Goal: Information Seeking & Learning: Learn about a topic

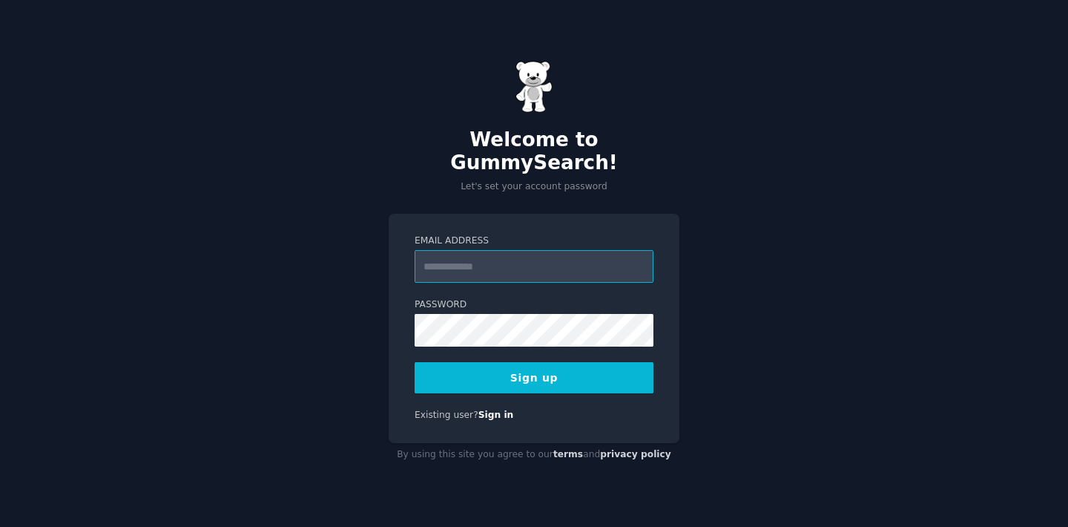
click at [513, 250] on input "Email Address" at bounding box center [534, 266] width 239 height 33
type input "*"
type input "**********"
click at [509, 254] on input "**********" at bounding box center [534, 266] width 239 height 33
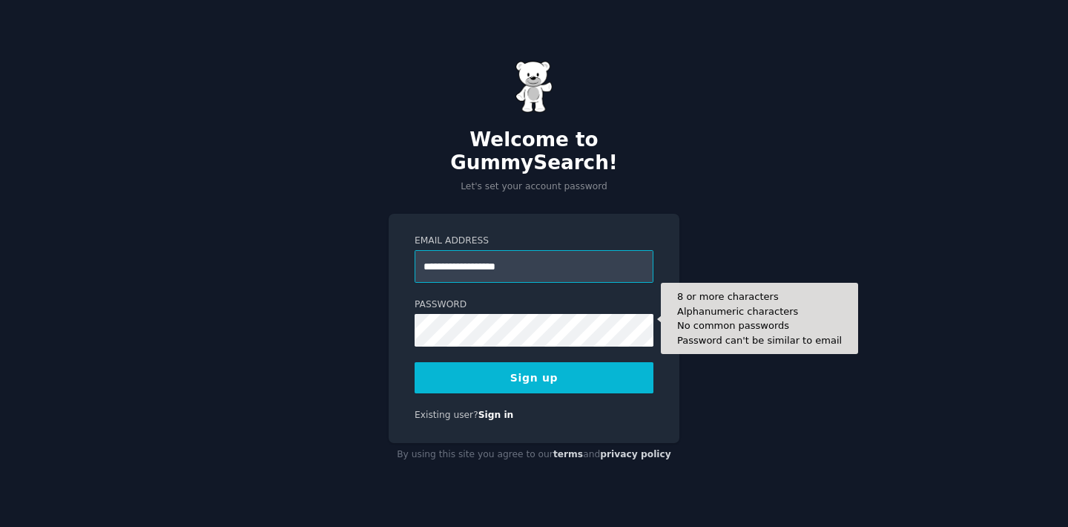
type input "**********"
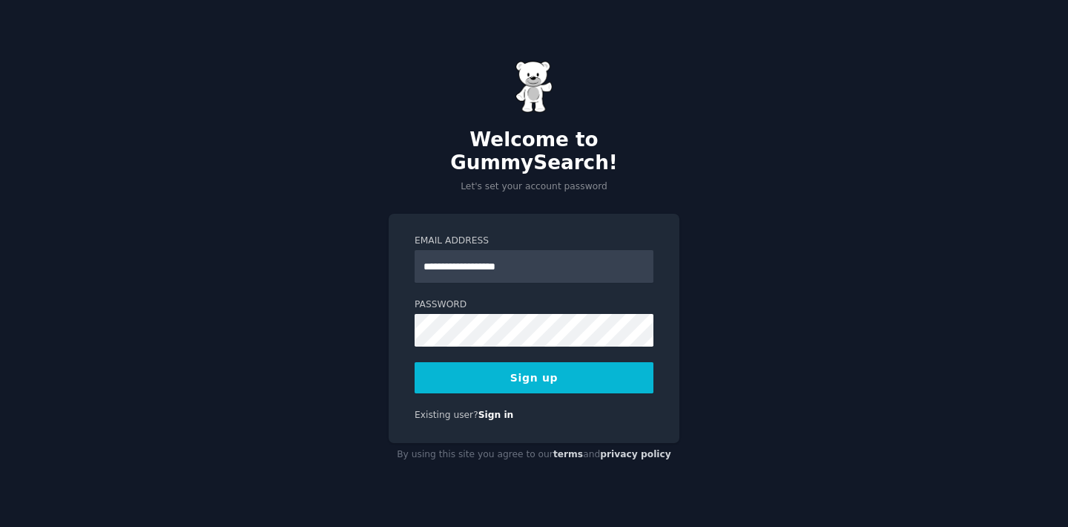
click at [504, 362] on button "Sign up" at bounding box center [534, 377] width 239 height 31
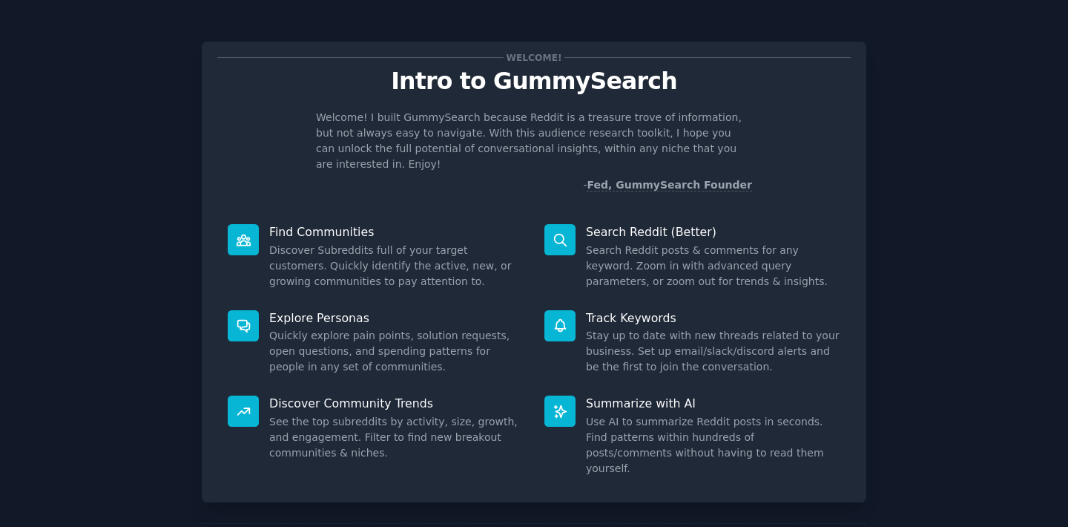
scroll to position [53, 0]
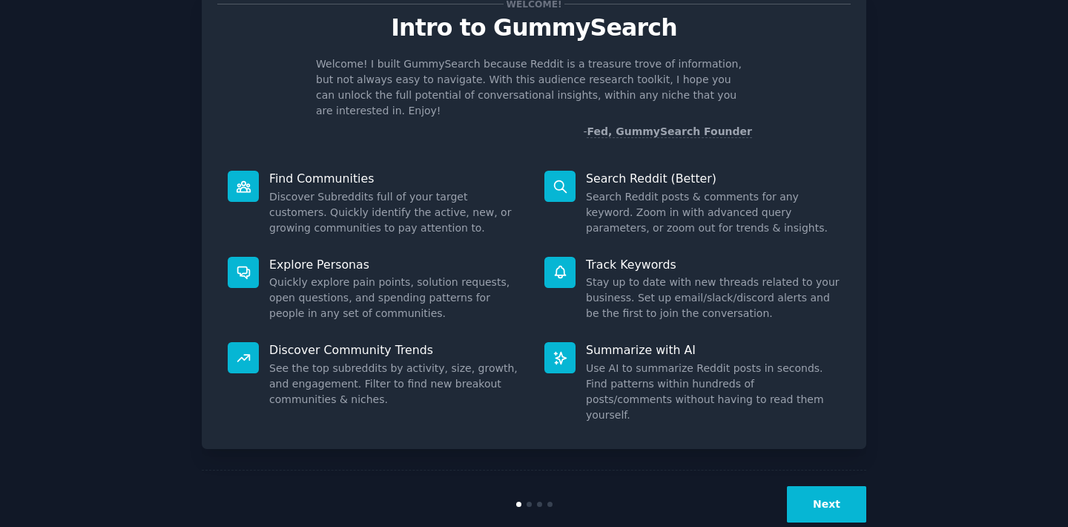
click at [839, 486] on button "Next" at bounding box center [826, 504] width 79 height 36
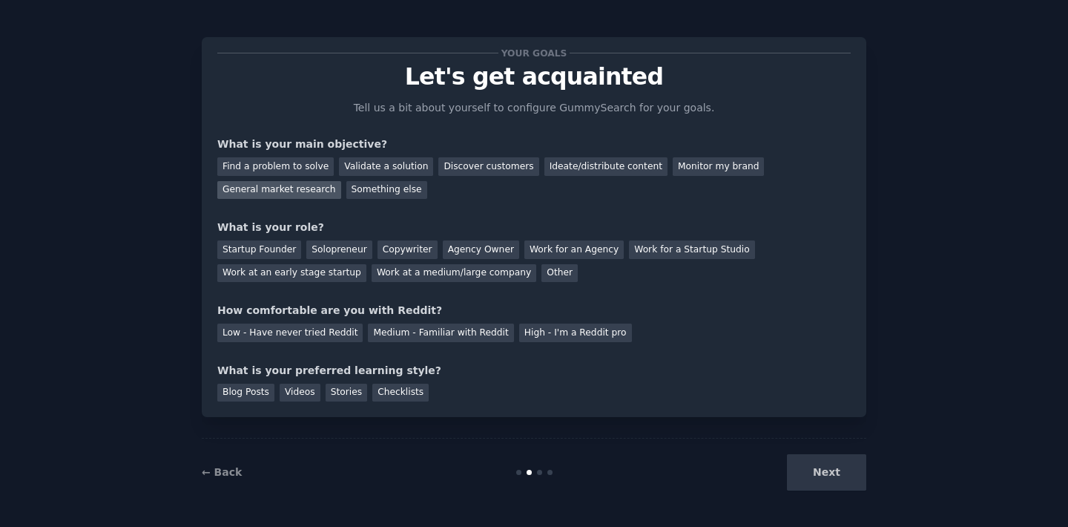
click at [297, 195] on div "General market research" at bounding box center [279, 190] width 124 height 19
click at [335, 276] on div "Work at an early stage startup" at bounding box center [291, 273] width 149 height 19
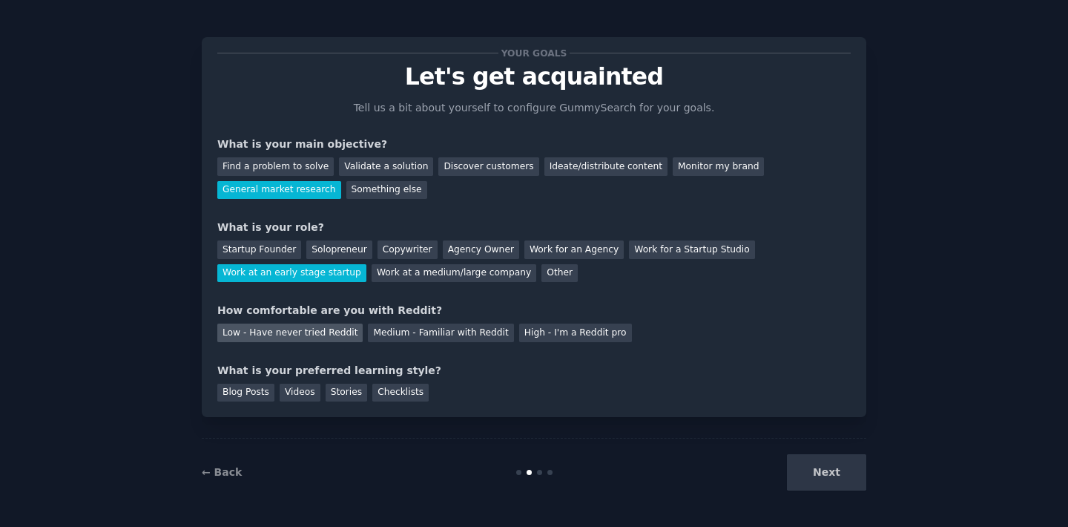
click at [323, 336] on div "Low - Have never tried Reddit" at bounding box center [289, 332] width 145 height 19
click at [855, 472] on div "Next" at bounding box center [756, 472] width 222 height 36
click at [388, 393] on div "Checklists" at bounding box center [400, 392] width 56 height 19
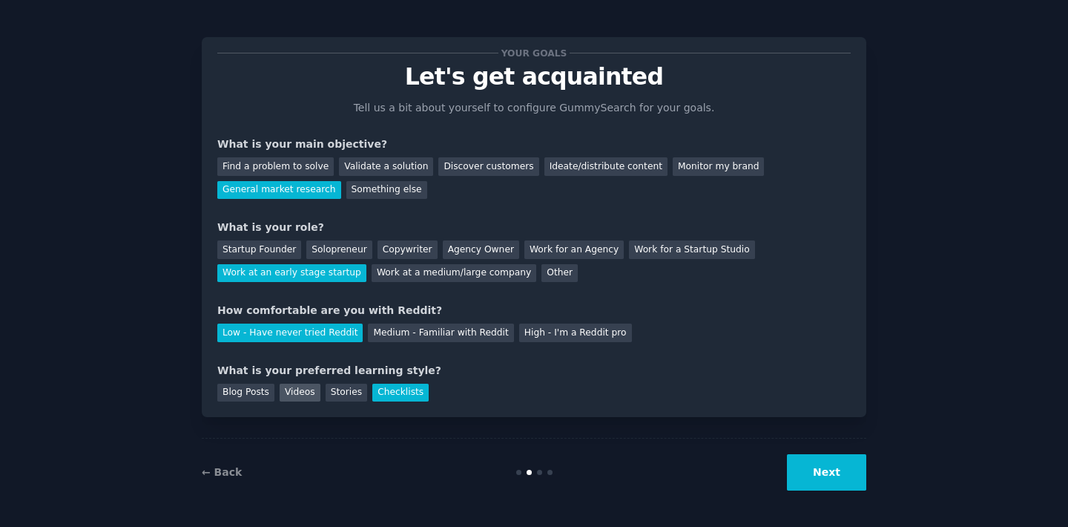
click at [299, 401] on div "Videos" at bounding box center [300, 392] width 41 height 19
click at [813, 486] on button "Next" at bounding box center [826, 472] width 79 height 36
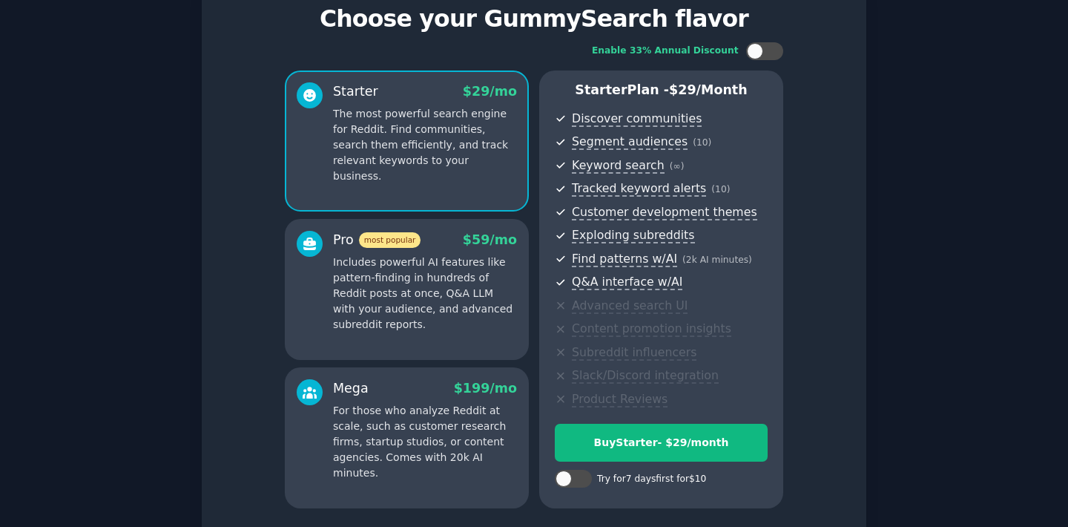
scroll to position [185, 0]
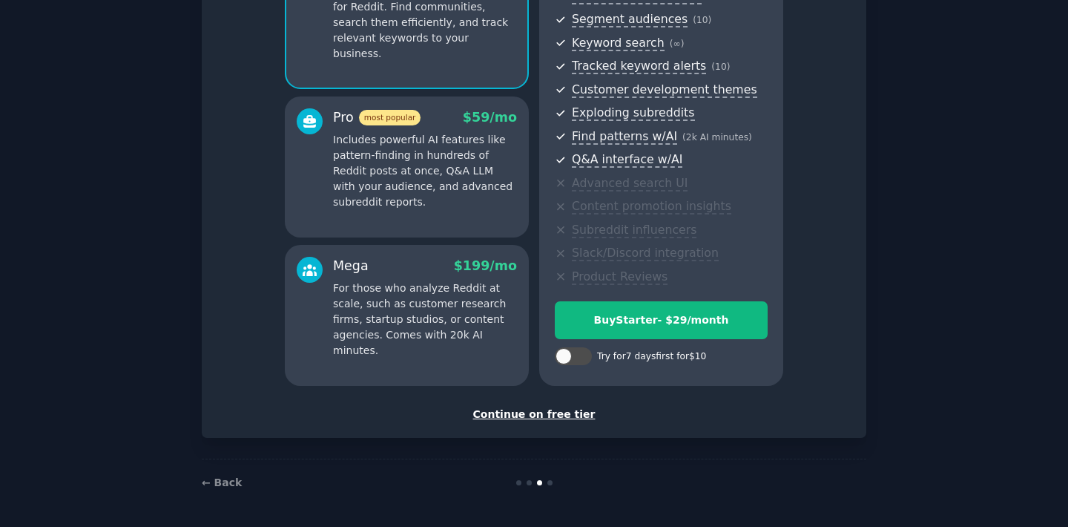
click at [552, 412] on div "Continue on free tier" at bounding box center [533, 414] width 633 height 16
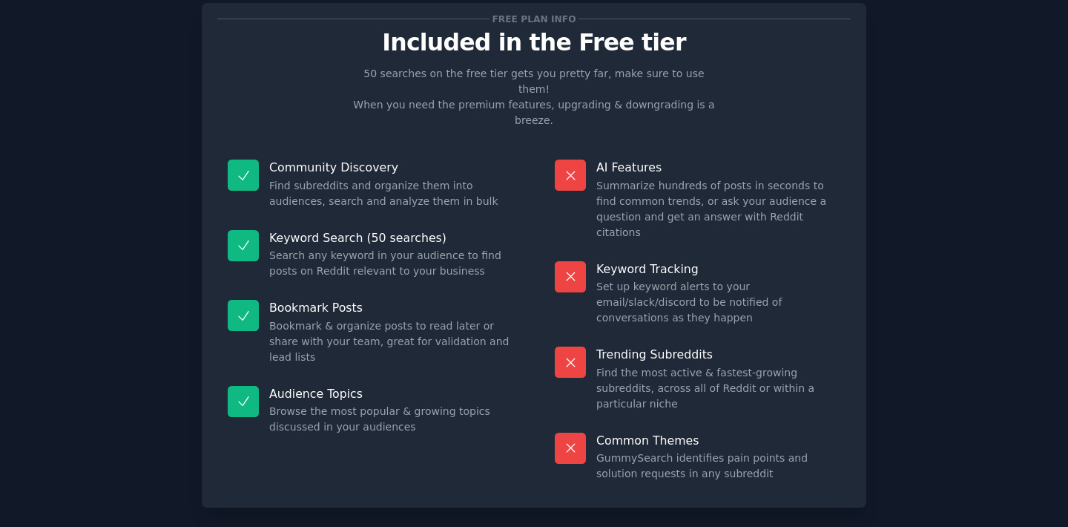
scroll to position [44, 0]
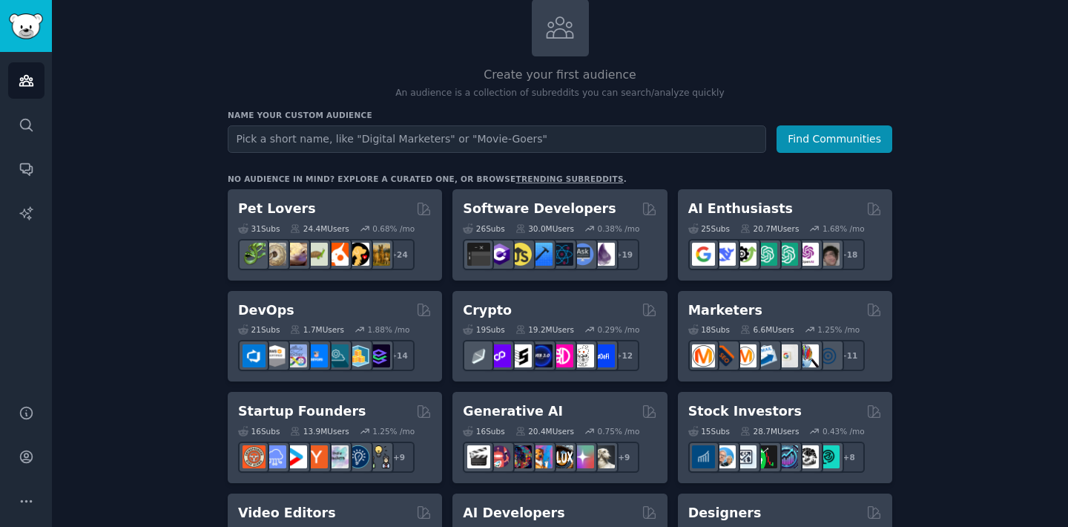
scroll to position [98, 0]
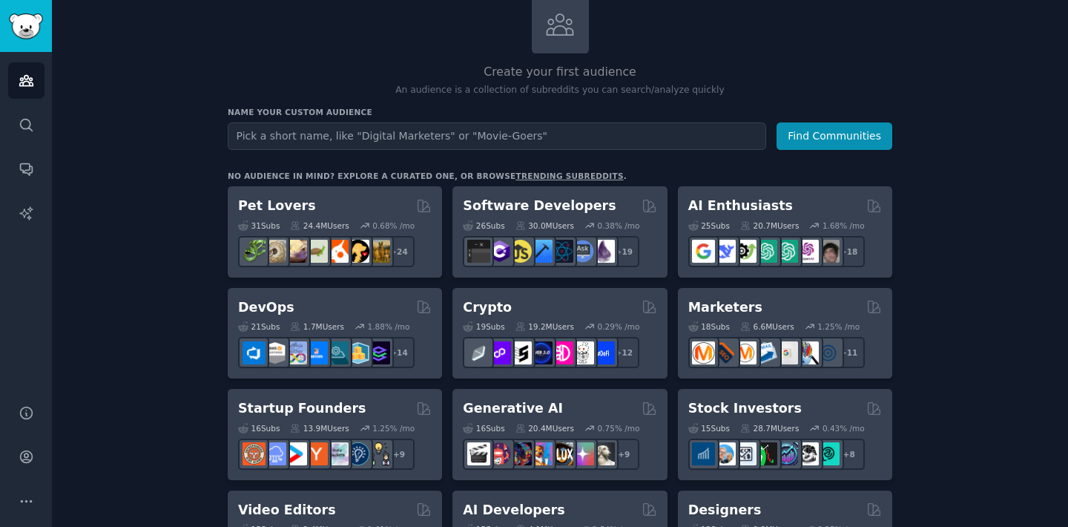
click at [370, 134] on input "text" at bounding box center [497, 135] width 538 height 27
type input "massive leaks"
click at [777, 122] on button "Find Communities" at bounding box center [835, 135] width 116 height 27
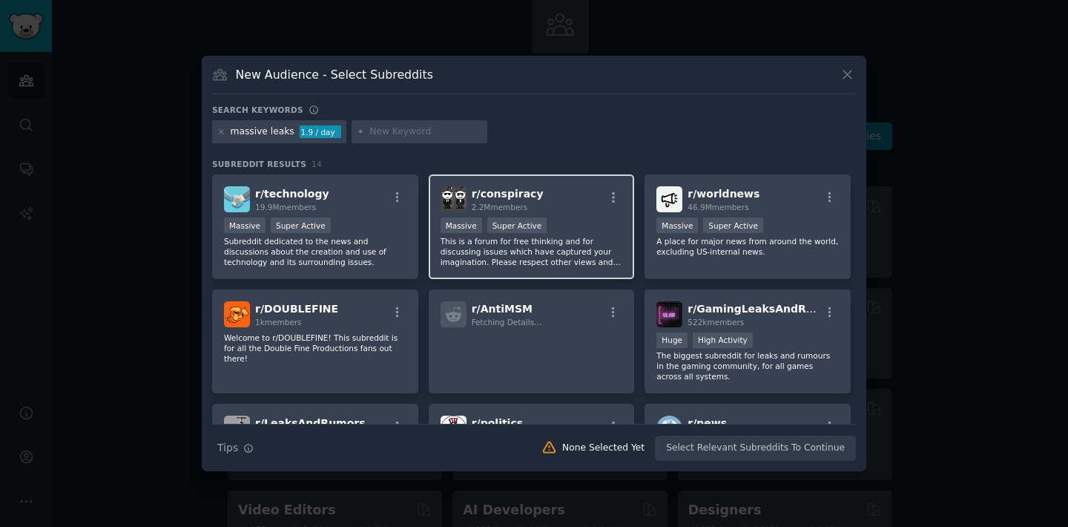
click at [518, 191] on span "r/ conspiracy" at bounding box center [508, 194] width 72 height 12
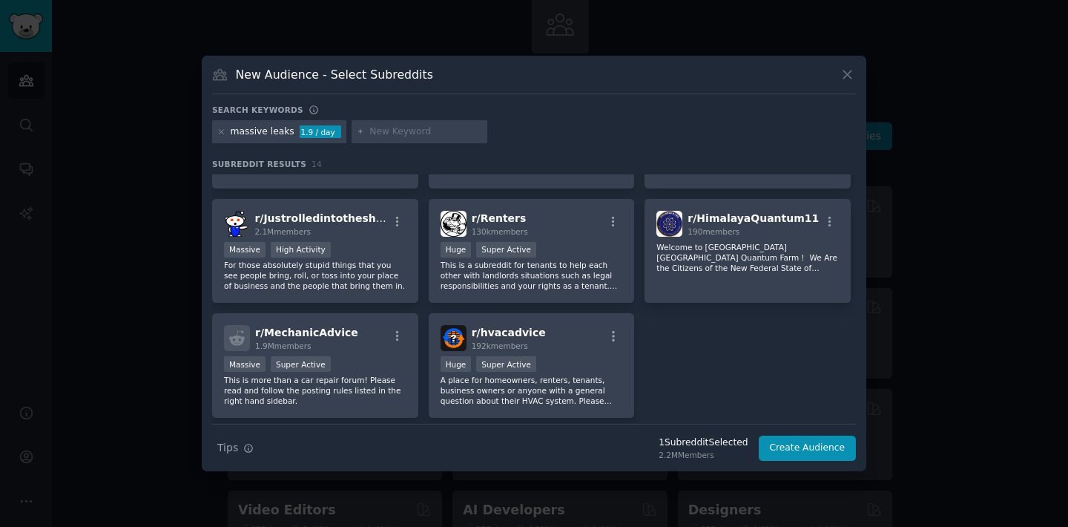
scroll to position [365, 0]
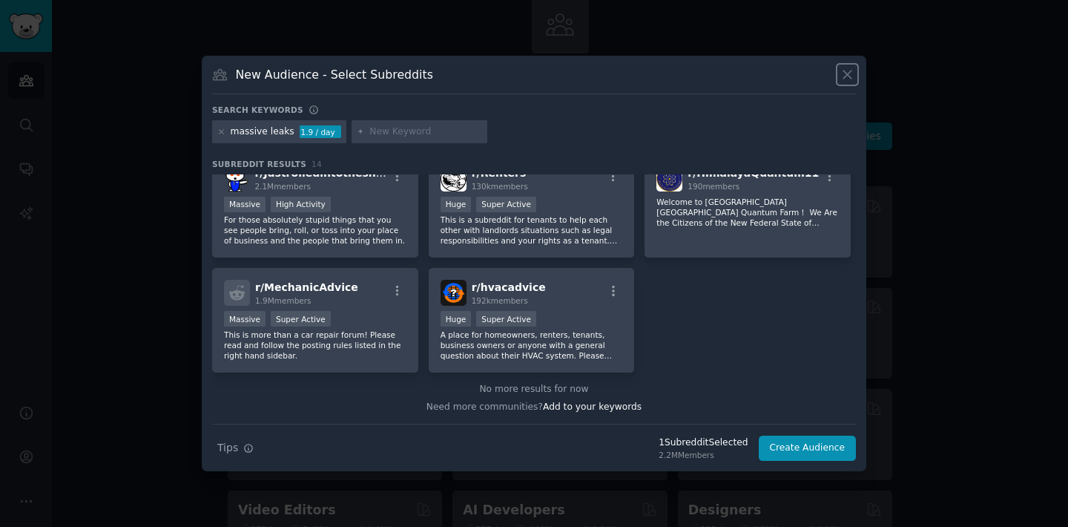
click at [851, 70] on icon at bounding box center [848, 75] width 16 height 16
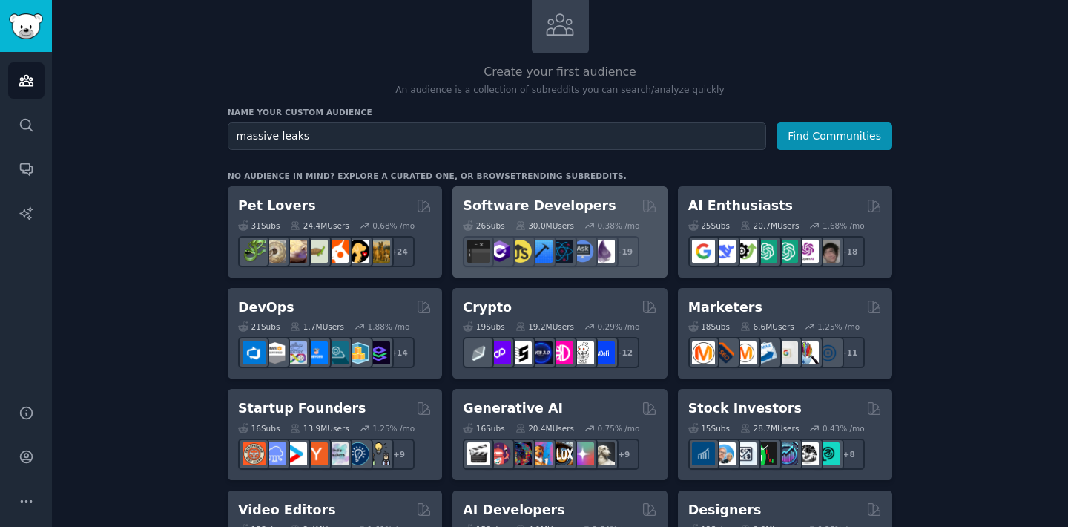
click at [547, 202] on h2 "Software Developers" at bounding box center [539, 206] width 153 height 19
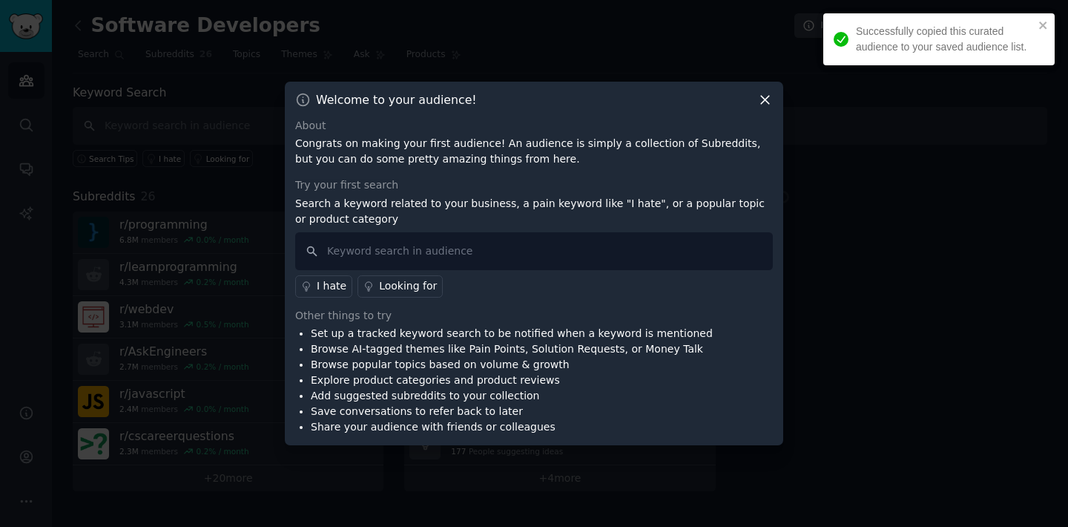
click at [762, 100] on icon at bounding box center [765, 100] width 16 height 16
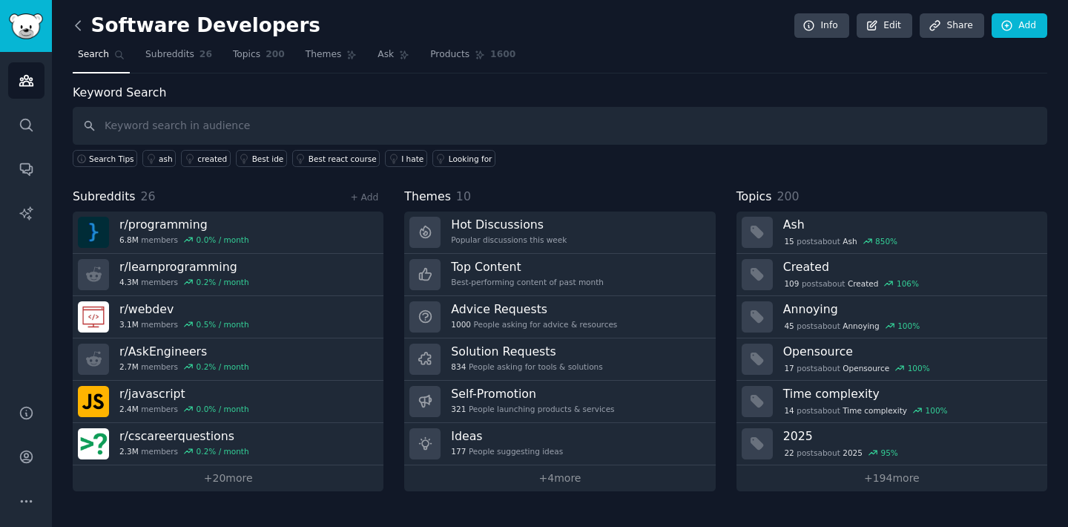
click at [83, 29] on icon at bounding box center [78, 26] width 16 height 16
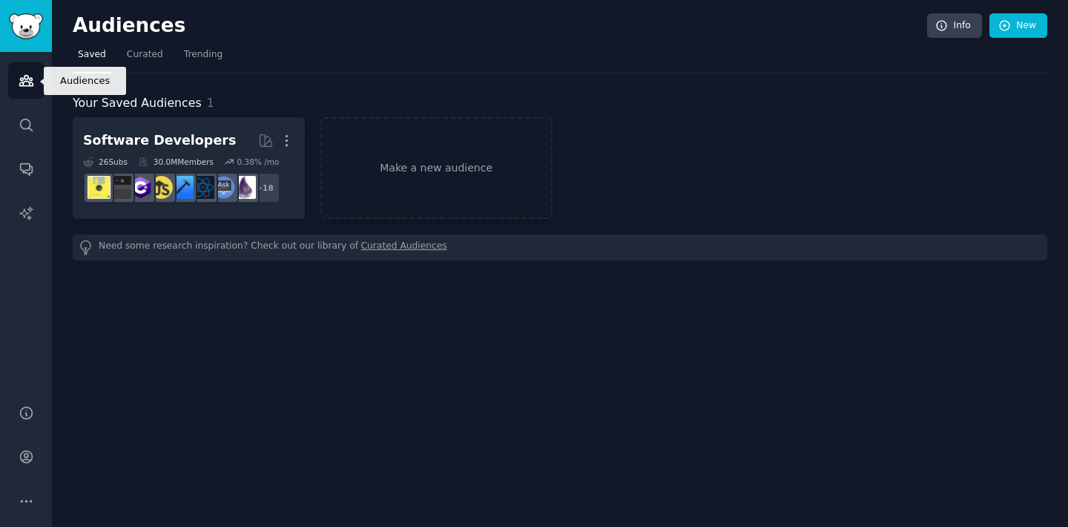
click at [28, 91] on link "Audiences" at bounding box center [26, 80] width 36 height 36
click at [36, 38] on img "Sidebar" at bounding box center [26, 26] width 34 height 26
click at [403, 160] on link "Make a new audience" at bounding box center [436, 168] width 232 height 102
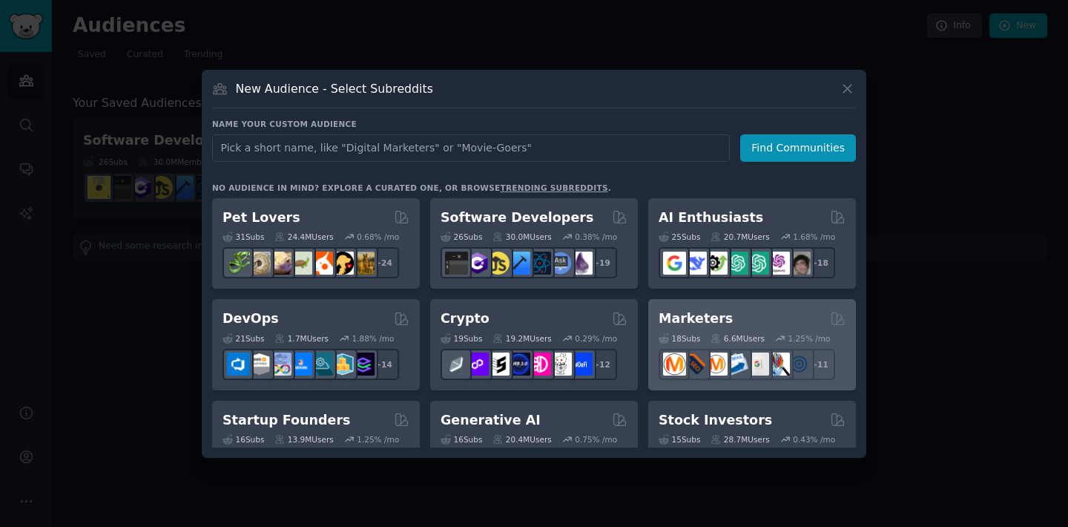
click at [715, 309] on div "Marketers 18 Sub s 6.6M Users 1.25 % /mo r/AskMarketing + 11" at bounding box center [752, 344] width 208 height 91
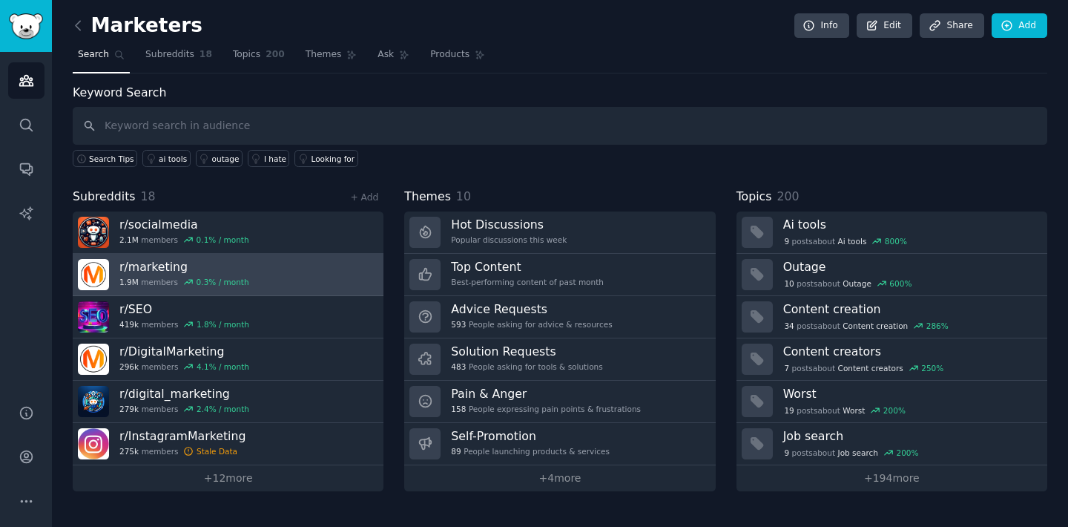
click at [243, 274] on link "r/ marketing 1.9M members 0.3 % / month" at bounding box center [228, 275] width 311 height 42
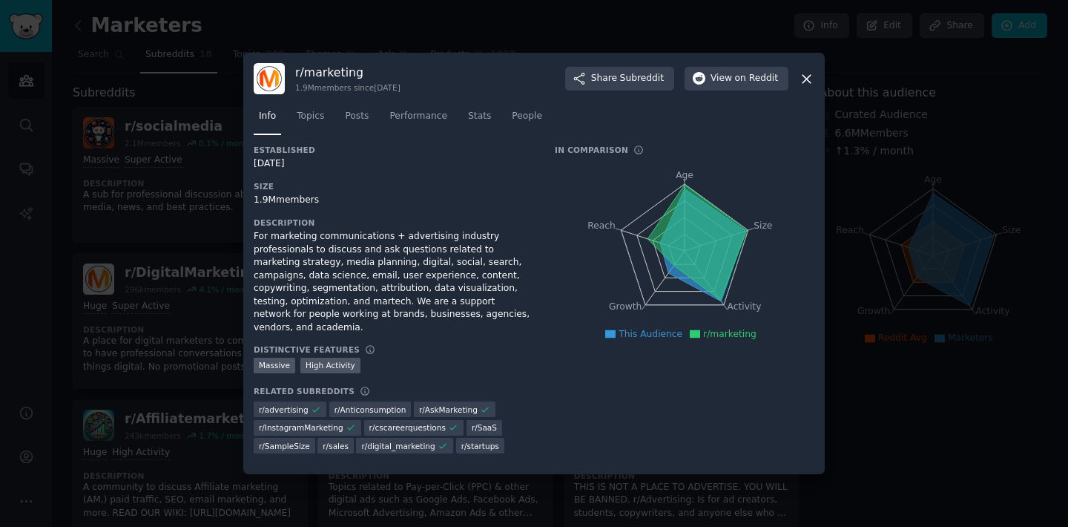
click at [806, 87] on icon at bounding box center [807, 79] width 16 height 16
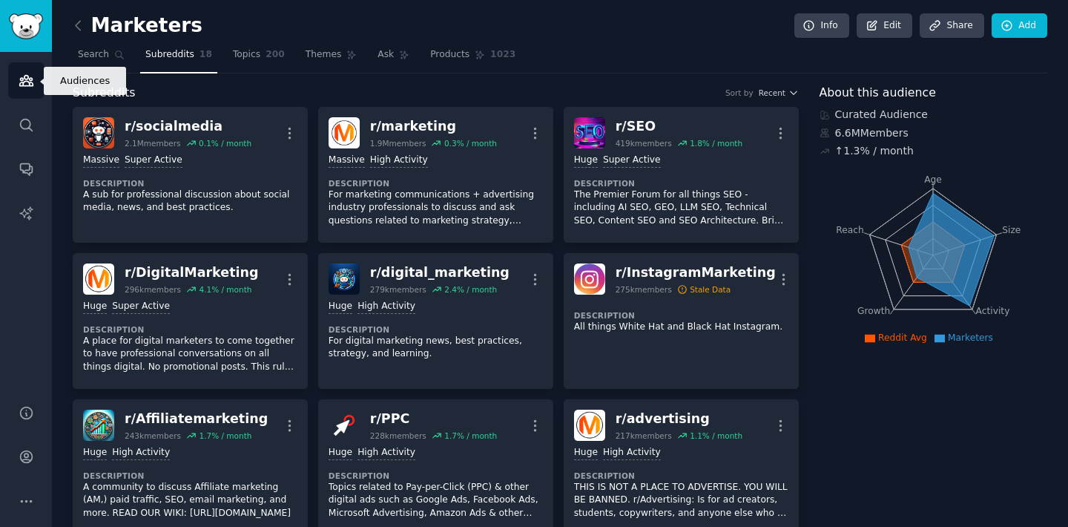
click at [27, 82] on icon "Sidebar" at bounding box center [27, 81] width 16 height 16
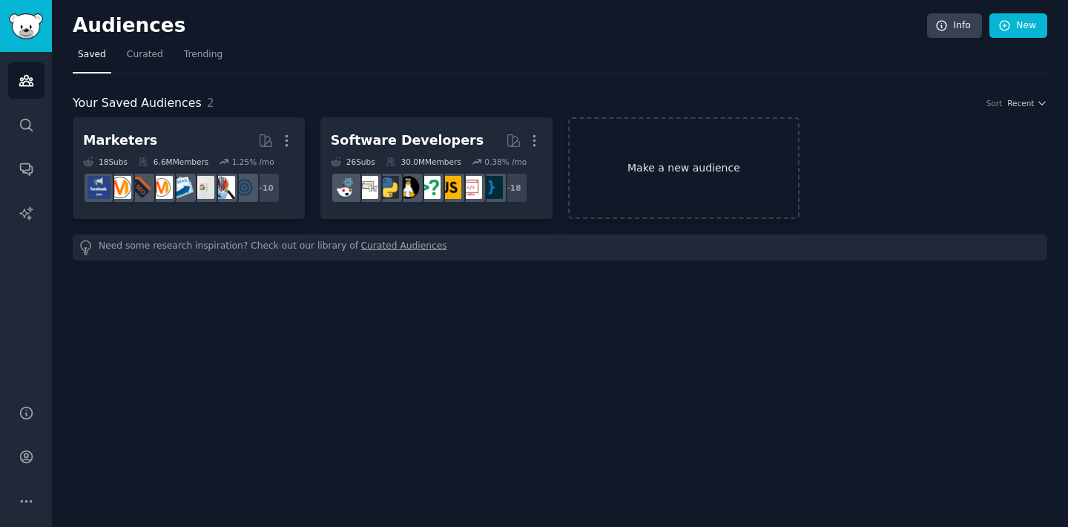
click at [623, 141] on link "Make a new audience" at bounding box center [684, 168] width 232 height 102
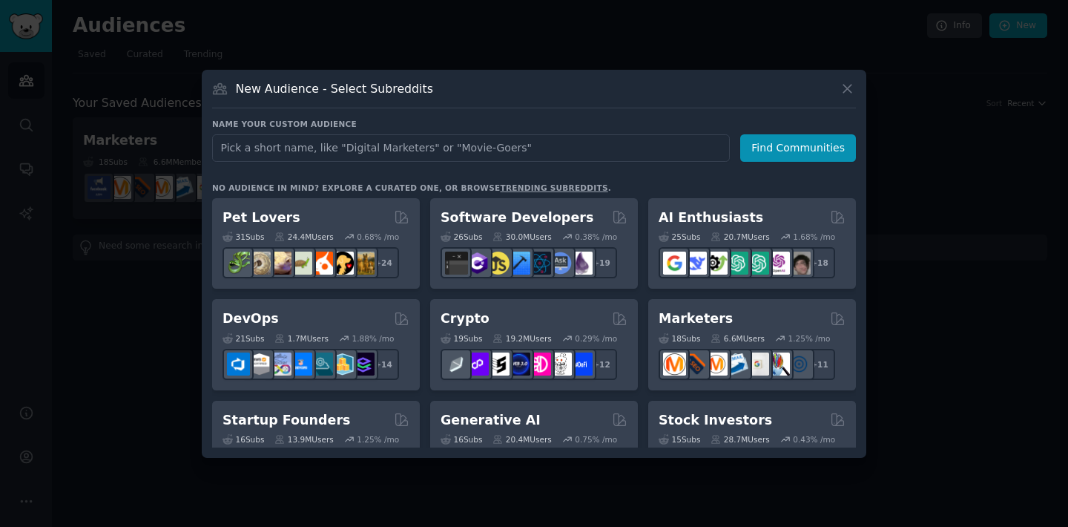
click at [572, 154] on input "text" at bounding box center [471, 147] width 518 height 27
type input "senior"
click at [842, 154] on button "Find Communities" at bounding box center [798, 147] width 116 height 27
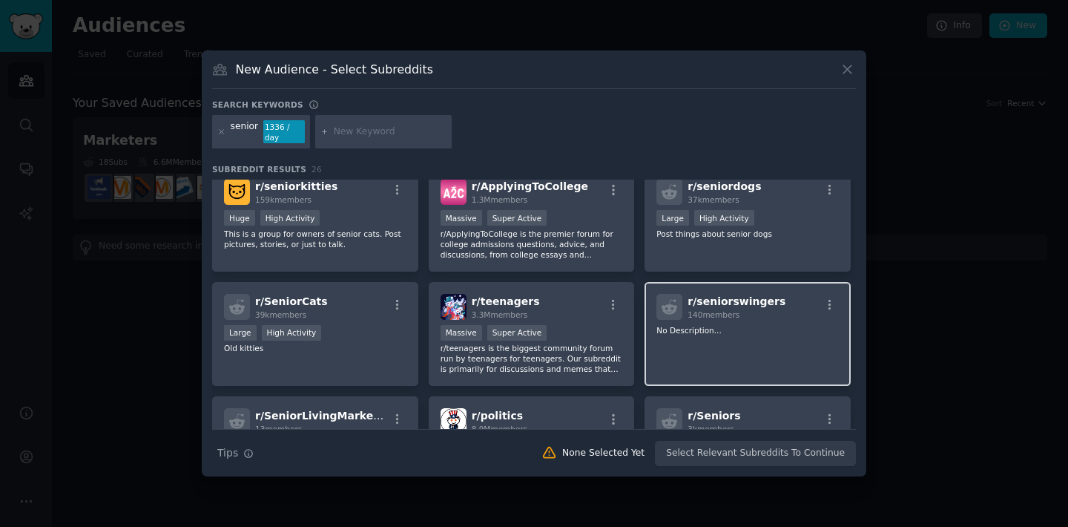
scroll to position [10, 0]
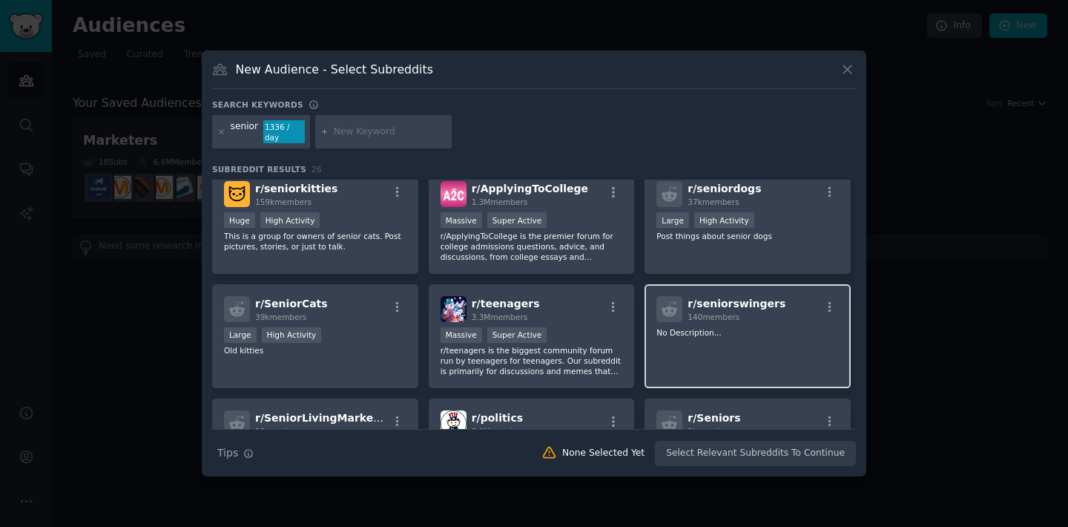
click at [736, 303] on span "r/ seniorswingers" at bounding box center [737, 303] width 98 height 12
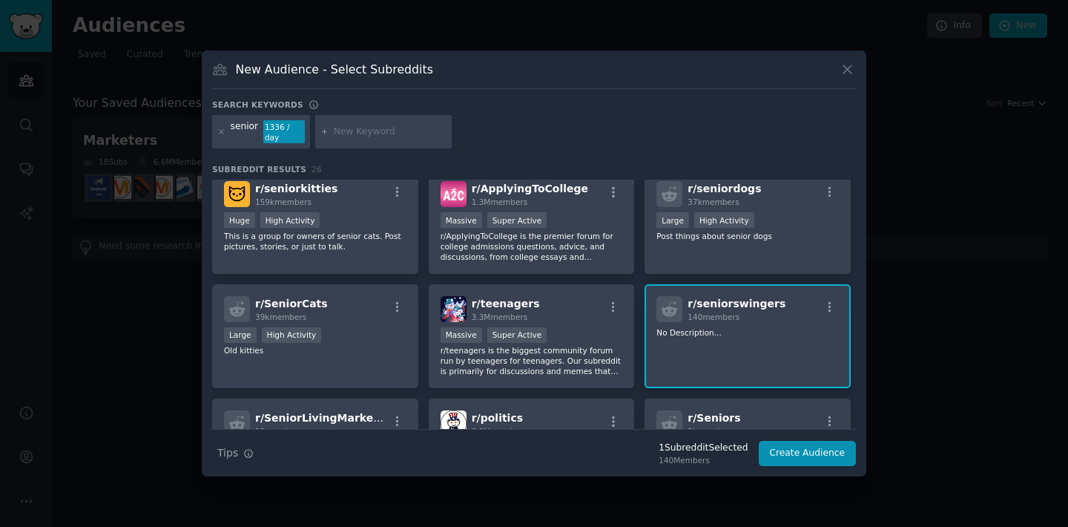
click at [739, 314] on div "140 members" at bounding box center [737, 317] width 98 height 10
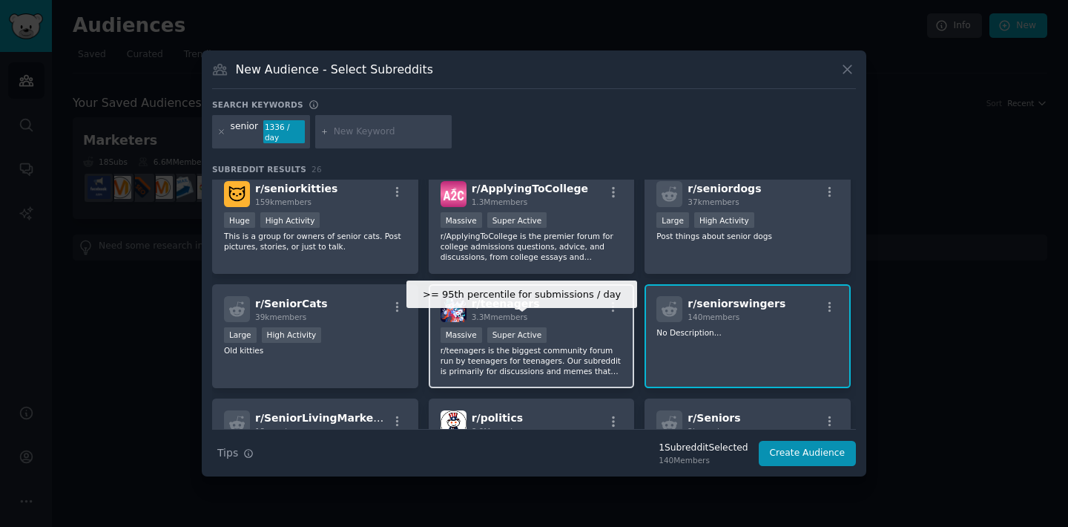
click at [532, 331] on div "Super Active" at bounding box center [517, 335] width 60 height 16
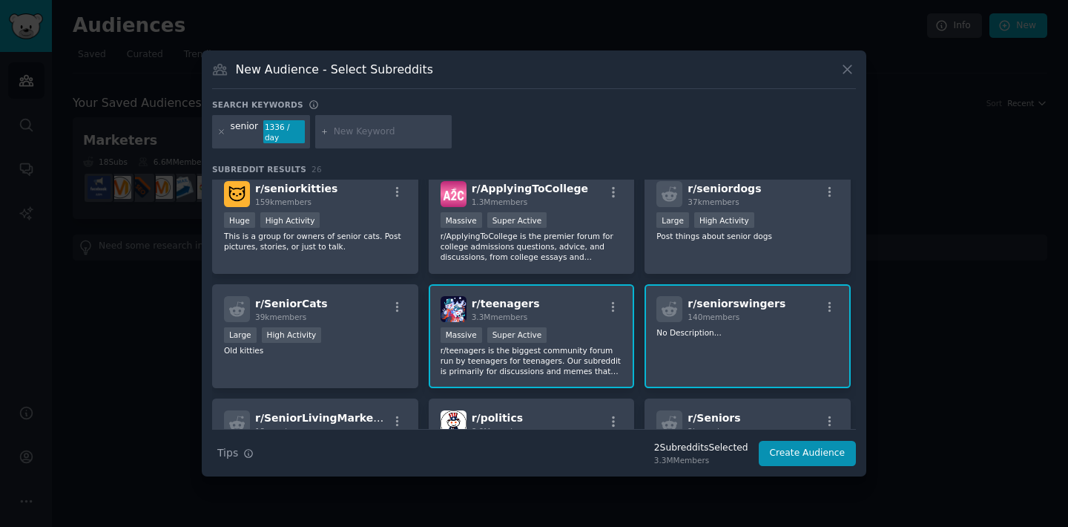
click at [574, 329] on div ">= 95th percentile for submissions / day Massive Super Active" at bounding box center [532, 336] width 182 height 19
click at [705, 335] on div "r/ seniorswingers 140 members No Description..." at bounding box center [748, 336] width 206 height 105
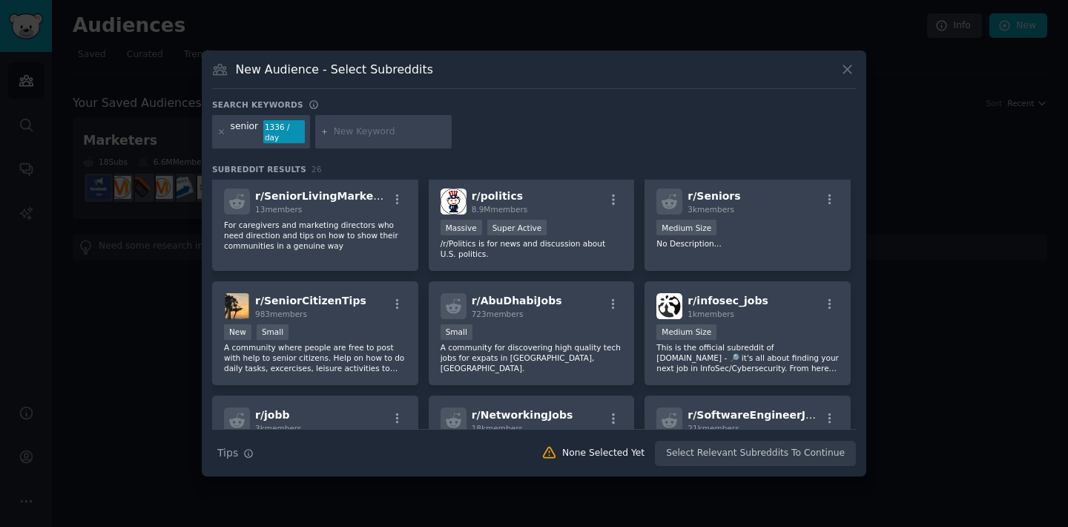
scroll to position [0, 0]
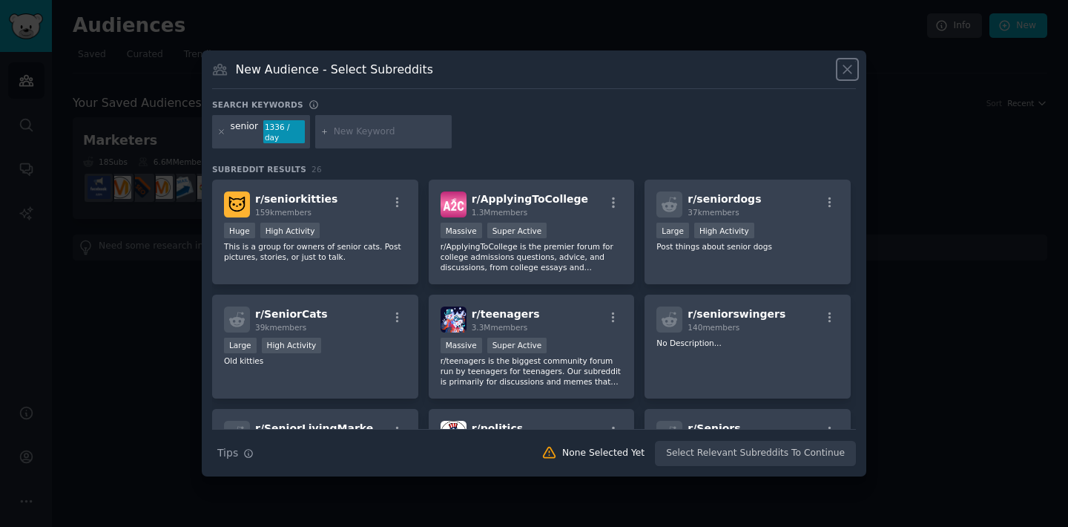
click at [851, 66] on button at bounding box center [847, 69] width 17 height 17
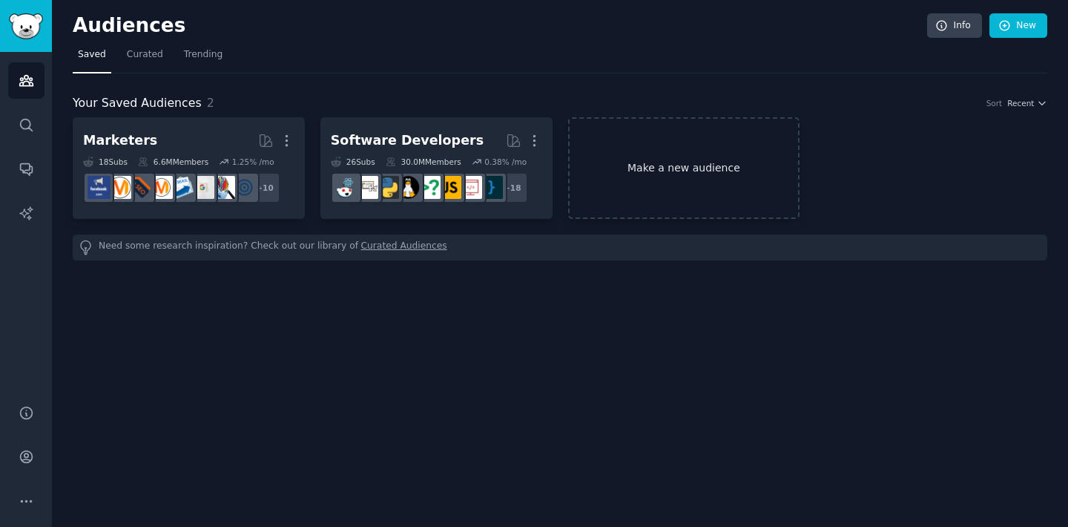
click at [611, 182] on link "Make a new audience" at bounding box center [684, 168] width 232 height 102
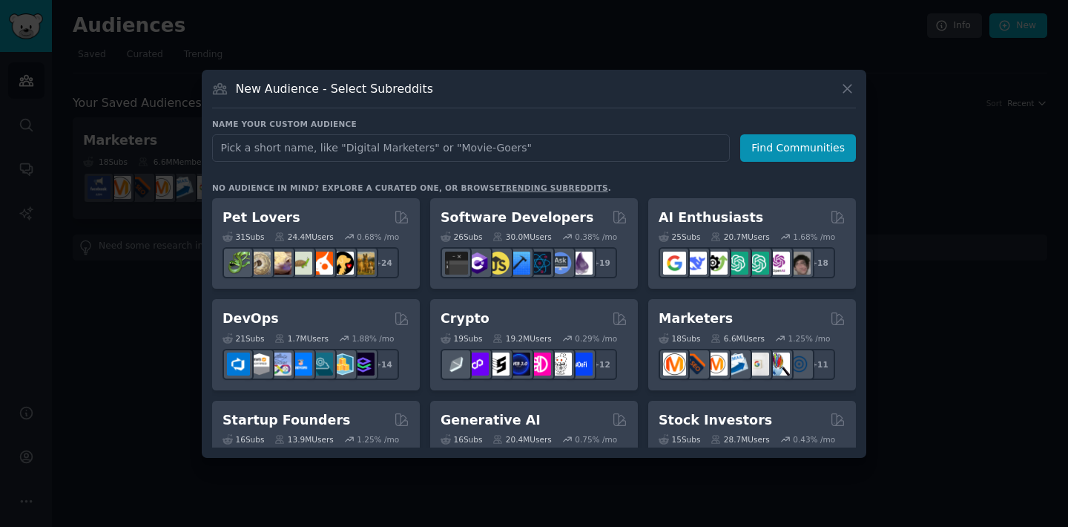
click at [324, 148] on input "text" at bounding box center [471, 147] width 518 height 27
click at [246, 148] on input "digital security" at bounding box center [471, 147] width 518 height 27
type input "digital security"
click at [795, 139] on button "Find Communities" at bounding box center [798, 147] width 116 height 27
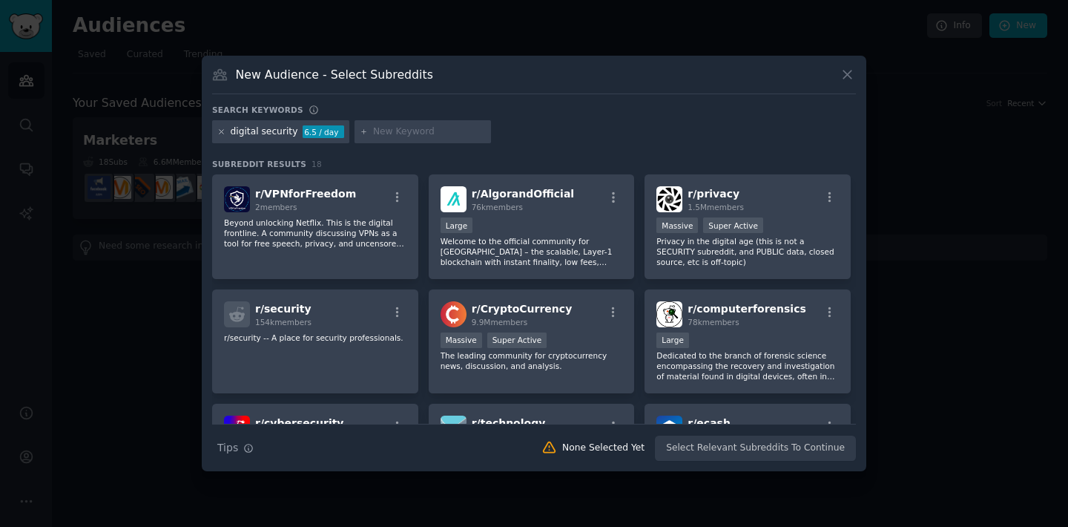
click at [220, 132] on icon at bounding box center [221, 132] width 8 height 8
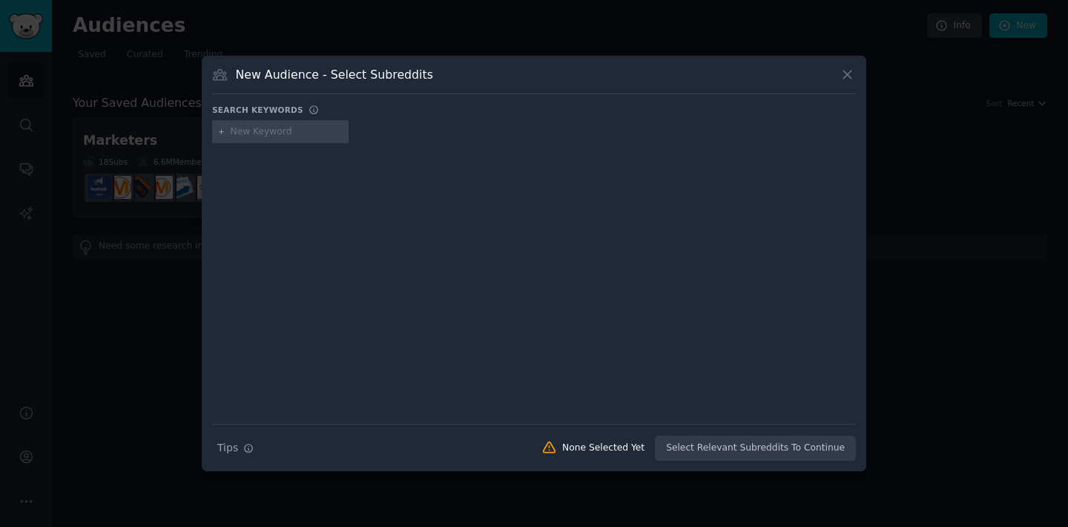
click at [273, 135] on input "text" at bounding box center [287, 131] width 113 height 13
type input "guardio"
click at [344, 164] on h3 "Subreddit Results" at bounding box center [534, 164] width 644 height 10
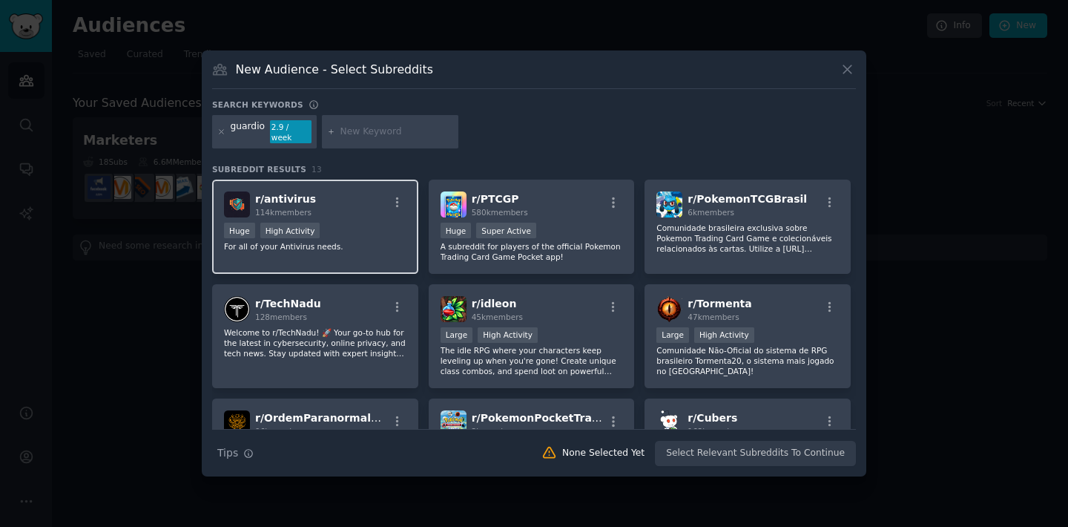
click at [342, 214] on div "r/ antivirus 114k members Huge High Activity For all of your Antivirus needs." at bounding box center [315, 226] width 206 height 94
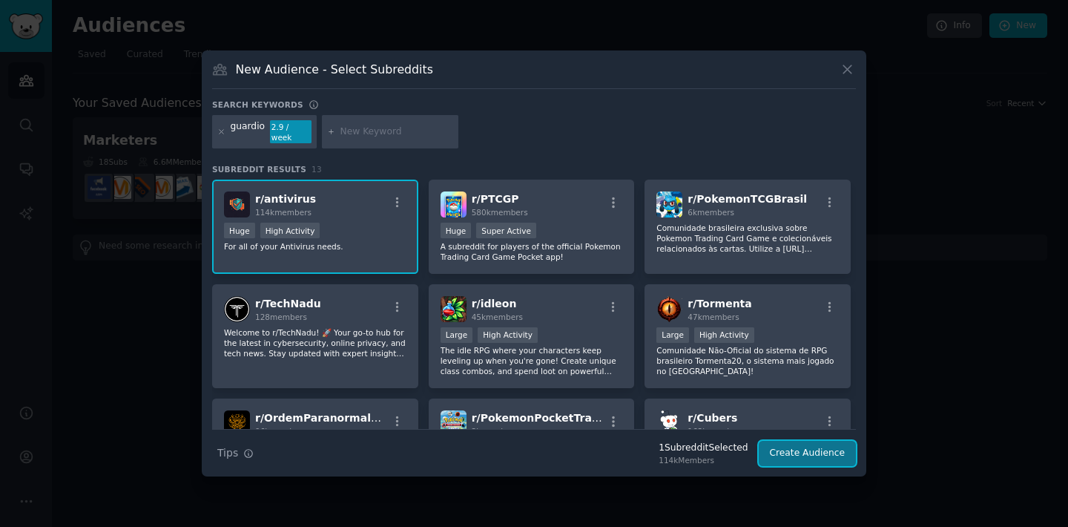
click at [814, 452] on button "Create Audience" at bounding box center [808, 453] width 98 height 25
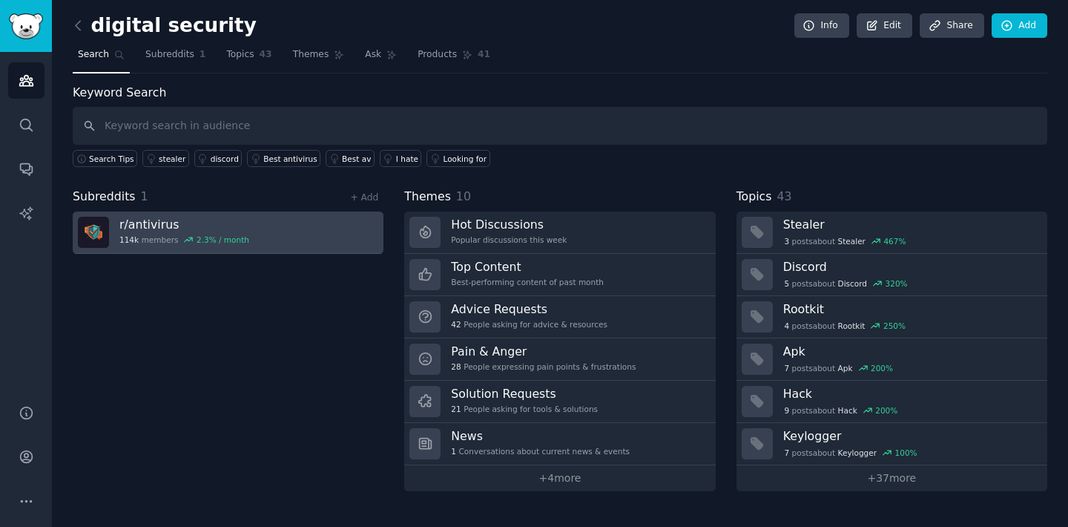
click at [251, 226] on link "r/ antivirus 114k members 2.3 % / month" at bounding box center [228, 232] width 311 height 42
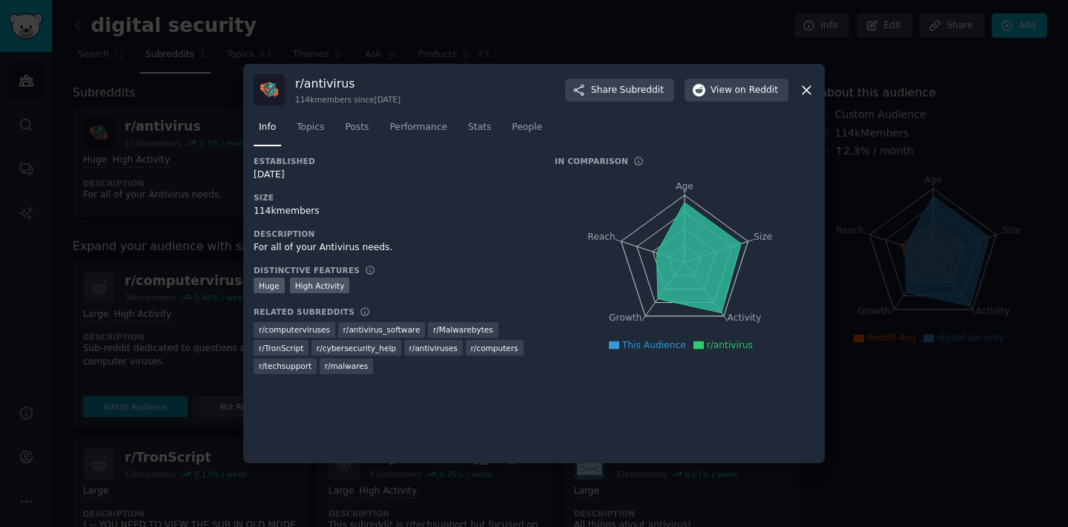
click at [810, 91] on icon at bounding box center [807, 90] width 16 height 16
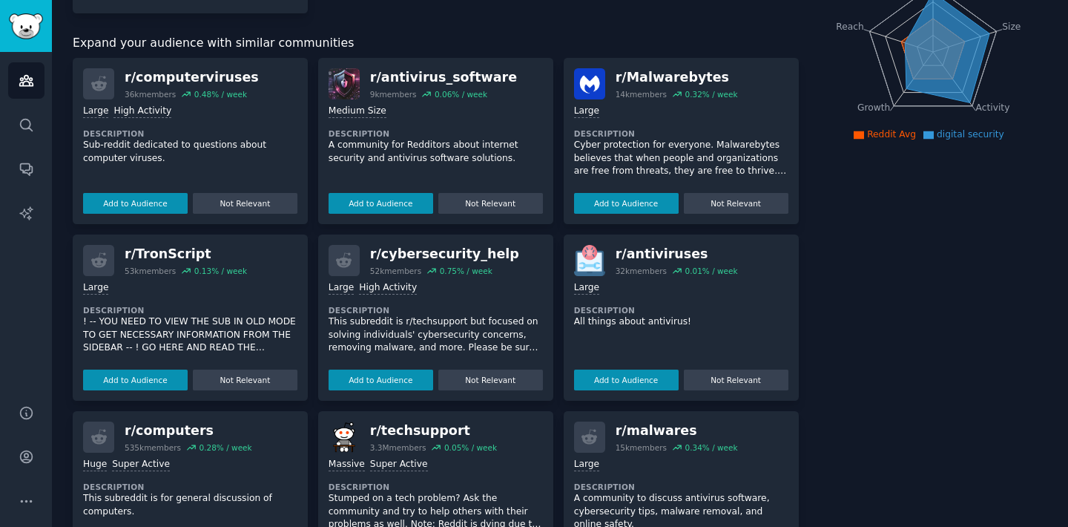
scroll to position [205, 0]
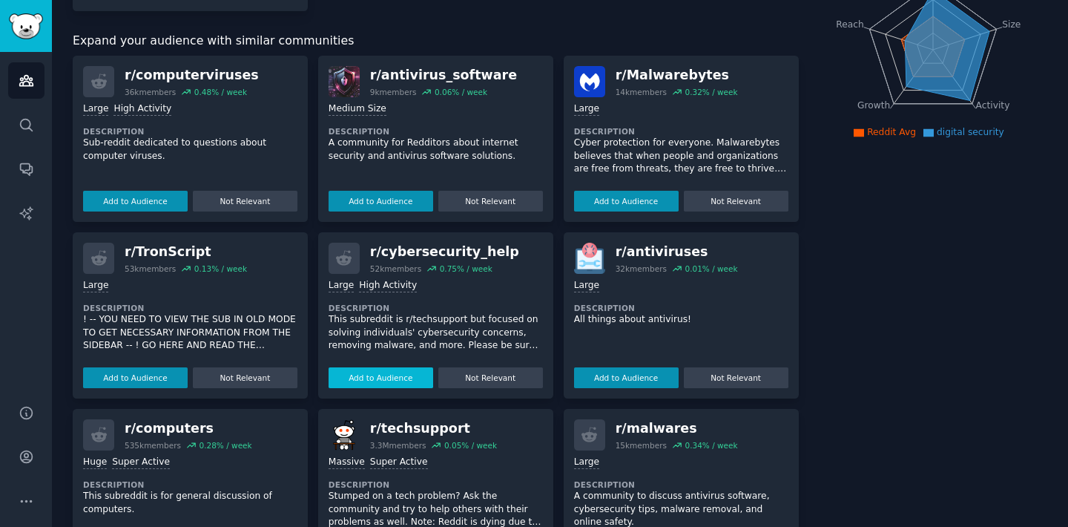
click at [380, 386] on button "Add to Audience" at bounding box center [381, 377] width 105 height 21
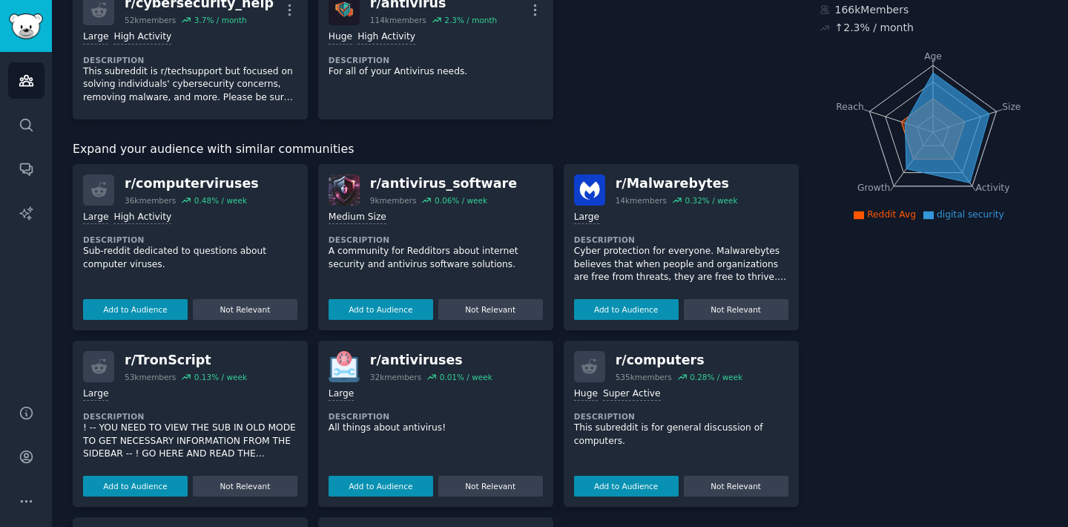
scroll to position [116, 0]
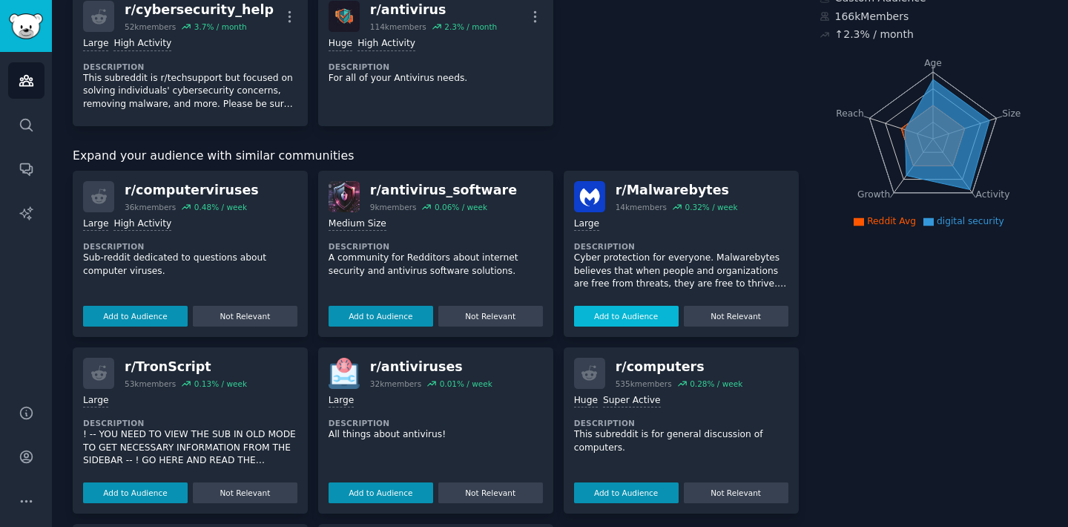
click at [582, 323] on button "Add to Audience" at bounding box center [626, 316] width 105 height 21
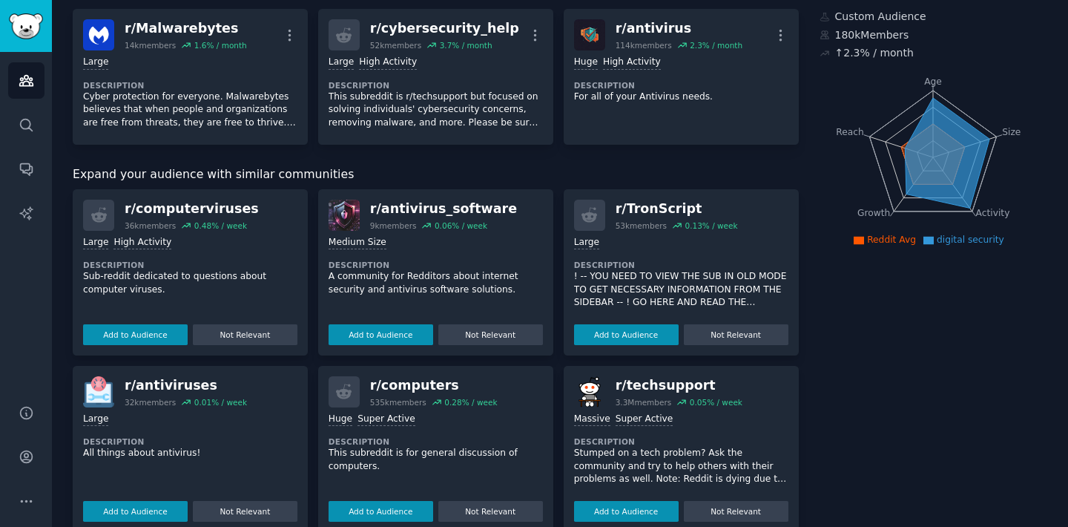
scroll to position [93, 0]
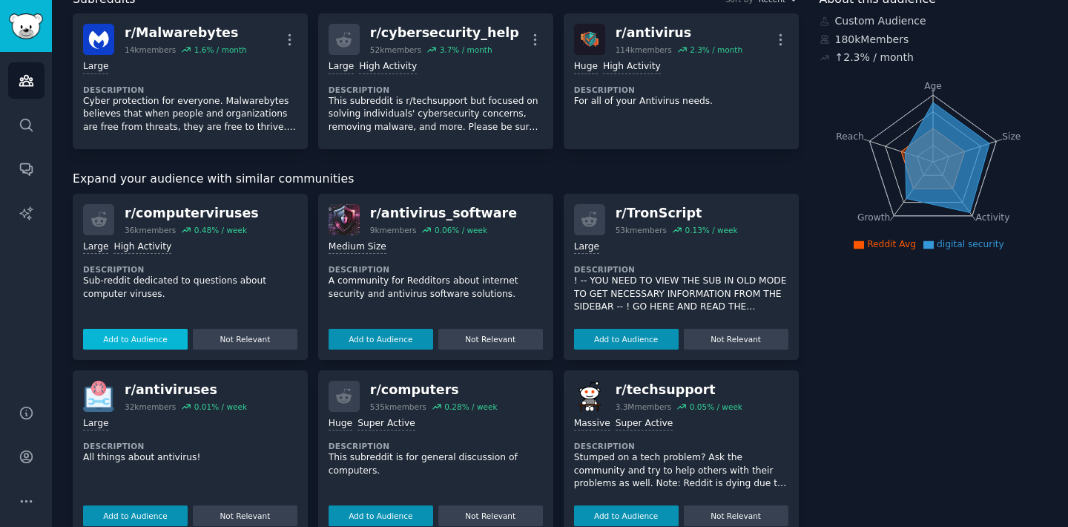
click at [150, 335] on button "Add to Audience" at bounding box center [135, 339] width 105 height 21
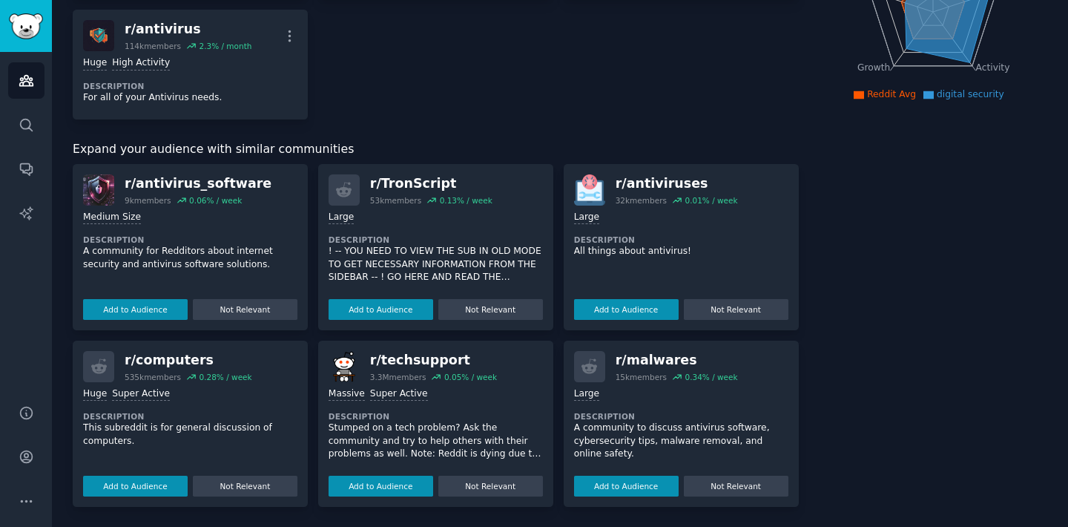
scroll to position [0, 0]
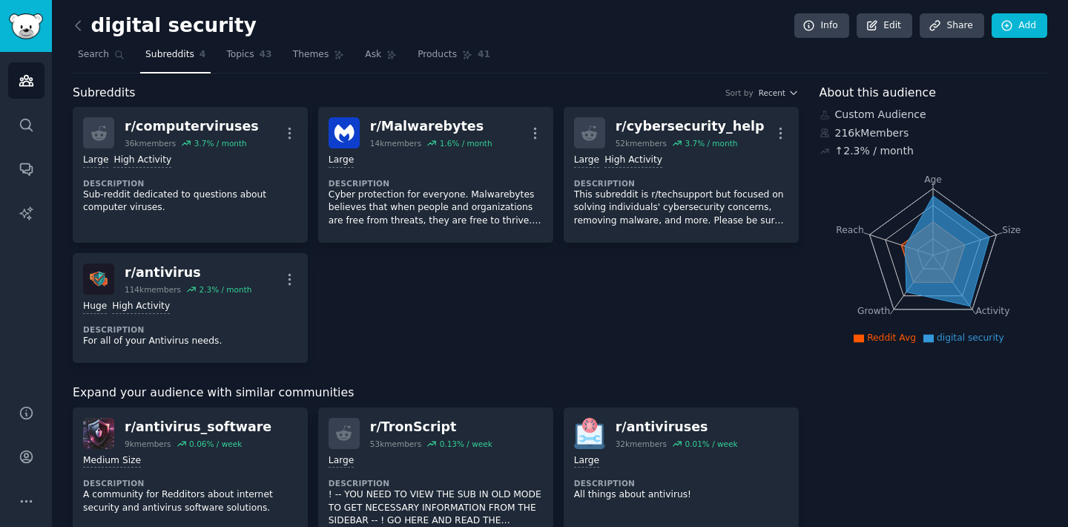
click at [97, 28] on h2 "digital security" at bounding box center [165, 26] width 184 height 24
click at [78, 29] on icon at bounding box center [78, 26] width 16 height 16
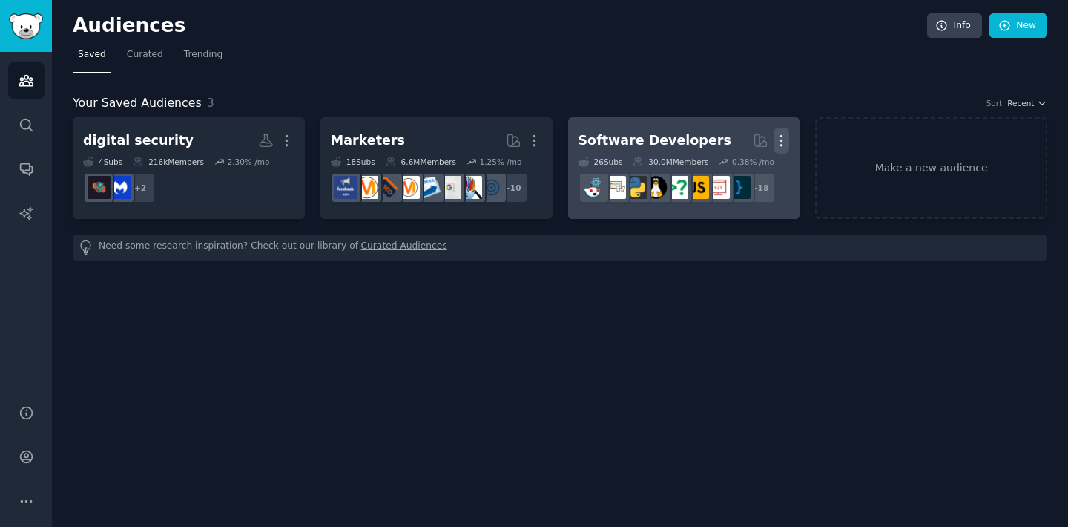
click at [783, 137] on icon "button" at bounding box center [782, 141] width 16 height 16
click at [743, 169] on p "Delete" at bounding box center [741, 172] width 34 height 16
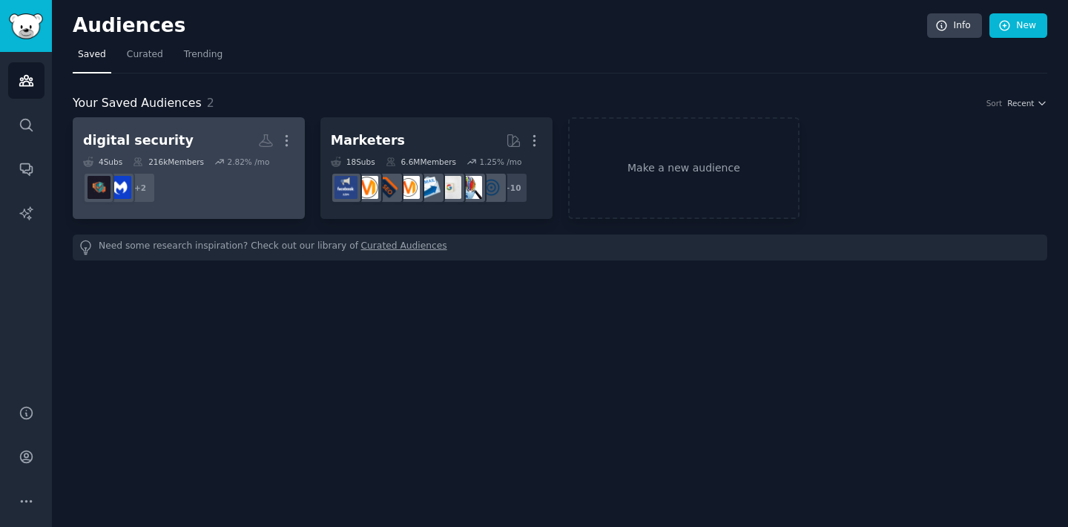
click at [214, 158] on div "4 Sub s 216k Members 2.82 % /mo" at bounding box center [188, 162] width 211 height 10
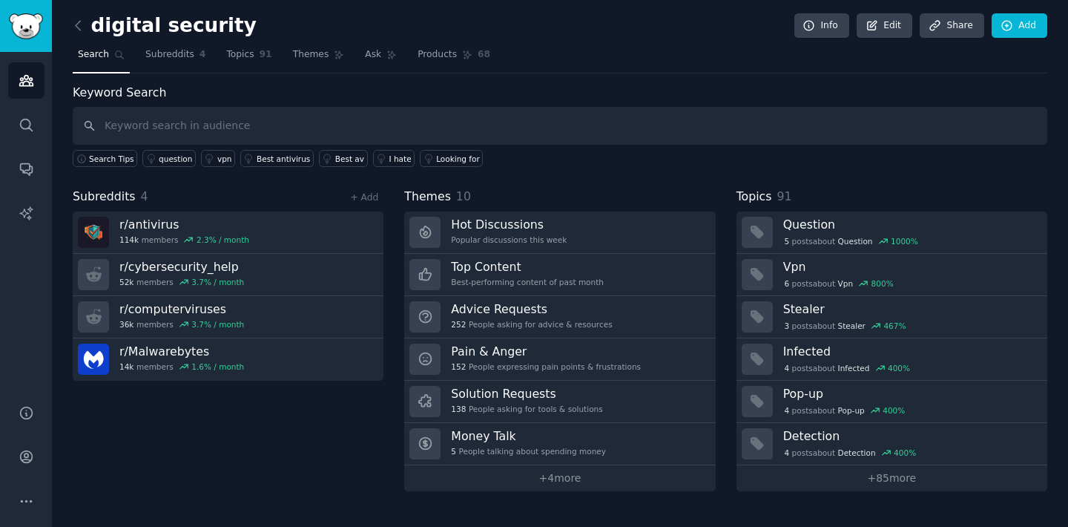
click at [240, 125] on input "text" at bounding box center [560, 126] width 975 height 38
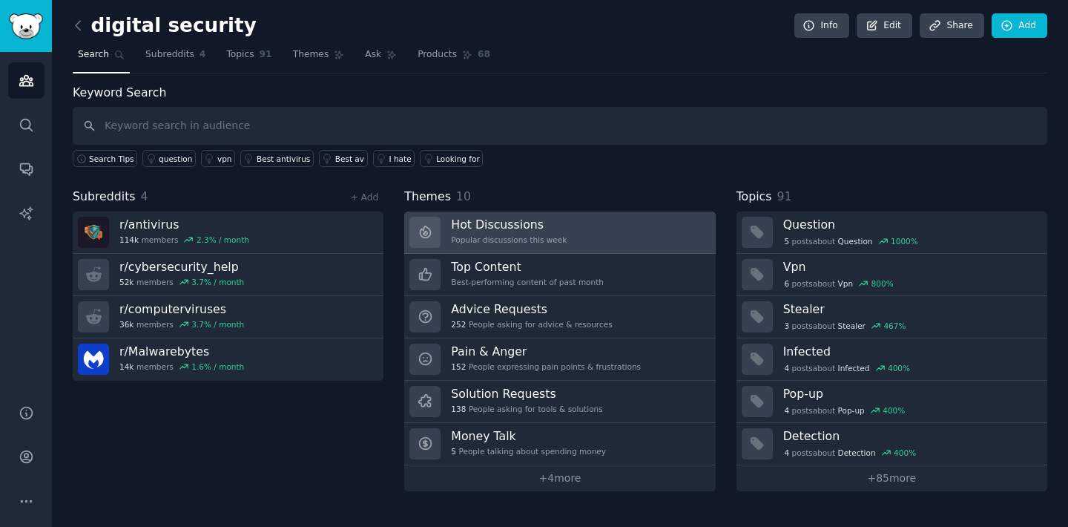
click at [515, 235] on div "Popular discussions this week" at bounding box center [509, 239] width 116 height 10
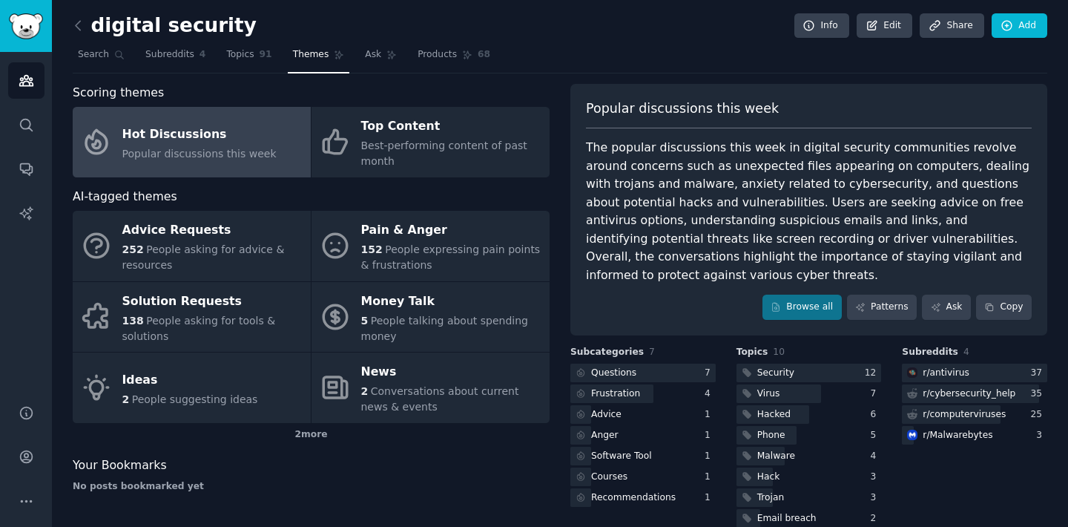
scroll to position [65, 0]
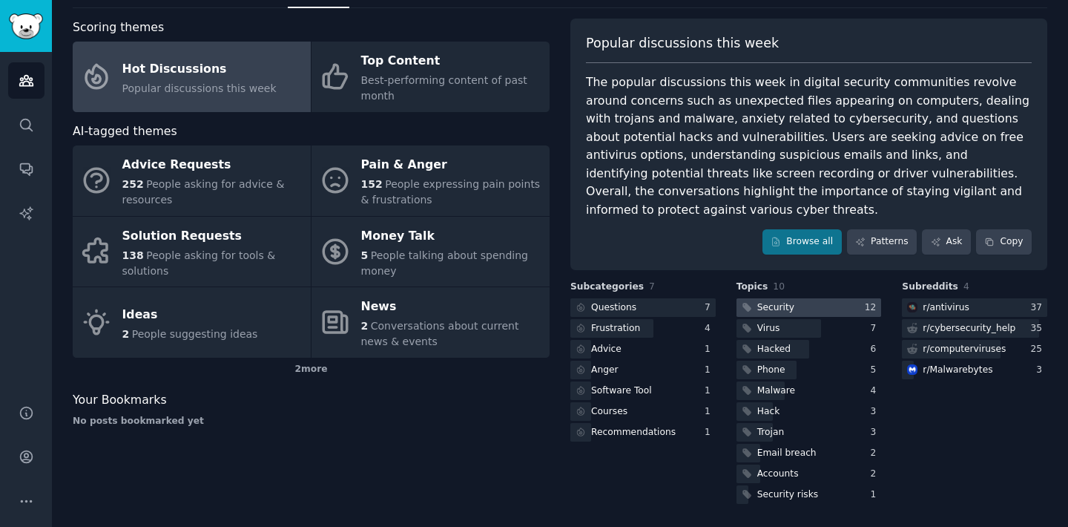
click at [791, 315] on div "Security" at bounding box center [767, 307] width 61 height 19
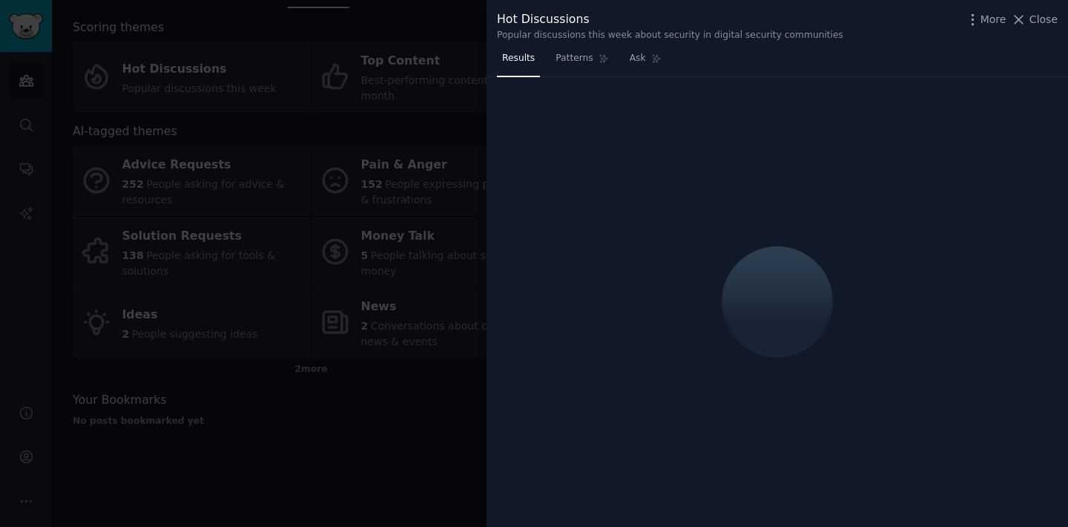
click at [683, 229] on div at bounding box center [778, 302] width 582 height 450
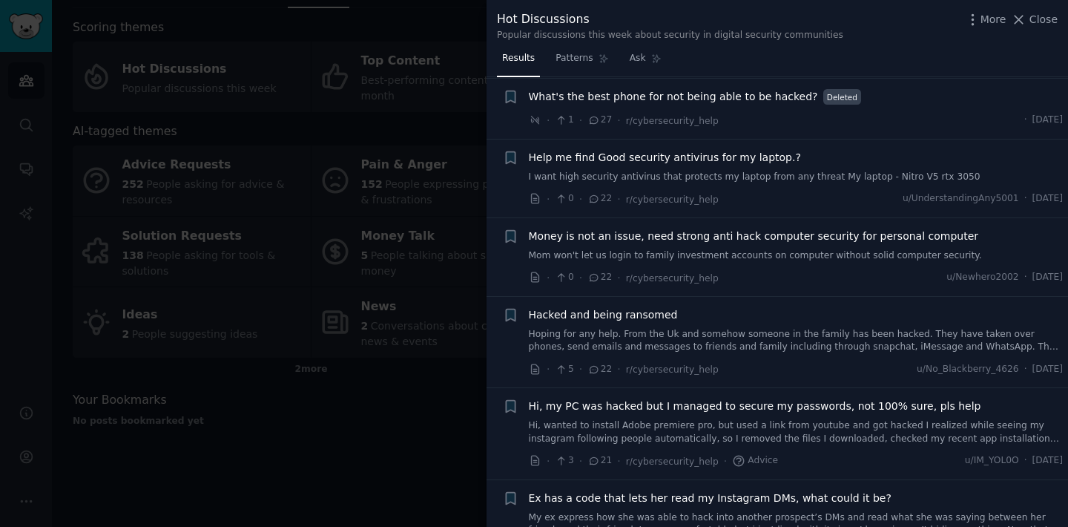
scroll to position [390, 0]
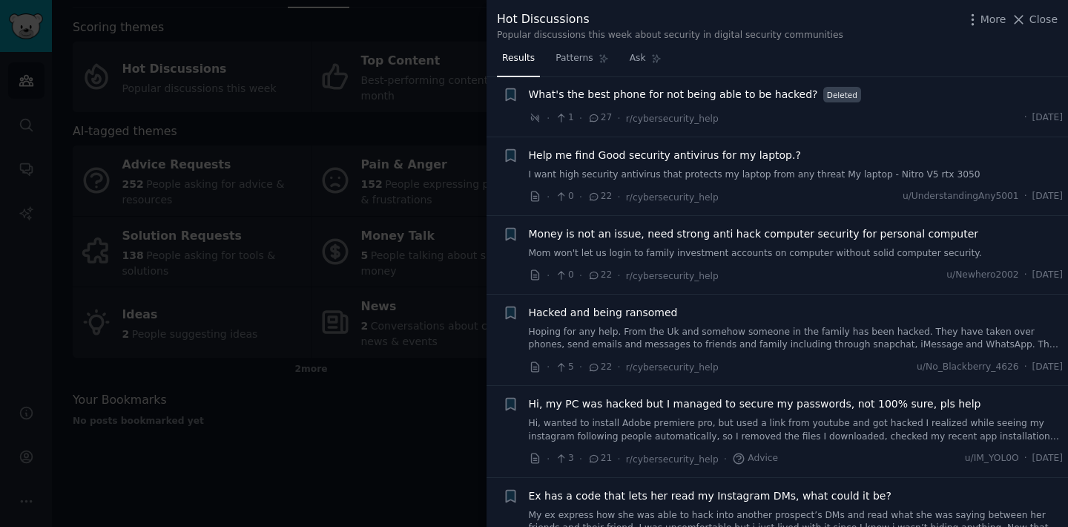
click at [711, 409] on span "Hi, my PC was hacked but I managed to secure my passwords, not 100% sure, pls h…" at bounding box center [755, 404] width 452 height 16
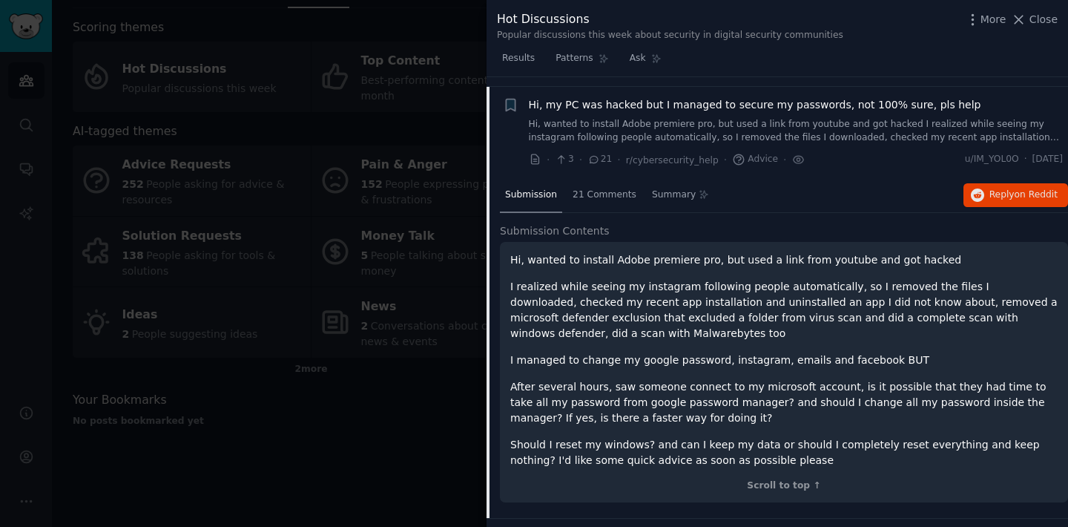
scroll to position [699, 0]
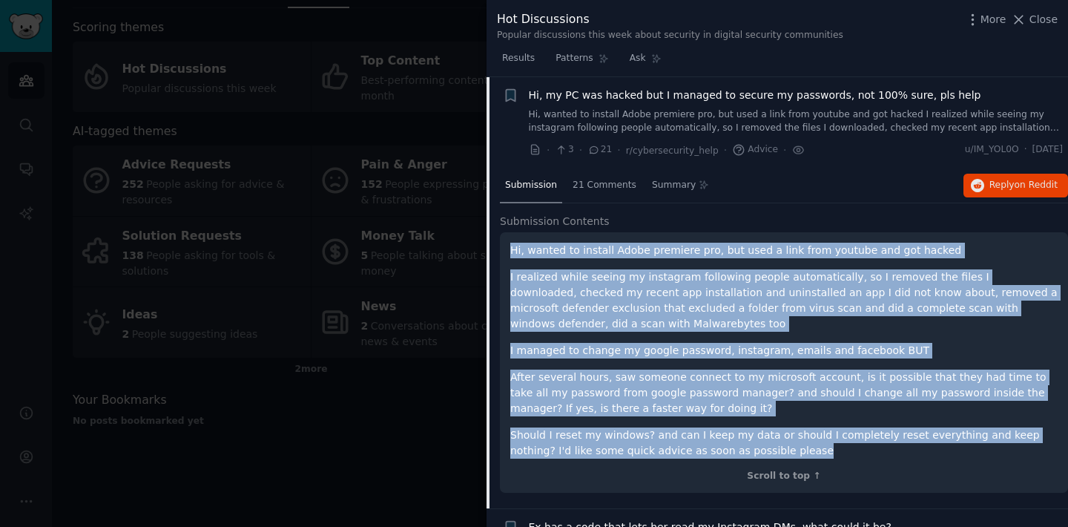
drag, startPoint x: 510, startPoint y: 248, endPoint x: 907, endPoint y: 449, distance: 444.5
click at [907, 449] on div "Hi, wanted to install Adobe premiere pro, but used a link from youtube and got …" at bounding box center [783, 351] width 547 height 216
click at [737, 382] on p "After several hours, saw someone connect to my microsoft account, is it possibl…" at bounding box center [783, 392] width 547 height 47
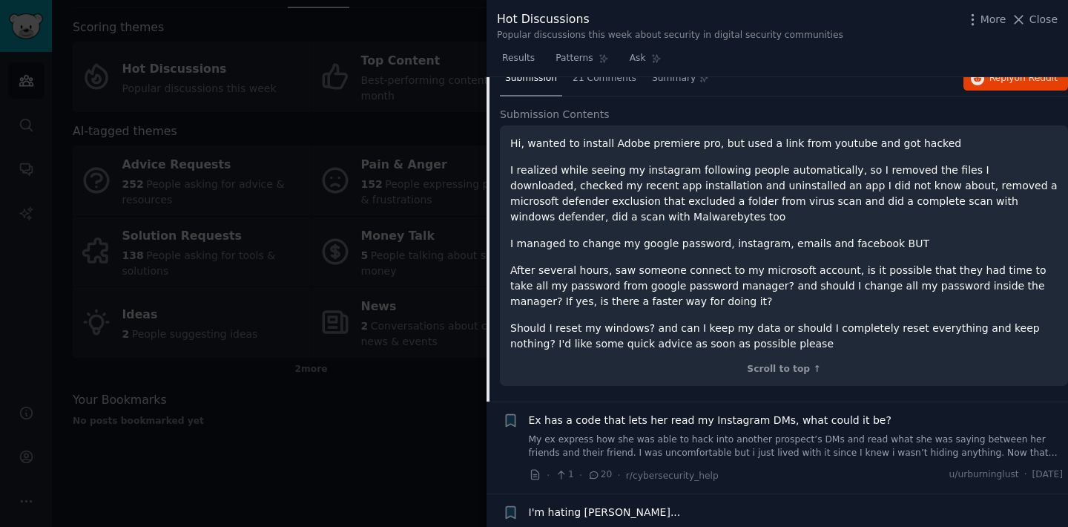
scroll to position [754, 0]
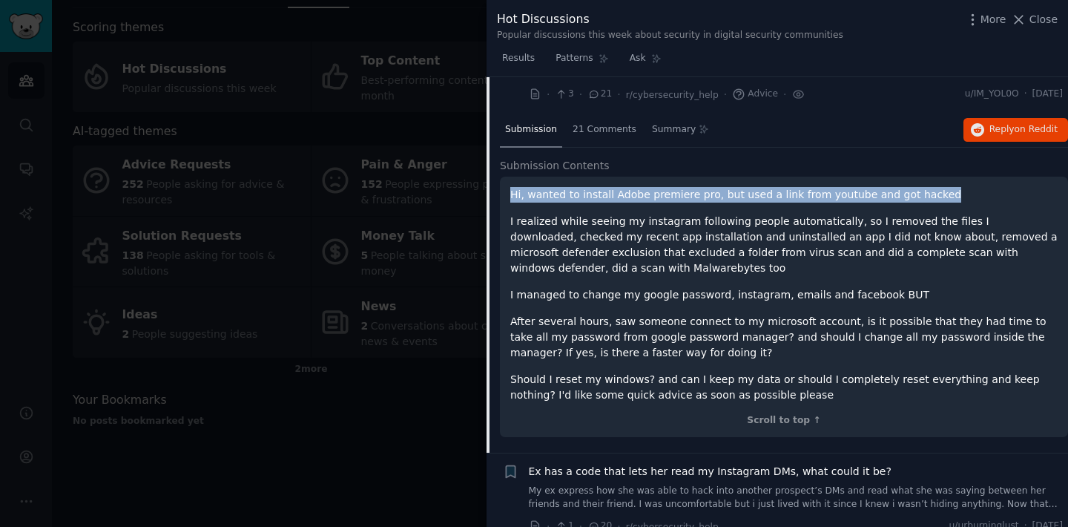
drag, startPoint x: 512, startPoint y: 192, endPoint x: 932, endPoint y: 198, distance: 420.6
click at [932, 198] on p "Hi, wanted to install Adobe premiere pro, but used a link from youtube and got …" at bounding box center [783, 195] width 547 height 16
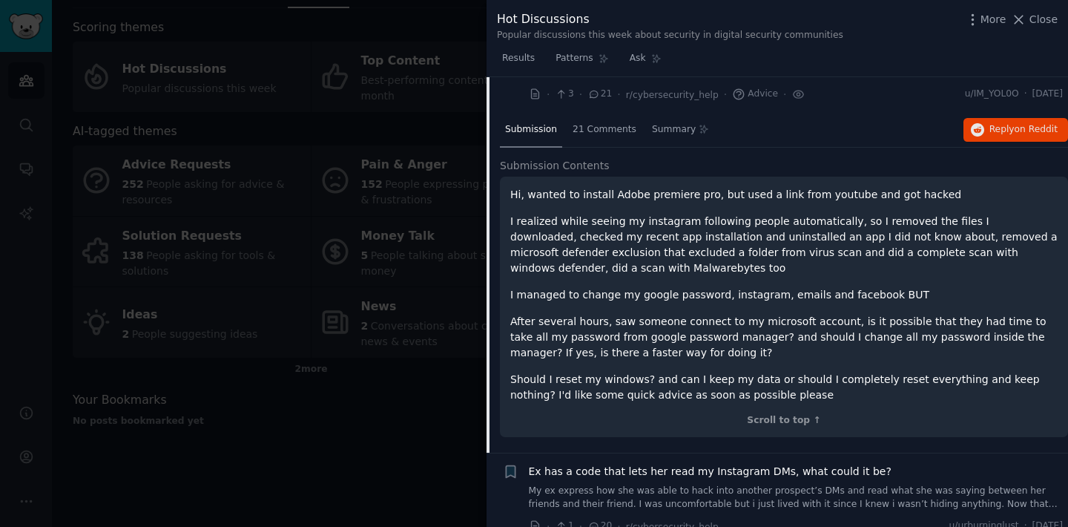
click at [714, 166] on h2 "Submission Contents" at bounding box center [784, 166] width 568 height 16
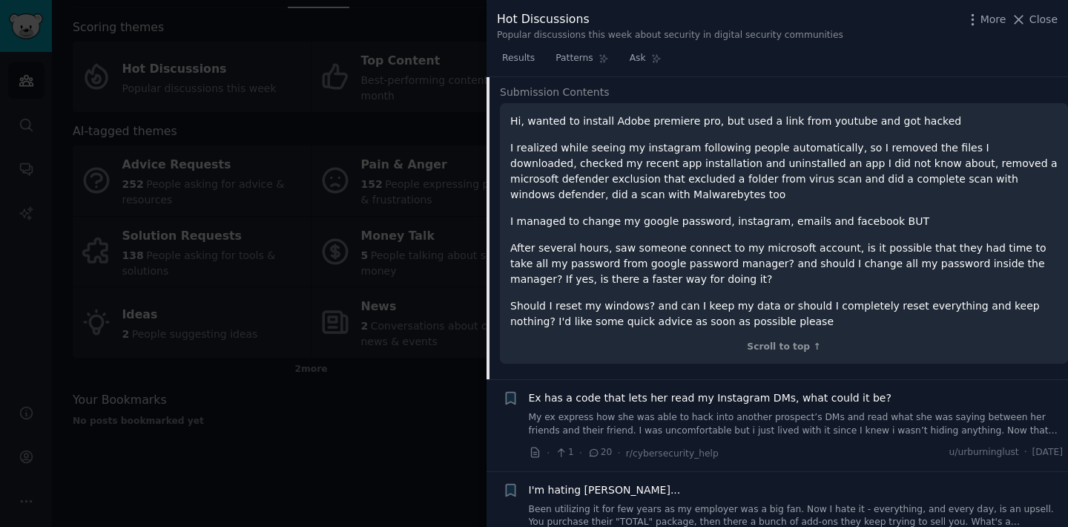
scroll to position [829, 0]
drag, startPoint x: 747, startPoint y: 246, endPoint x: 833, endPoint y: 246, distance: 86.0
click at [833, 246] on p "After several hours, saw someone connect to my microsoft account, is it possibl…" at bounding box center [783, 262] width 547 height 47
click at [759, 231] on div "Hi, wanted to install Adobe premiere pro, but used a link from youtube and got …" at bounding box center [783, 220] width 547 height 216
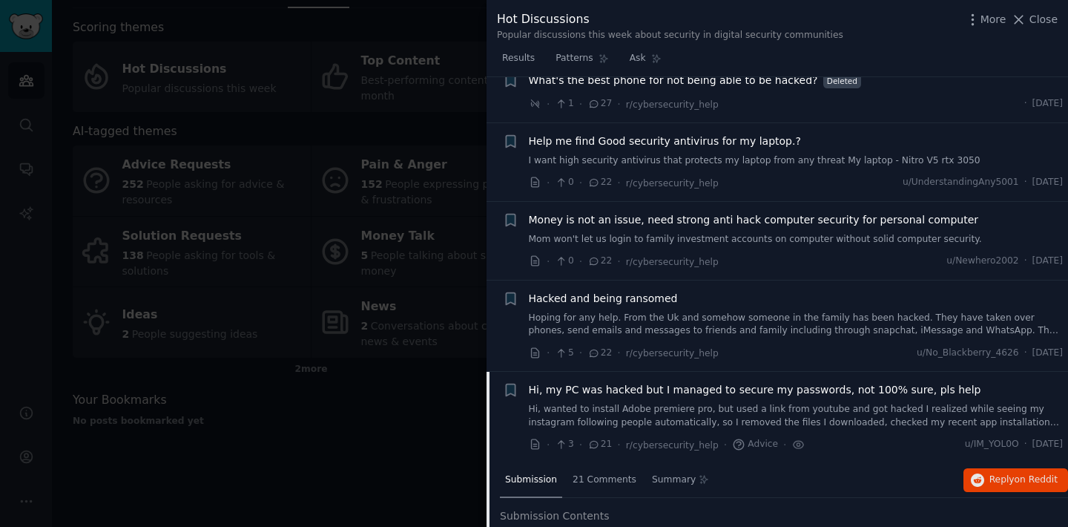
scroll to position [415, 0]
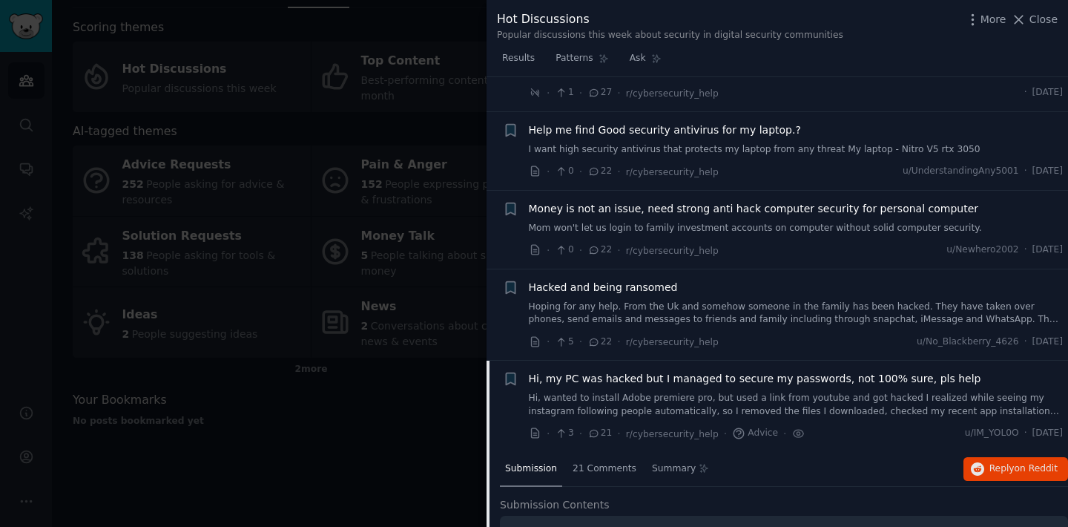
click at [645, 377] on span "Hi, my PC was hacked but I managed to secure my passwords, not 100% sure, pls h…" at bounding box center [755, 379] width 452 height 16
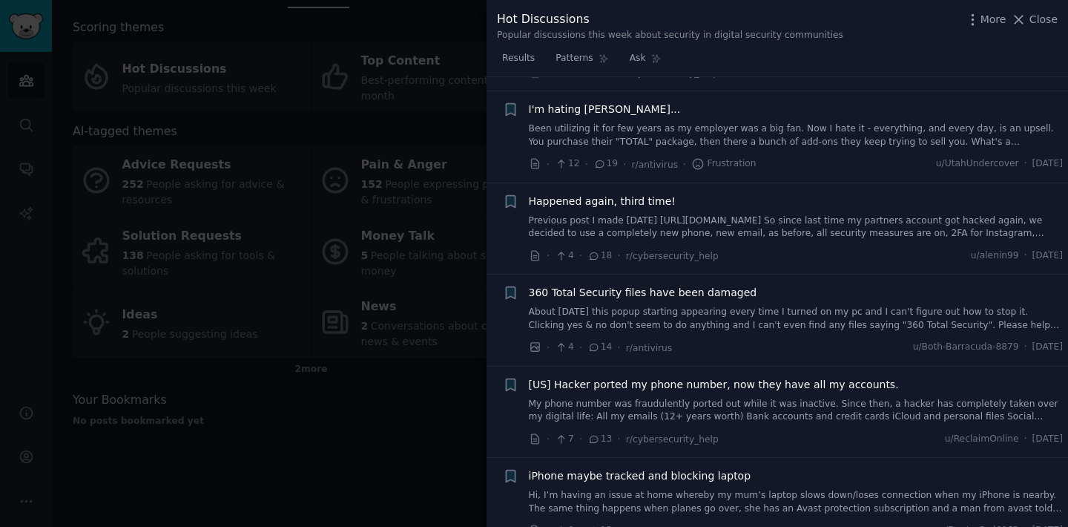
scroll to position [875, 0]
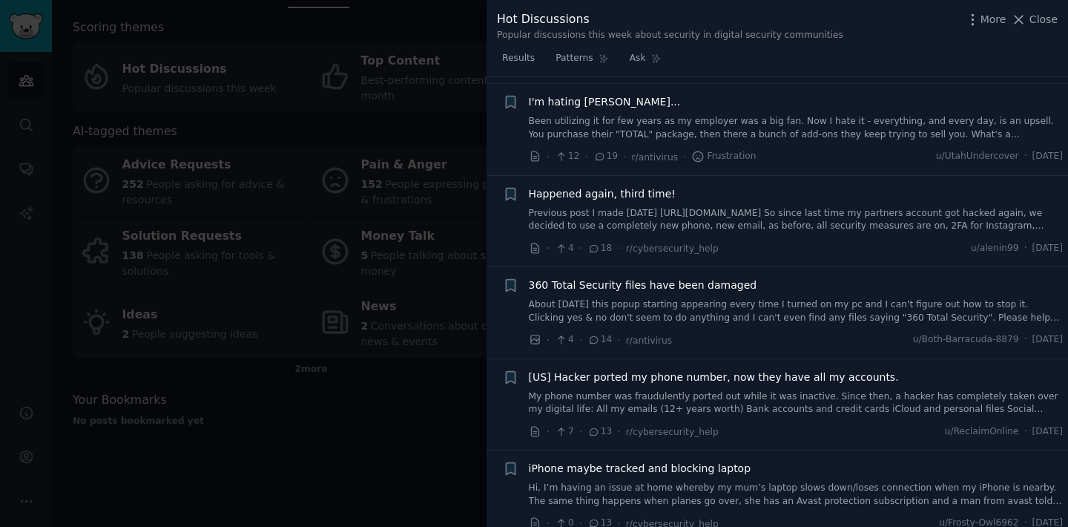
click at [698, 288] on span "360 Total Security files have been damaged" at bounding box center [643, 285] width 228 height 16
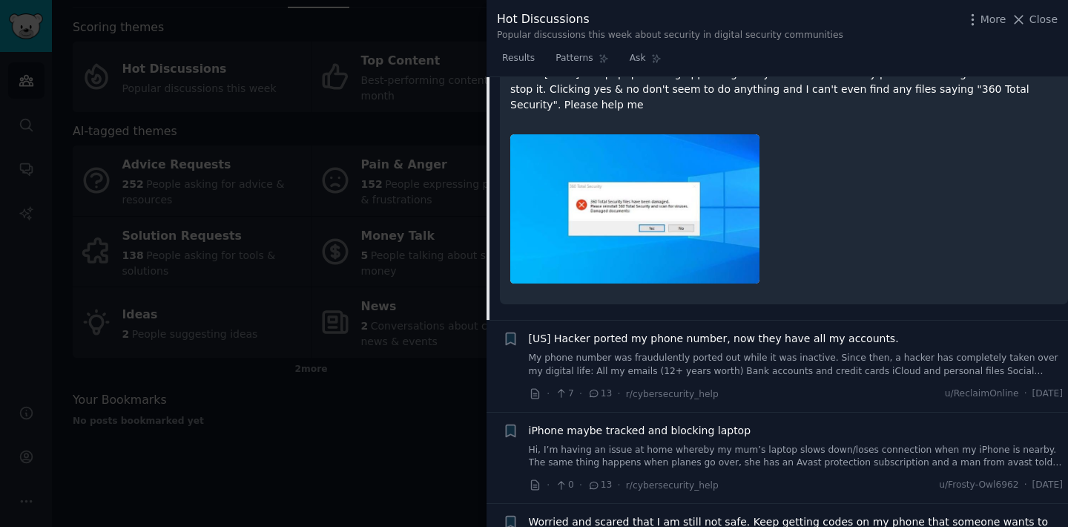
scroll to position [1296, 0]
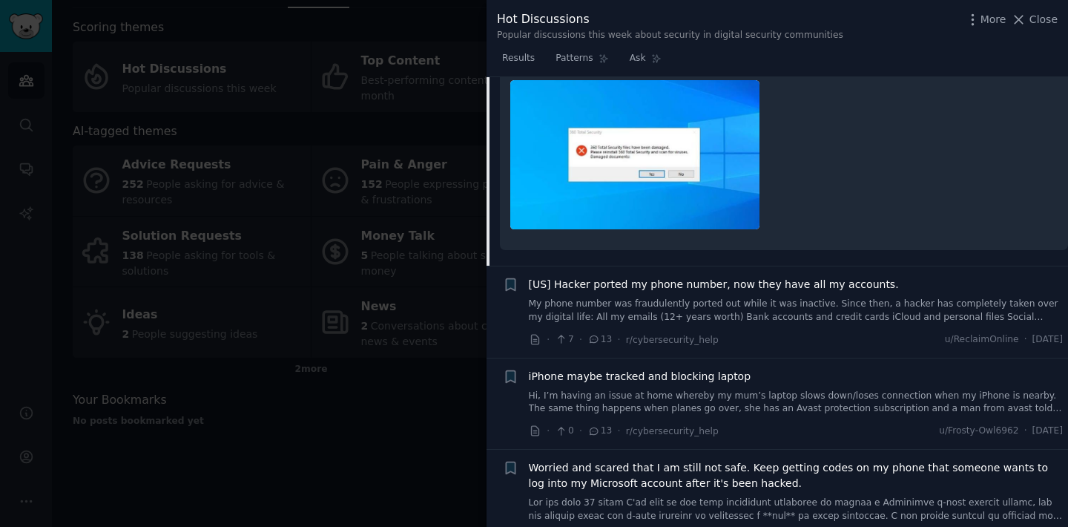
click at [729, 286] on span "[US] Hacker ported my phone number, now they have all my accounts." at bounding box center [714, 285] width 370 height 16
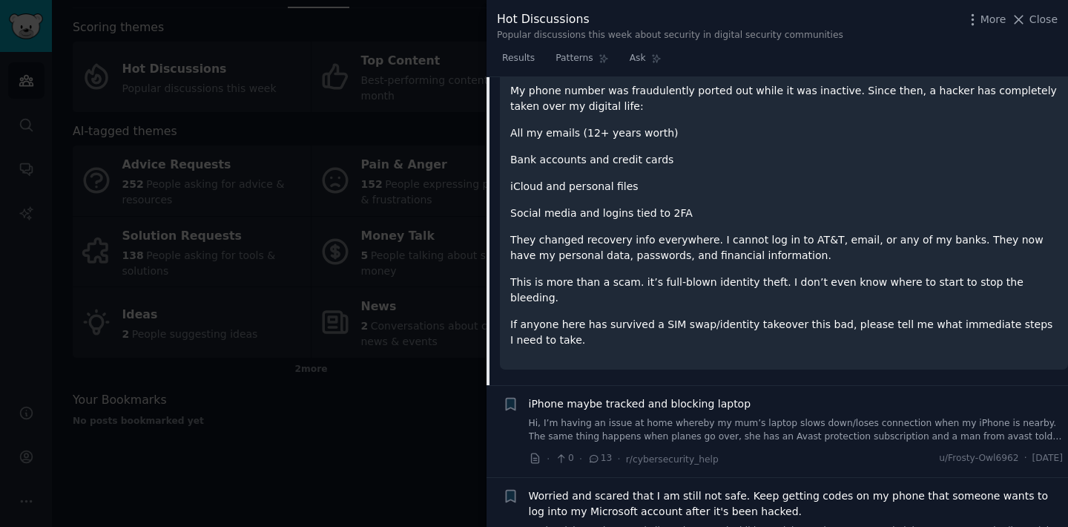
scroll to position [1337, 0]
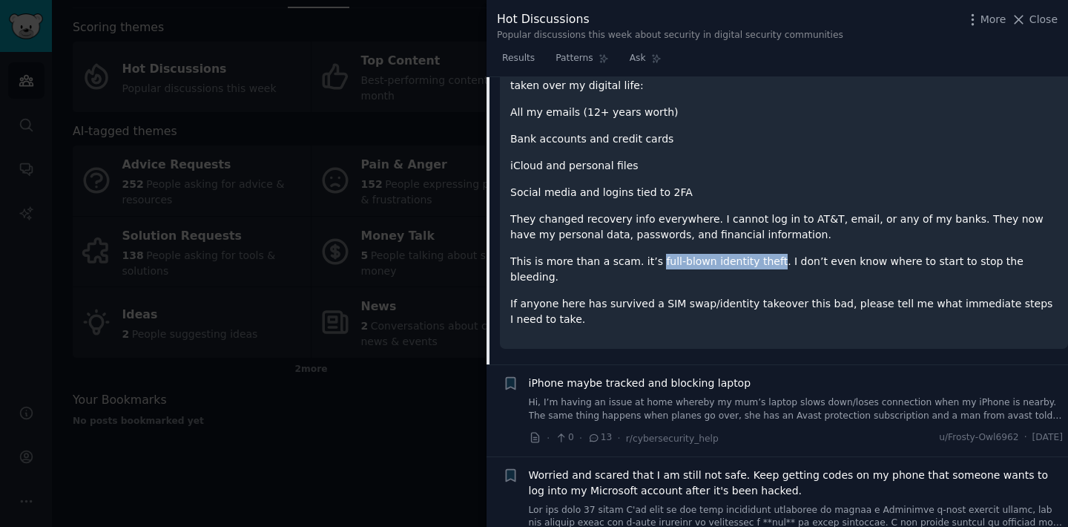
drag, startPoint x: 650, startPoint y: 263, endPoint x: 762, endPoint y: 260, distance: 112.0
click at [762, 260] on p "This is more than a scam. it’s full-blown identity theft. I don’t even know whe…" at bounding box center [783, 269] width 547 height 31
copy p "full-blown identity theft"
click at [875, 259] on p "This is more than a scam. it’s full-blown identity theft. I don’t even know whe…" at bounding box center [783, 269] width 547 height 31
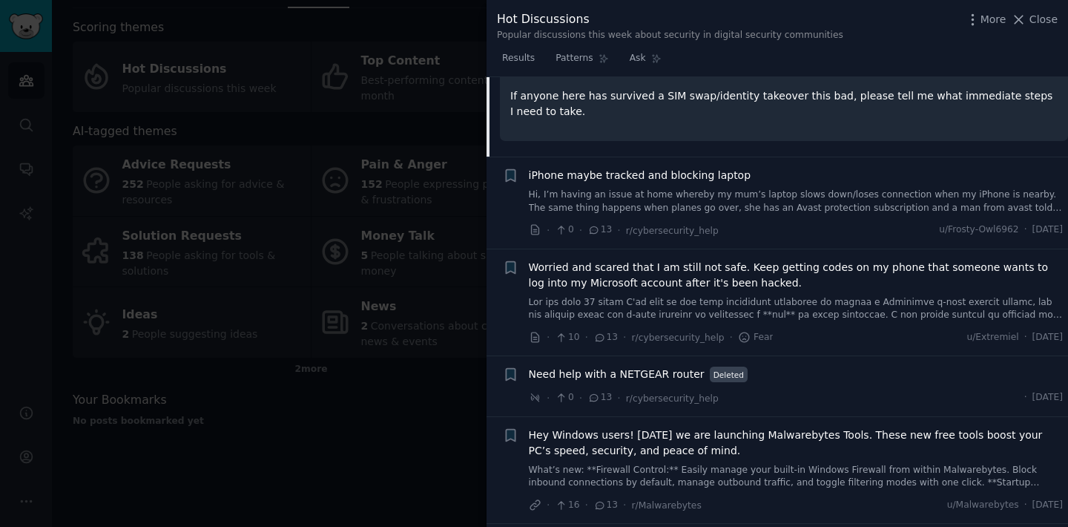
scroll to position [1551, 0]
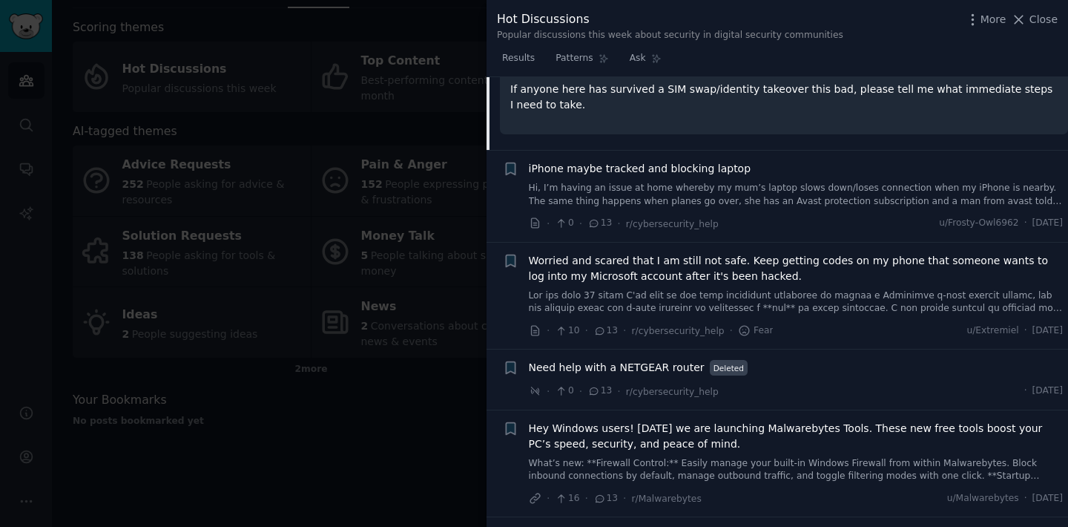
click at [719, 263] on span "Worried and scared that I am still not safe. Keep getting codes on my phone tha…" at bounding box center [796, 268] width 535 height 31
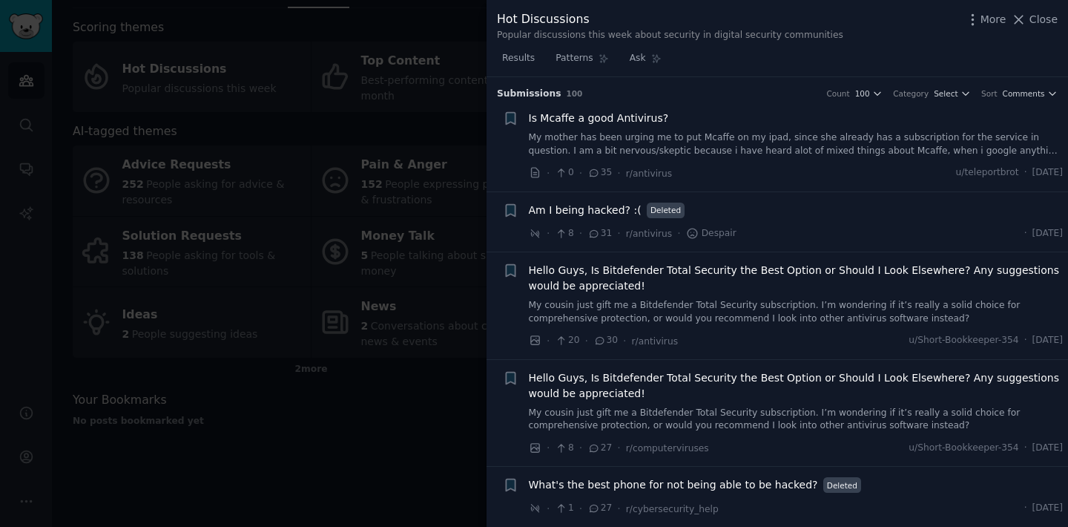
click at [601, 214] on span "Am I being hacked? :(" at bounding box center [585, 210] width 113 height 16
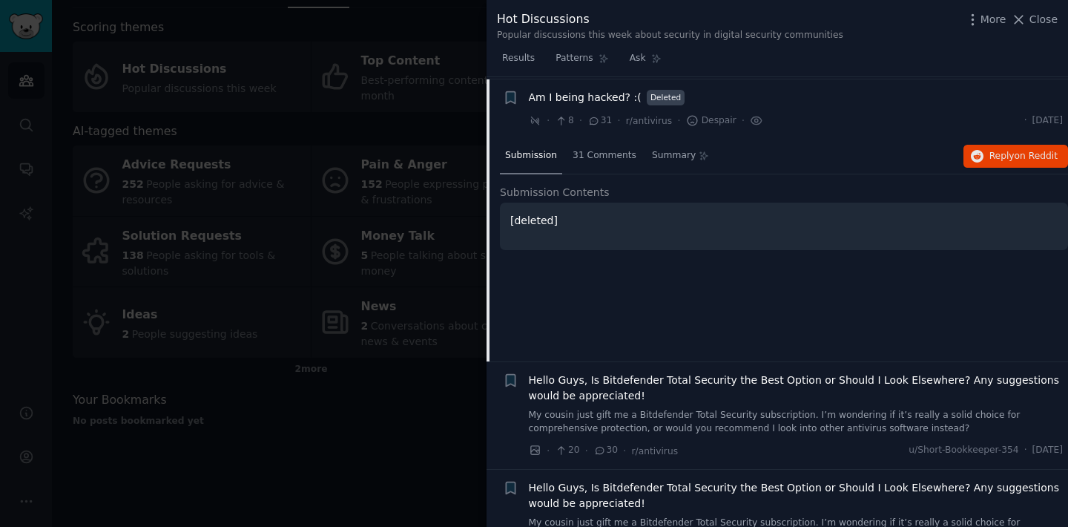
scroll to position [115, 0]
click at [605, 156] on span "31 Comments" at bounding box center [605, 153] width 64 height 13
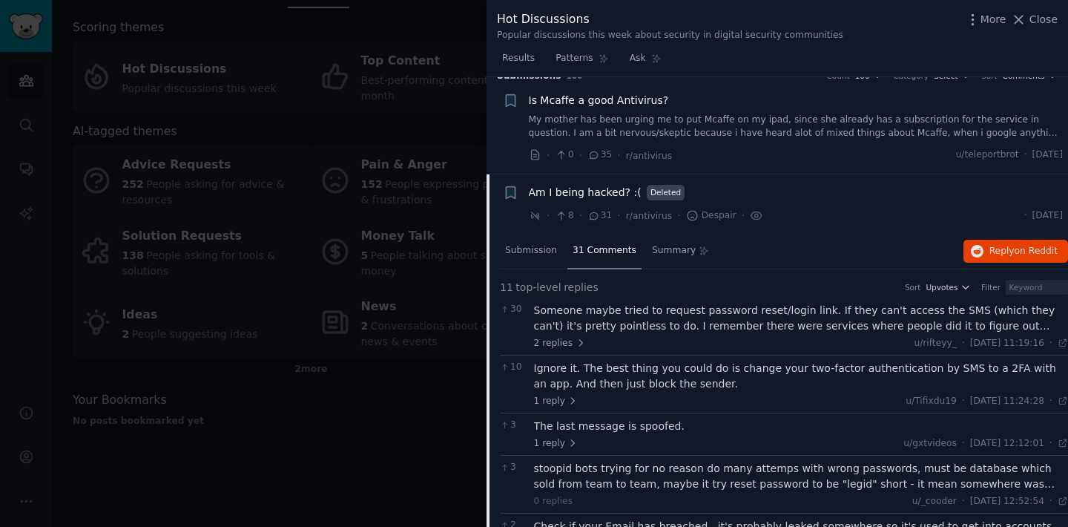
scroll to position [0, 0]
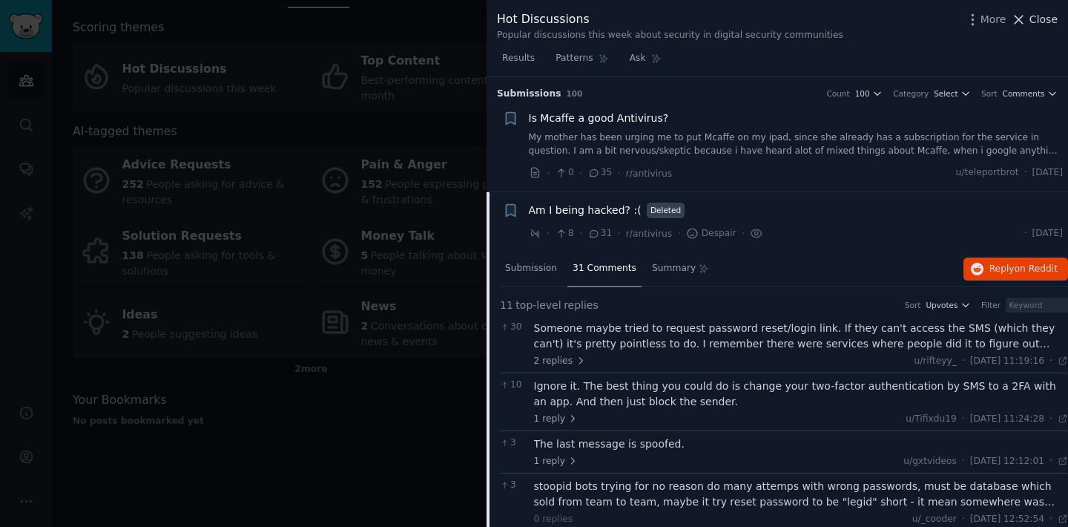
click at [1044, 26] on span "Close" at bounding box center [1044, 20] width 28 height 16
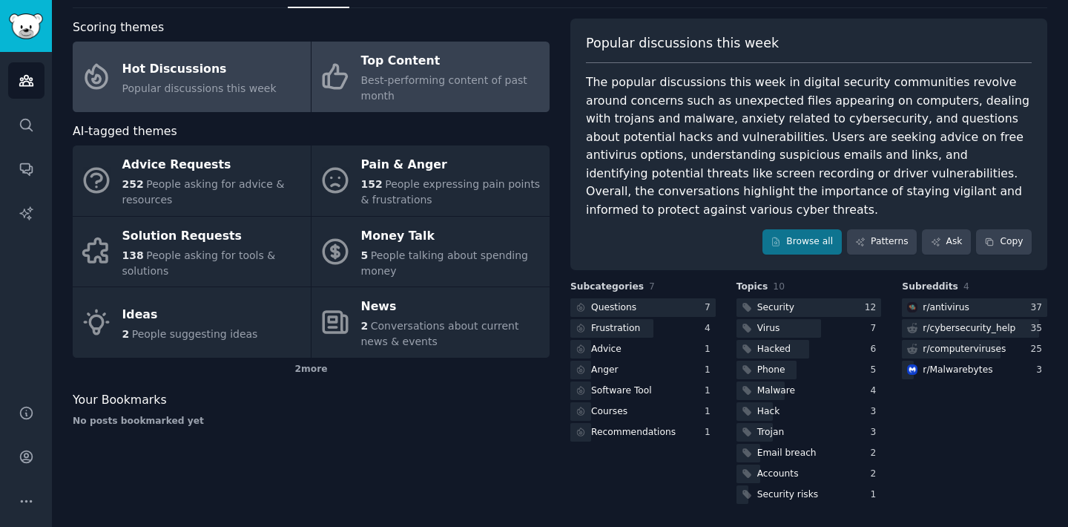
click at [405, 50] on div "Top Content" at bounding box center [451, 62] width 181 height 24
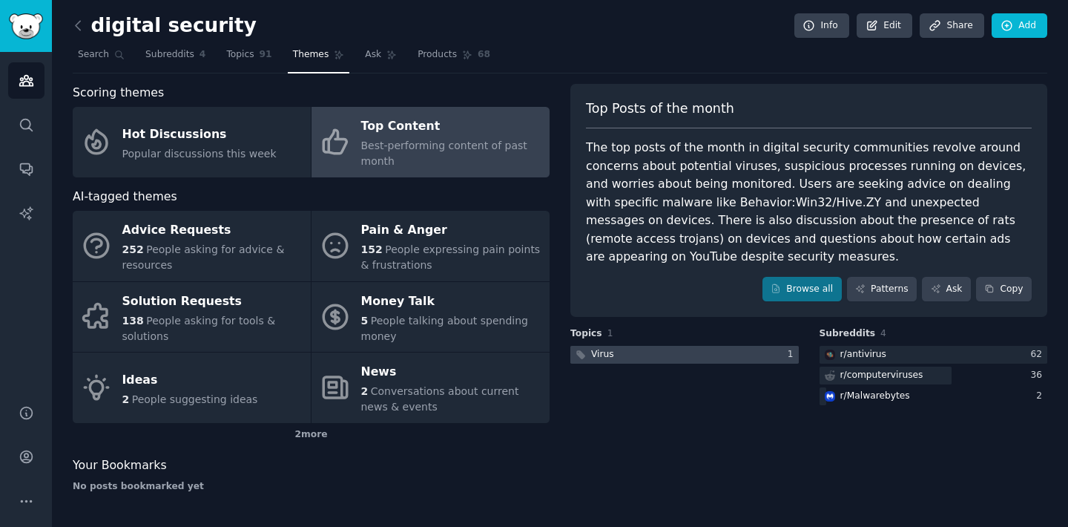
click at [638, 358] on div at bounding box center [684, 355] width 228 height 19
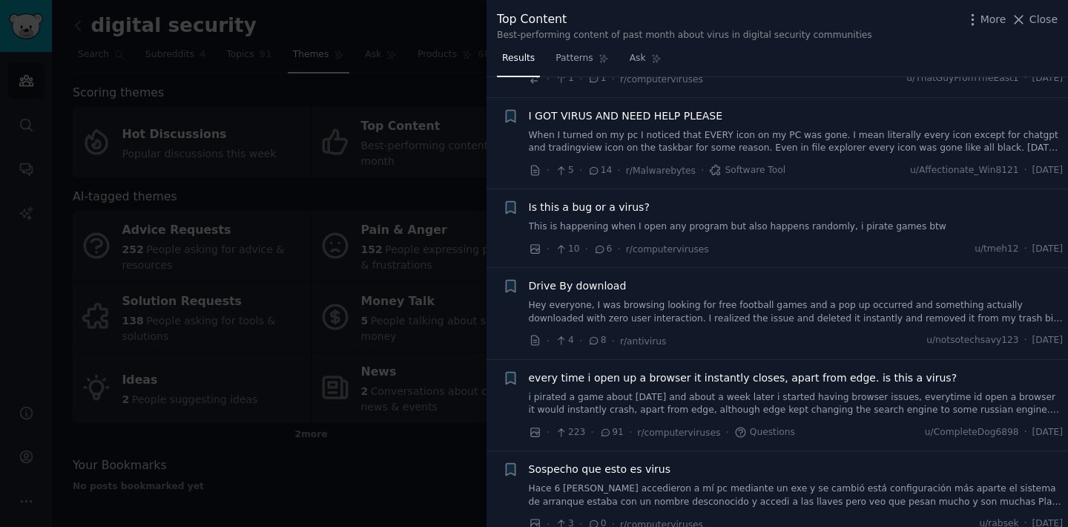
scroll to position [575, 0]
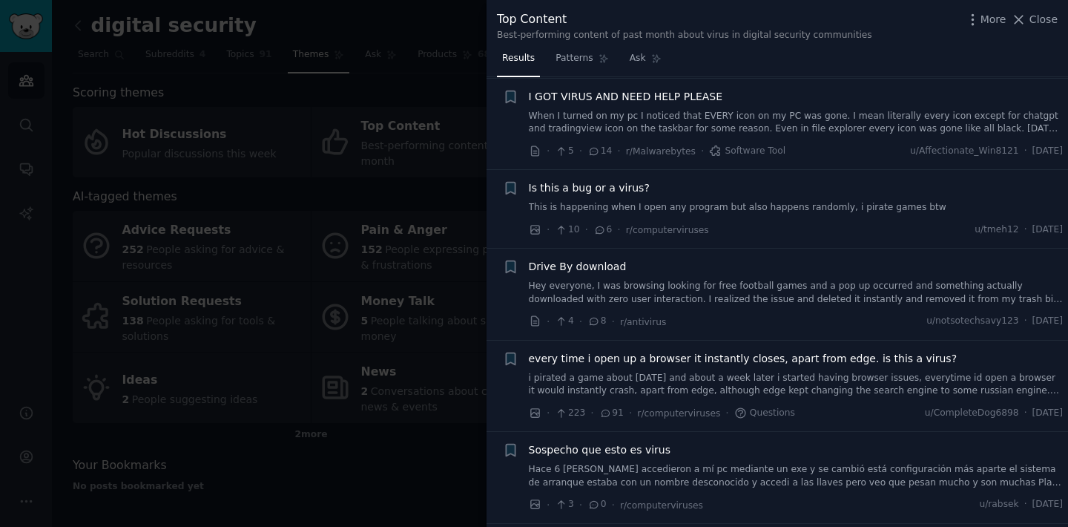
click at [621, 188] on span "Is this a bug or a virus?" at bounding box center [589, 188] width 121 height 16
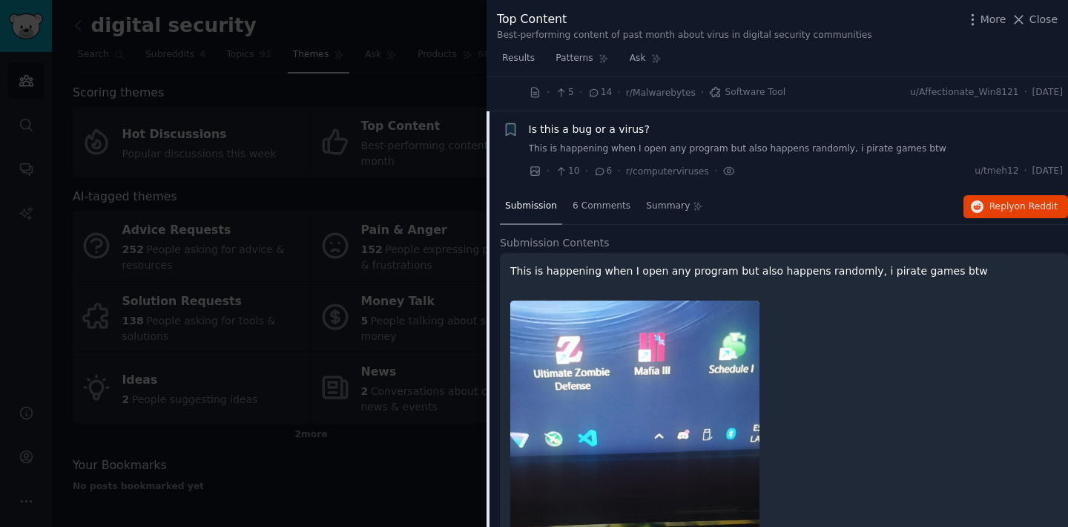
scroll to position [610, 0]
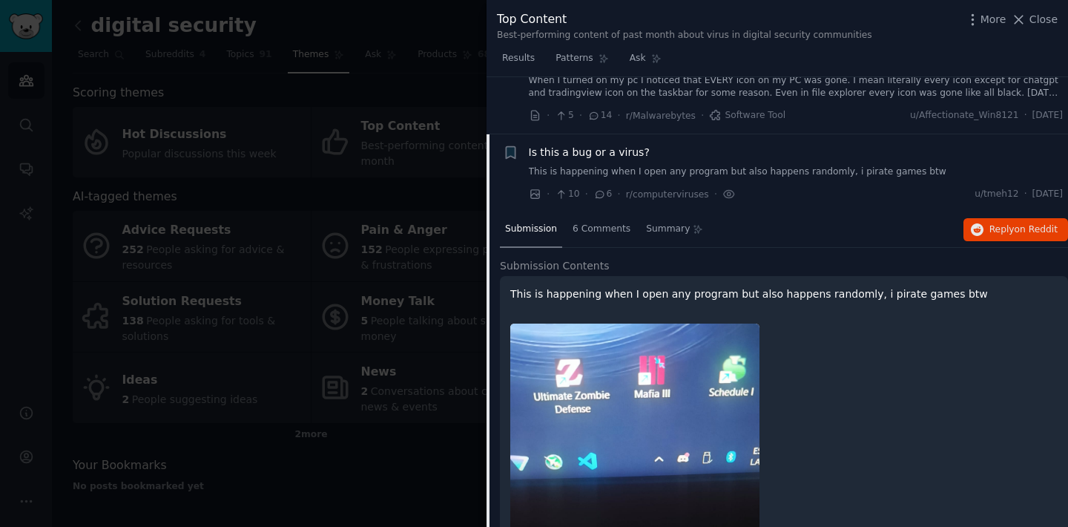
click at [540, 235] on div "Submission" at bounding box center [531, 230] width 62 height 36
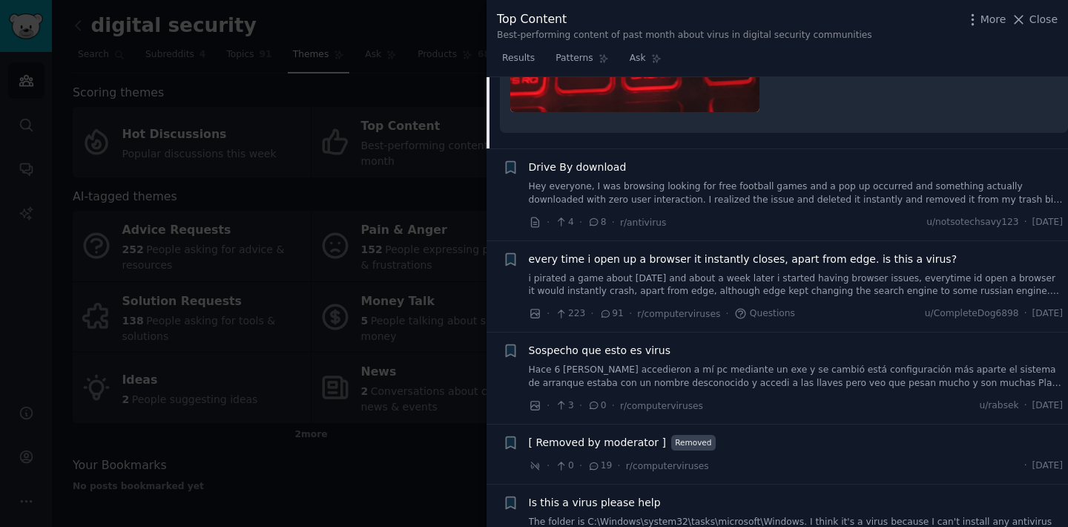
scroll to position [1349, 0]
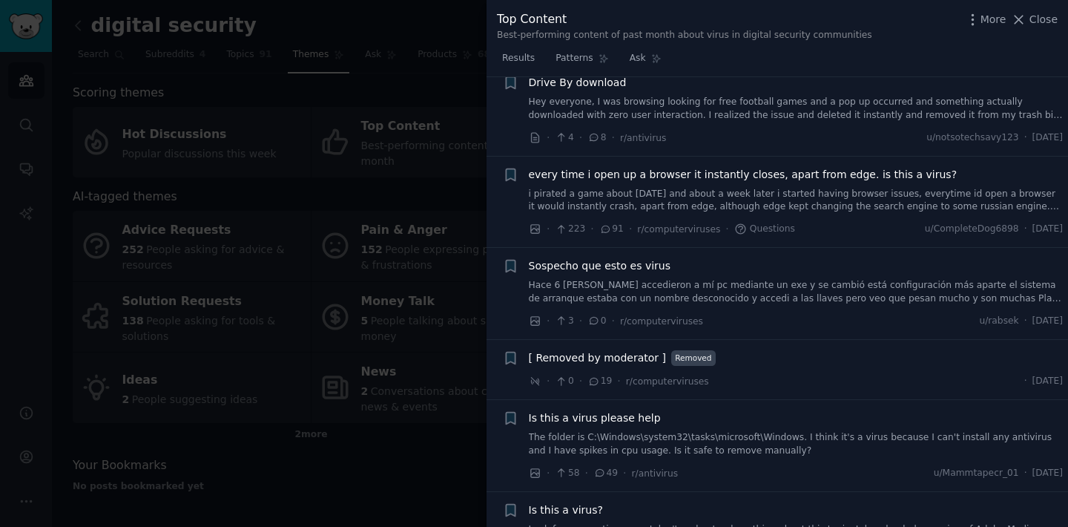
click at [622, 177] on span "every time i open up a browser it instantly closes, apart from edge. is this a …" at bounding box center [743, 175] width 429 height 16
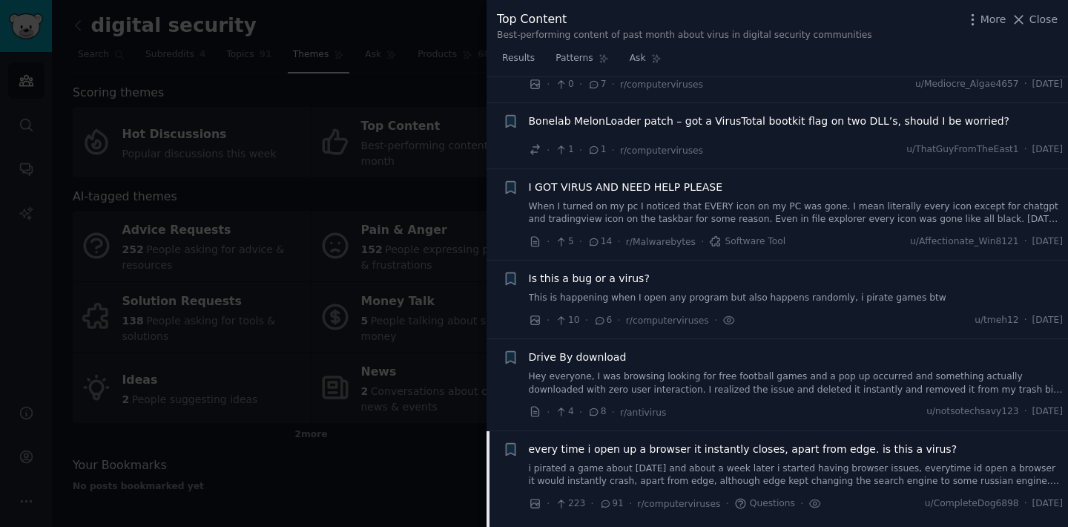
scroll to position [450, 0]
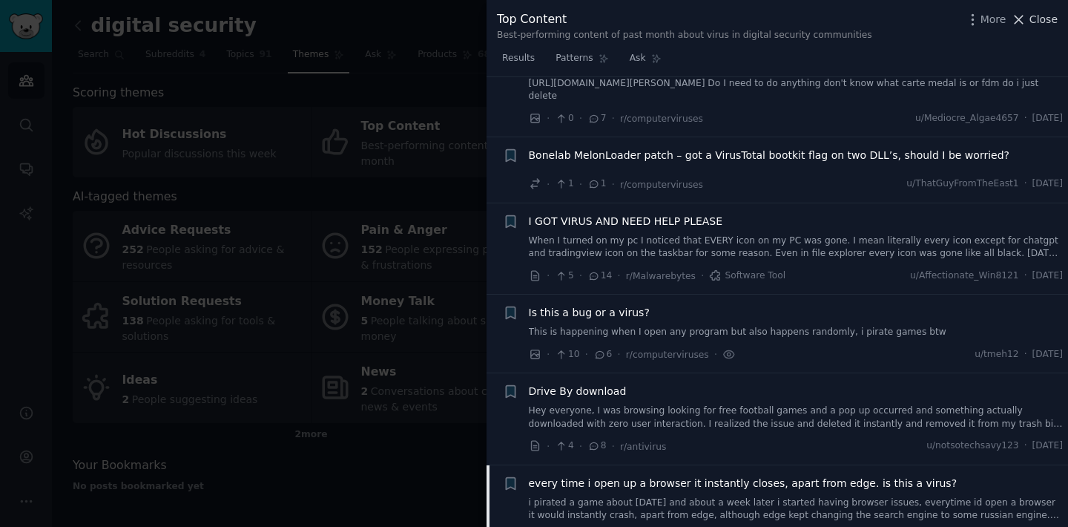
click at [1045, 16] on span "Close" at bounding box center [1044, 20] width 28 height 16
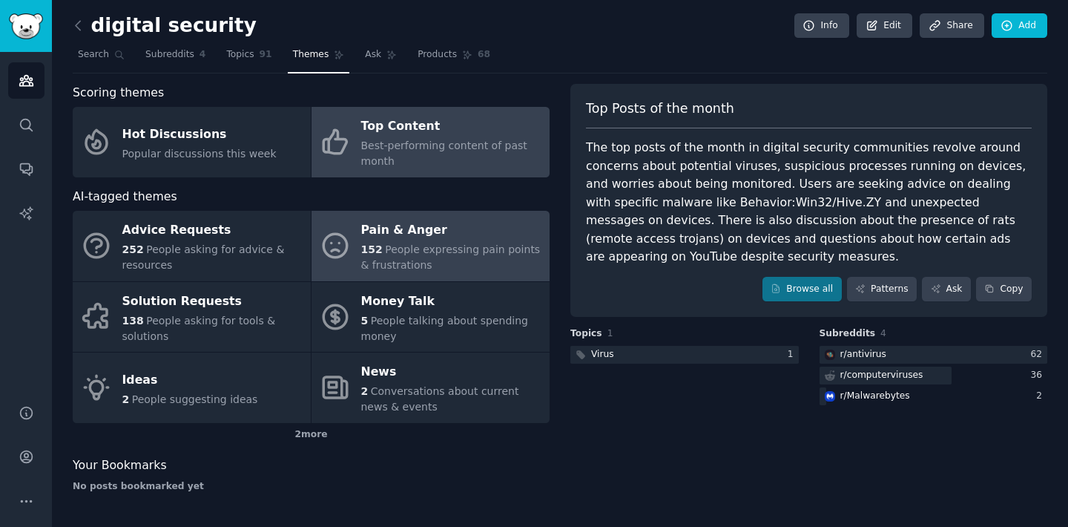
click at [397, 256] on div "152 People expressing pain points & frustrations" at bounding box center [451, 257] width 181 height 31
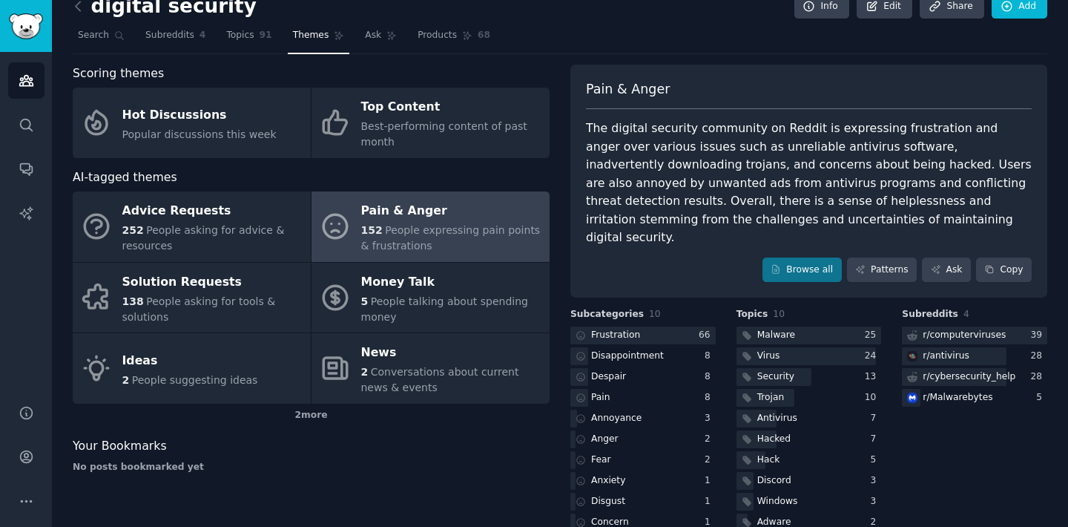
scroll to position [29, 0]
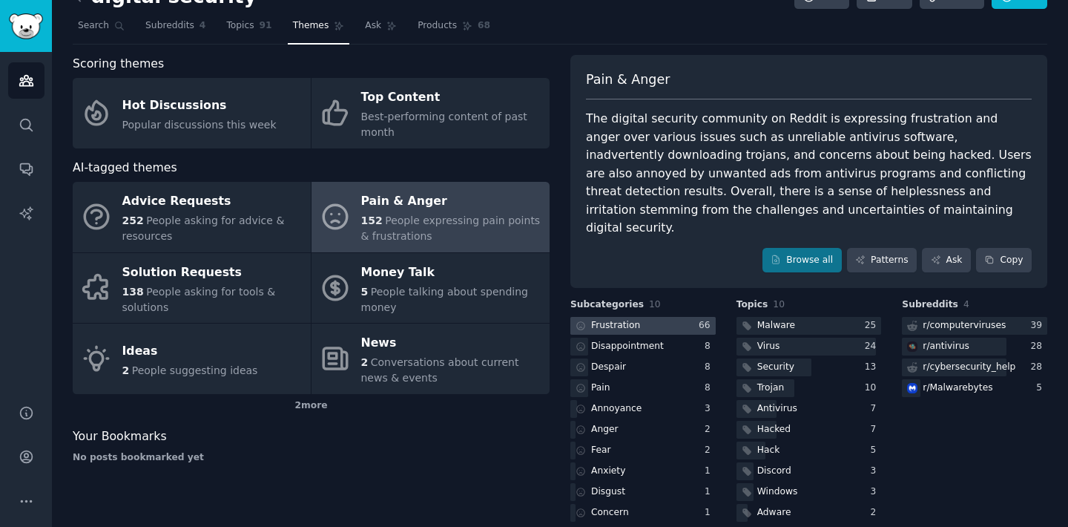
click at [645, 317] on div at bounding box center [642, 326] width 145 height 19
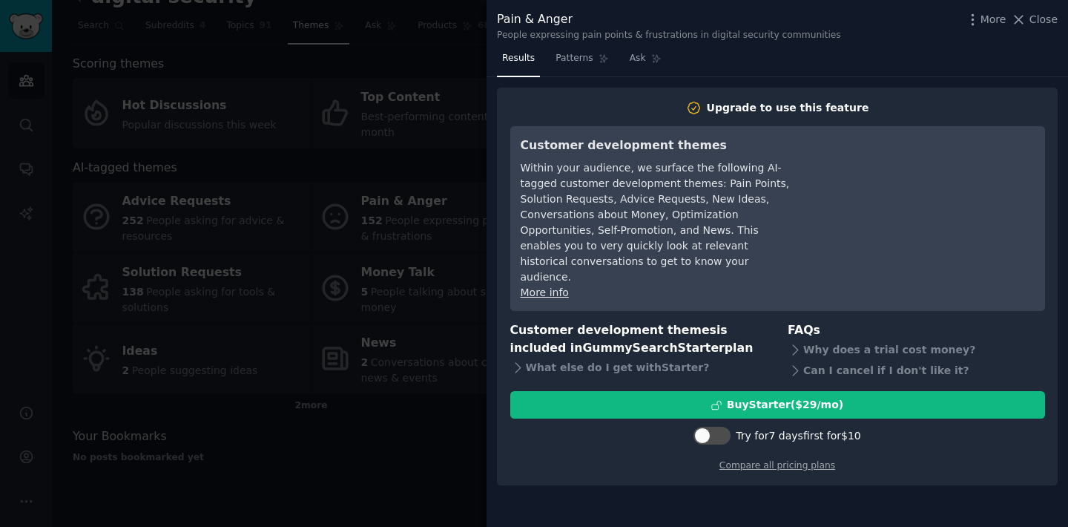
click at [1038, 20] on span "Close" at bounding box center [1044, 20] width 28 height 16
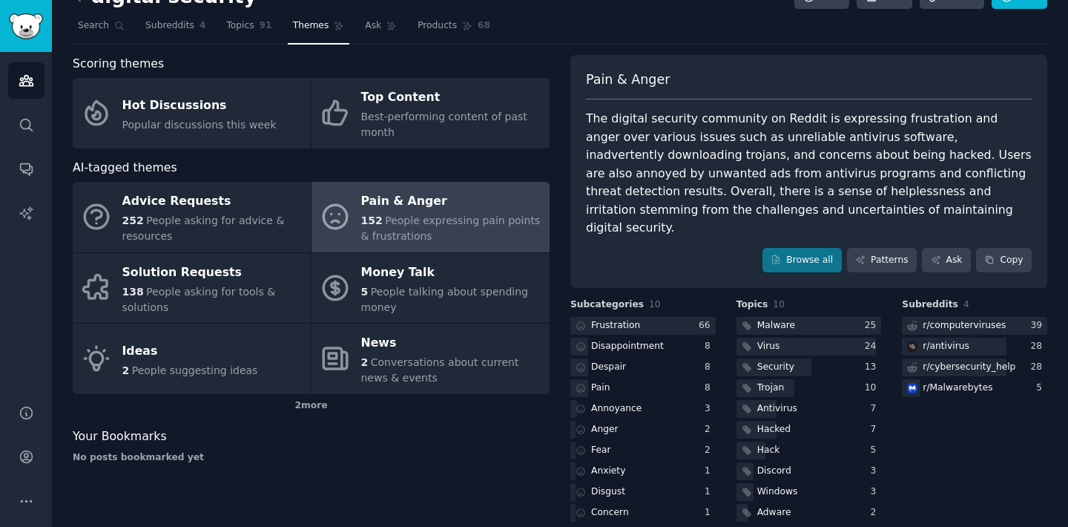
click at [499, 435] on div "Your Bookmarks" at bounding box center [311, 436] width 477 height 19
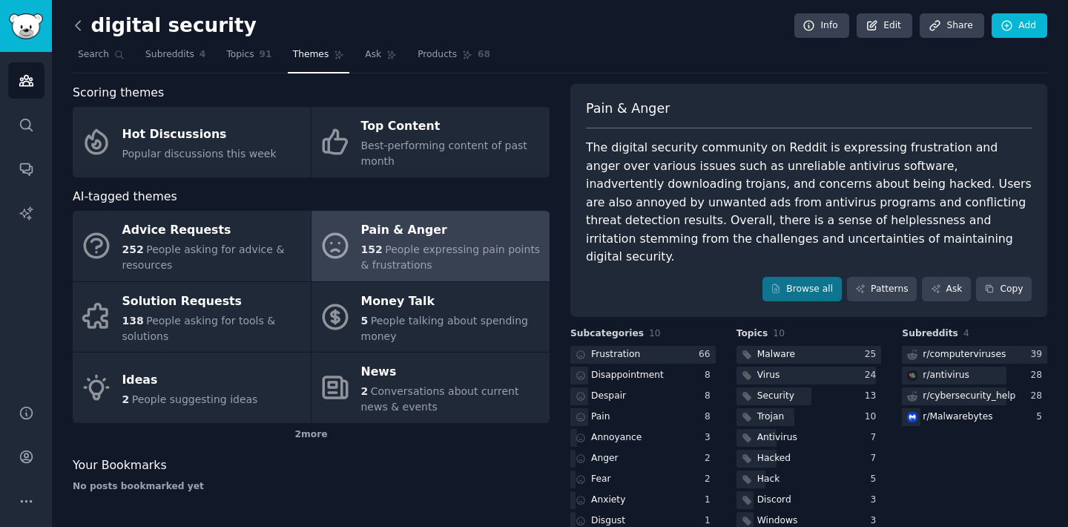
click at [84, 30] on icon at bounding box center [78, 26] width 16 height 16
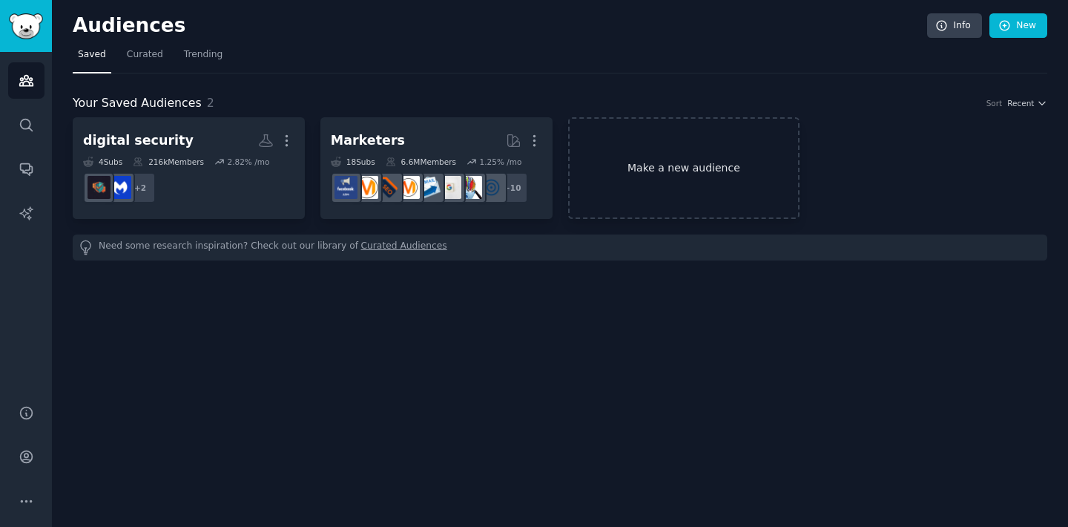
click at [670, 190] on link "Make a new audience" at bounding box center [684, 168] width 232 height 102
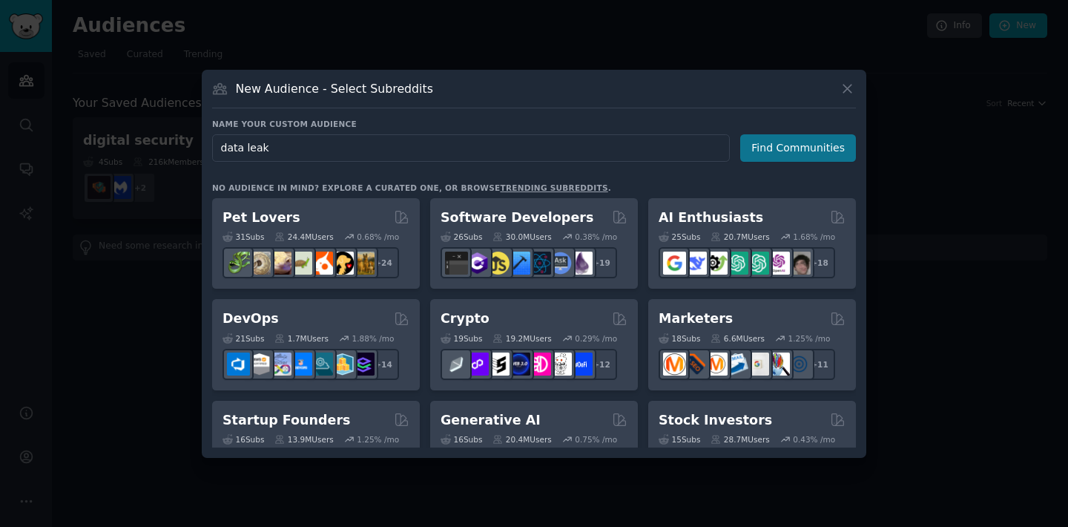
type input "data leak"
click at [779, 154] on button "Find Communities" at bounding box center [798, 147] width 116 height 27
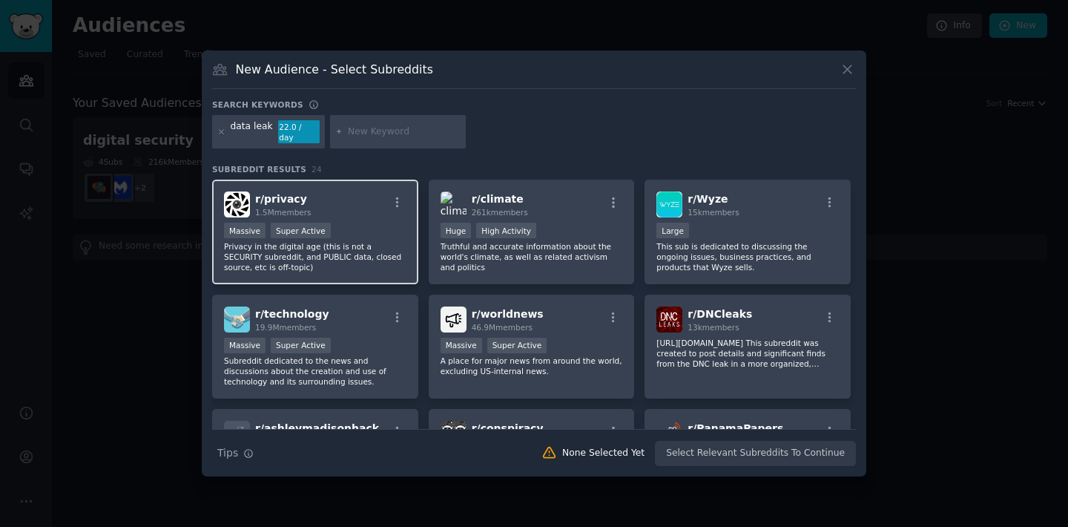
click at [354, 211] on div "r/ privacy 1.5M members" at bounding box center [315, 204] width 182 height 26
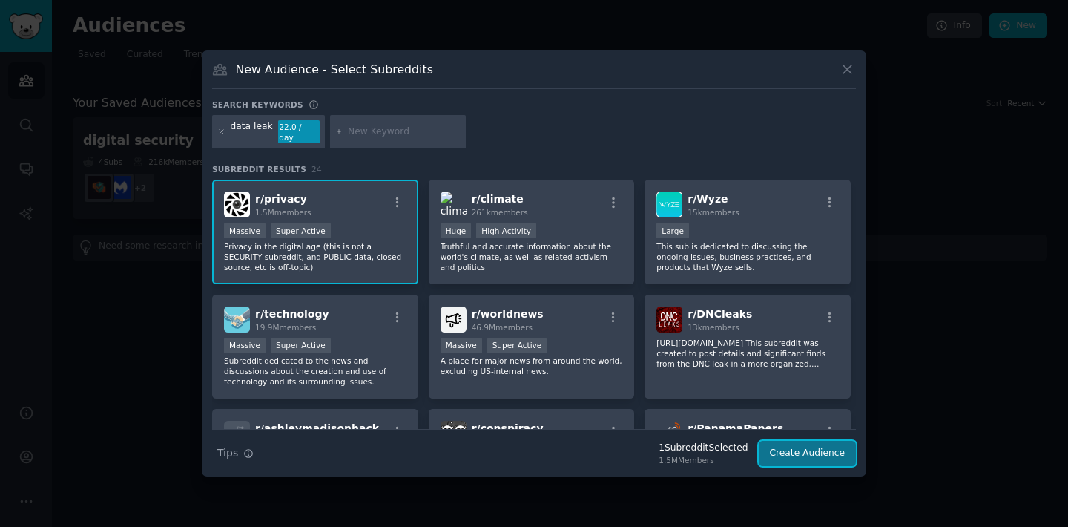
click at [825, 451] on button "Create Audience" at bounding box center [808, 453] width 98 height 25
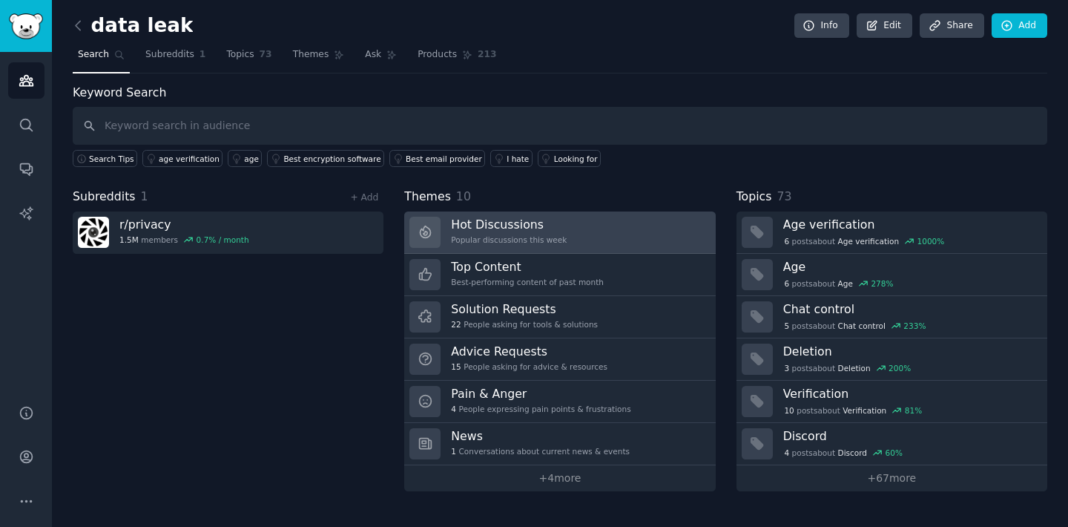
click at [545, 231] on h3 "Hot Discussions" at bounding box center [509, 225] width 116 height 16
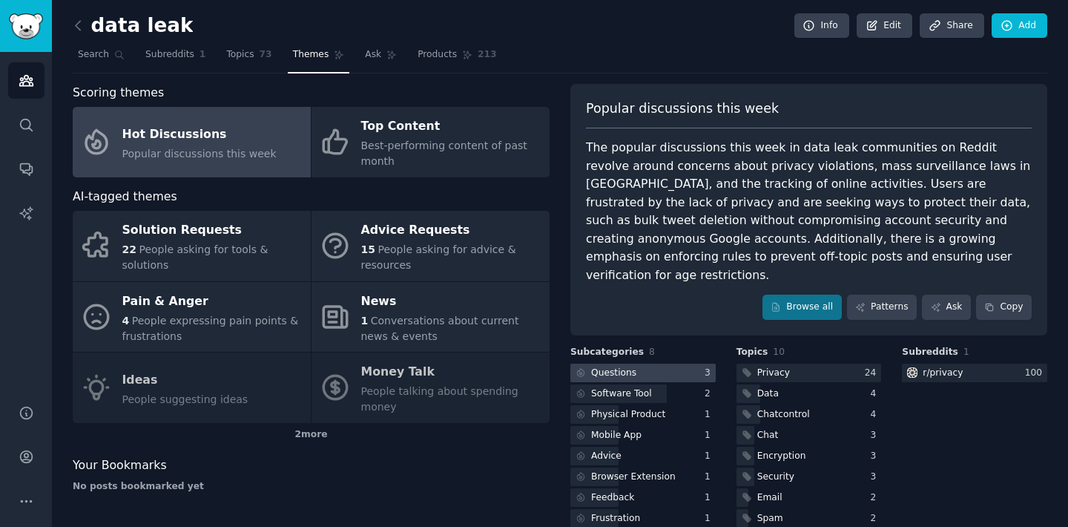
click at [623, 366] on div "Questions" at bounding box center [613, 372] width 45 height 13
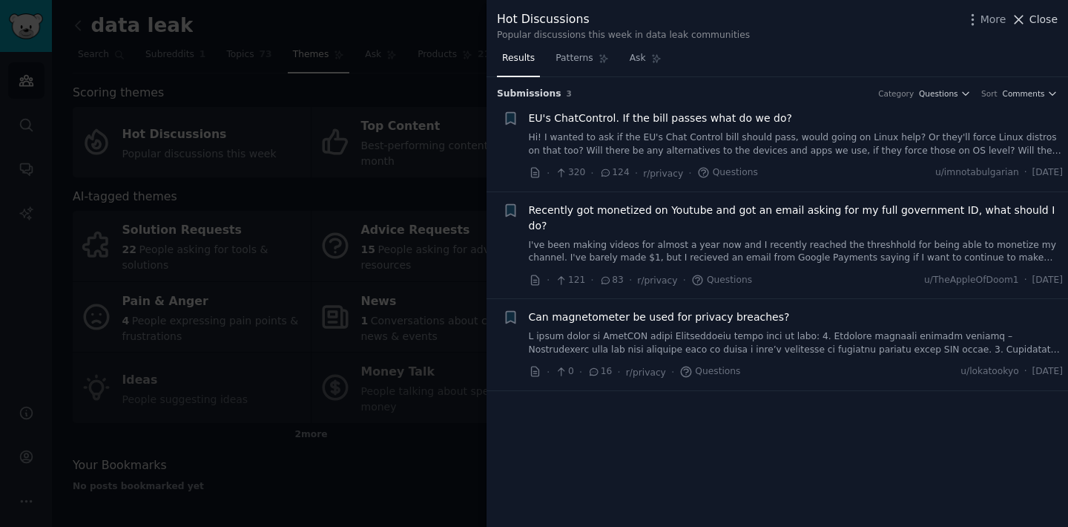
click at [1039, 18] on span "Close" at bounding box center [1044, 20] width 28 height 16
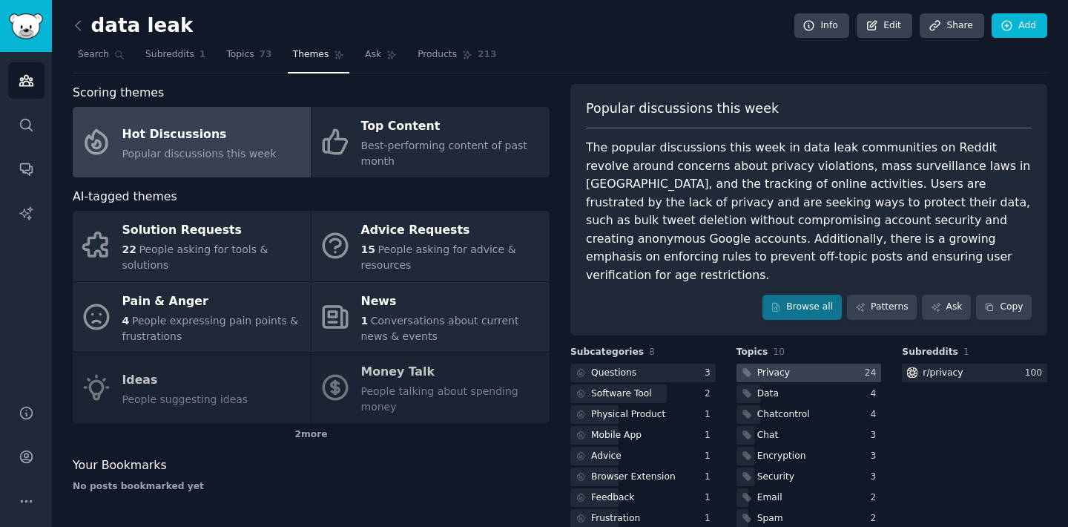
click at [801, 363] on div at bounding box center [809, 372] width 145 height 19
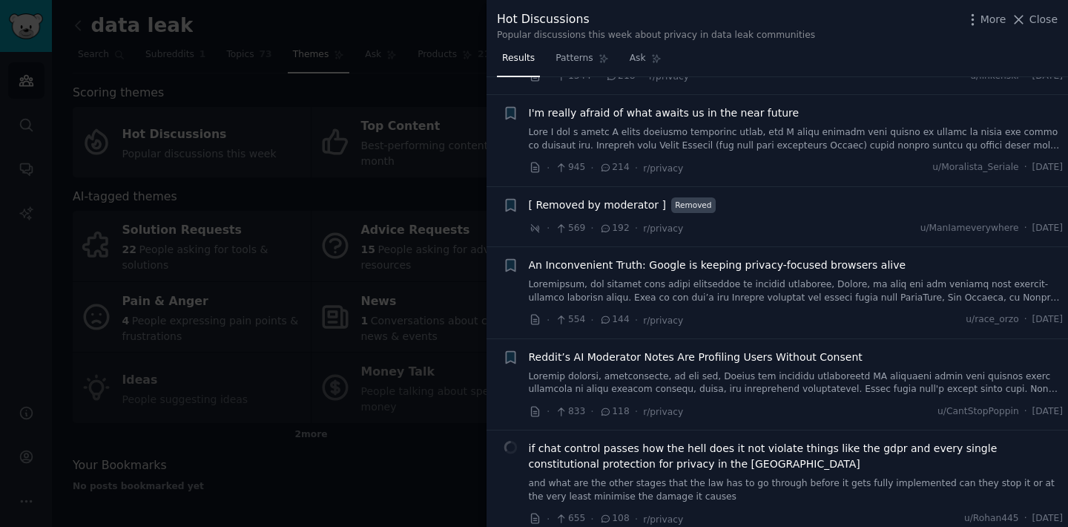
scroll to position [285, 0]
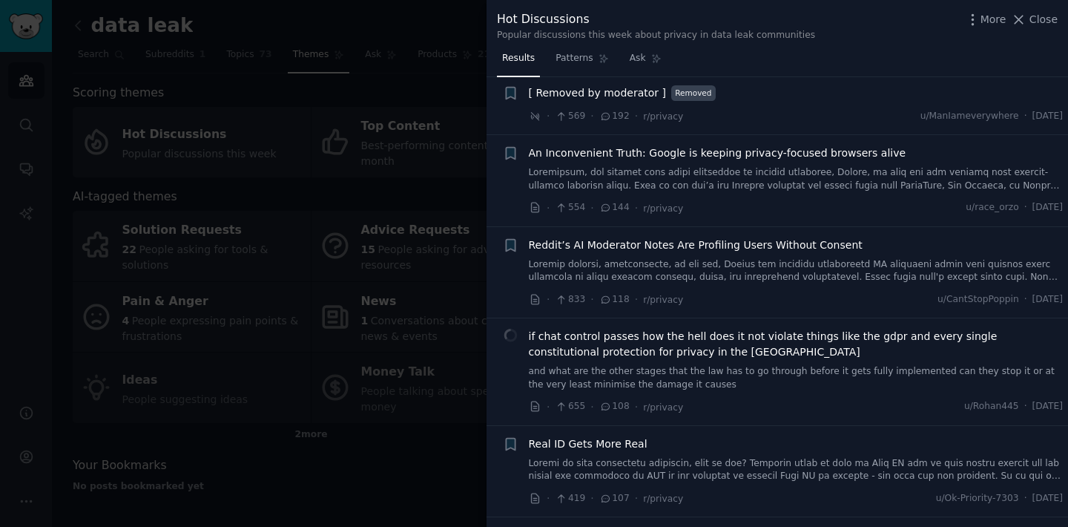
click at [759, 168] on link at bounding box center [796, 179] width 535 height 26
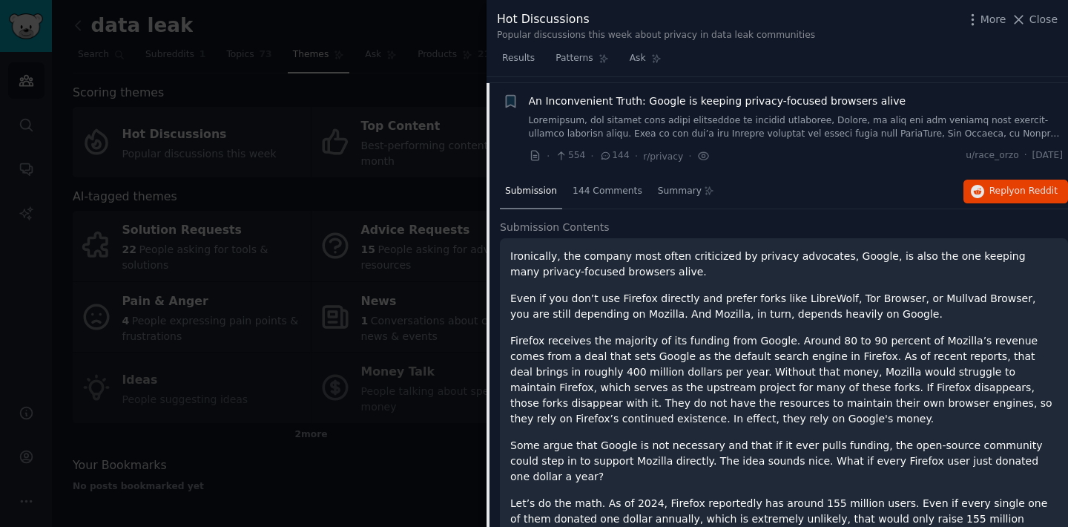
scroll to position [343, 0]
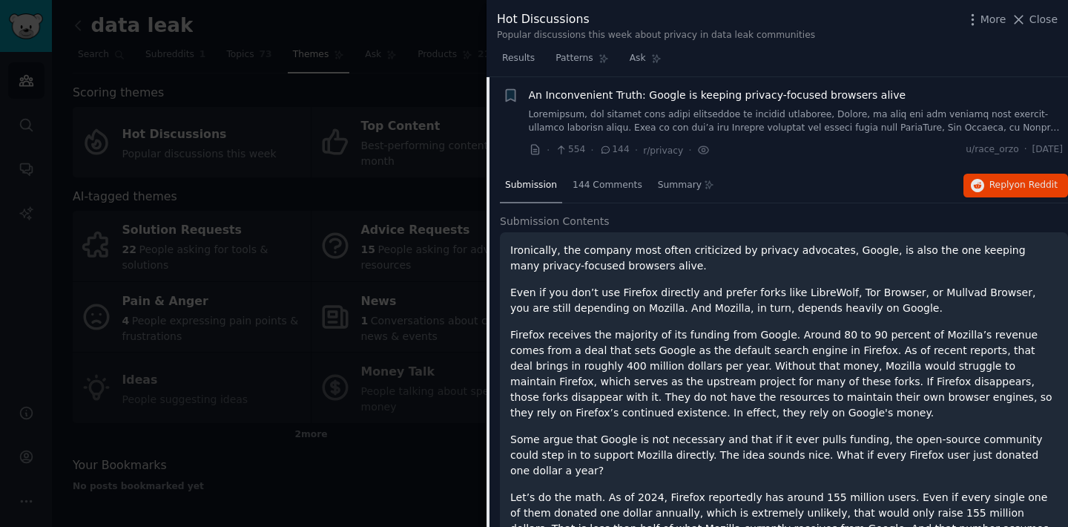
click at [795, 96] on span "An Inconvenient Truth: Google is keeping privacy-focused browsers alive" at bounding box center [718, 96] width 378 height 16
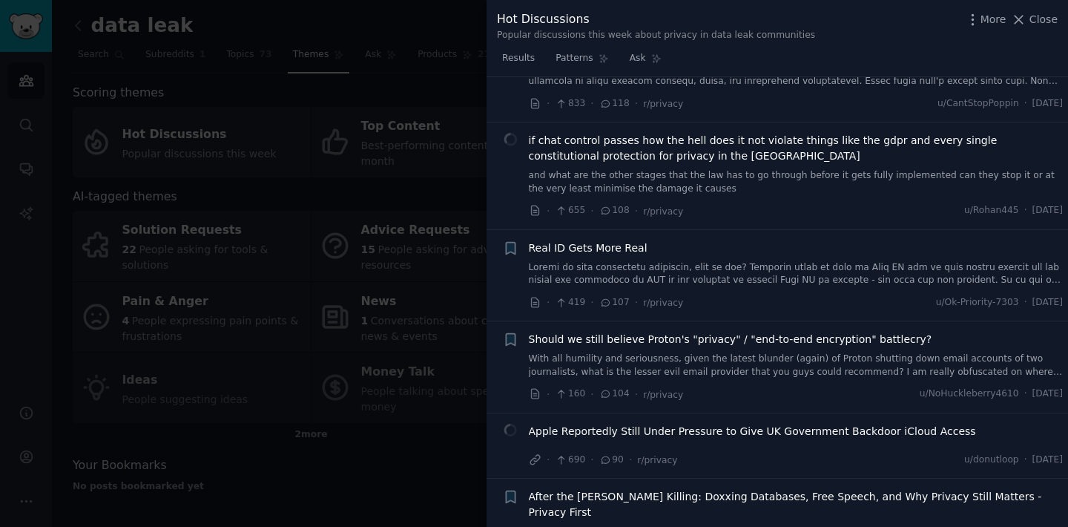
scroll to position [487, 0]
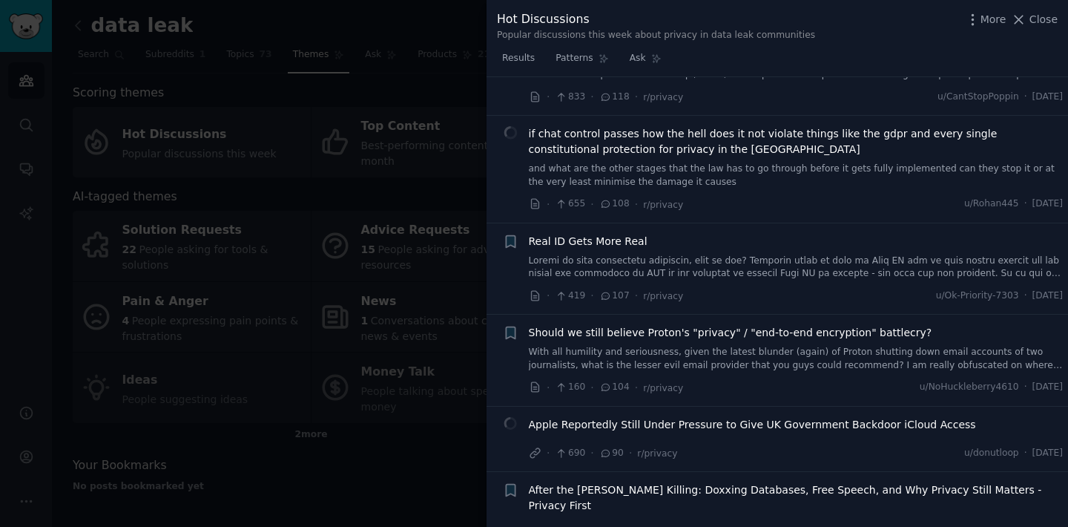
click at [616, 247] on span "Real ID Gets More Real" at bounding box center [588, 242] width 119 height 16
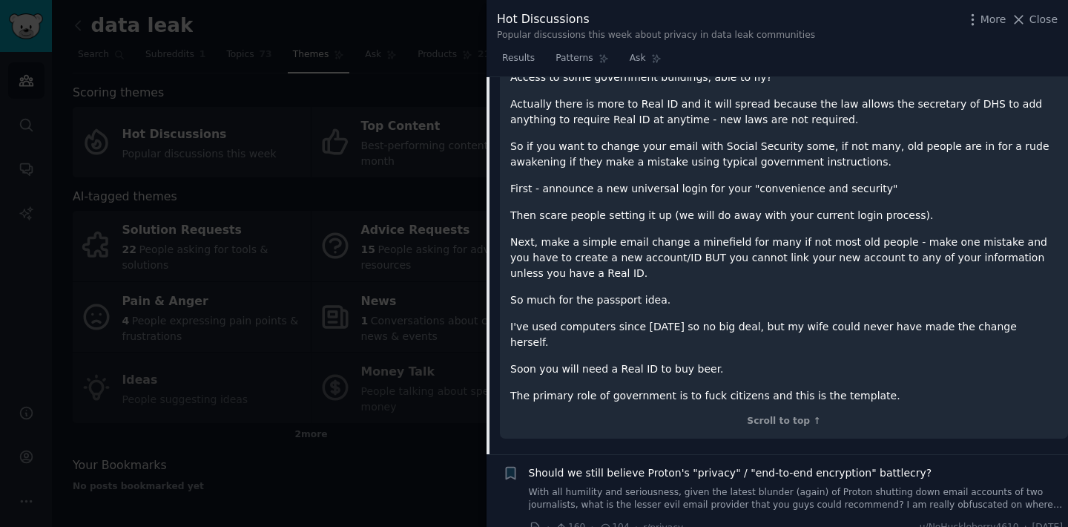
scroll to position [810, 0]
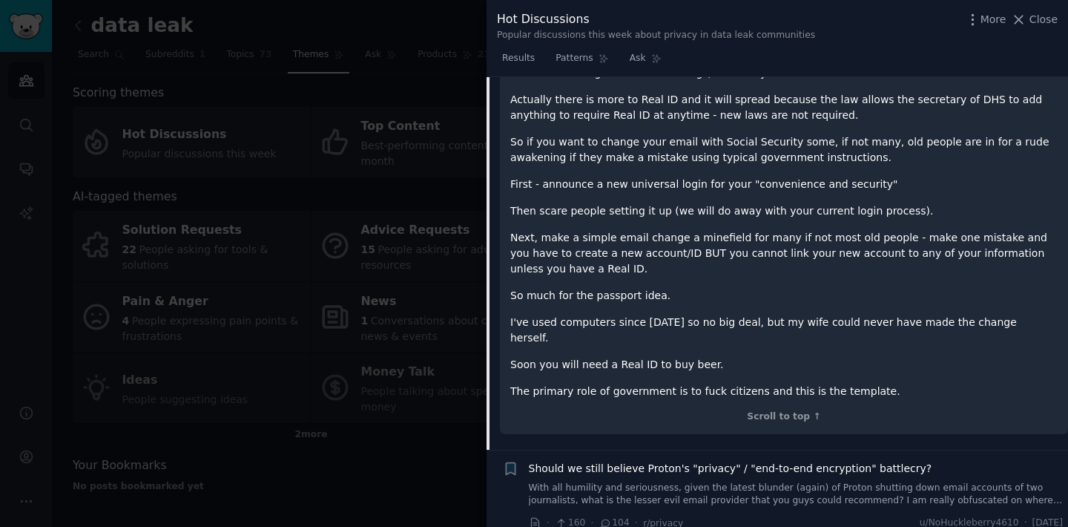
click at [424, 268] on div at bounding box center [534, 263] width 1068 height 527
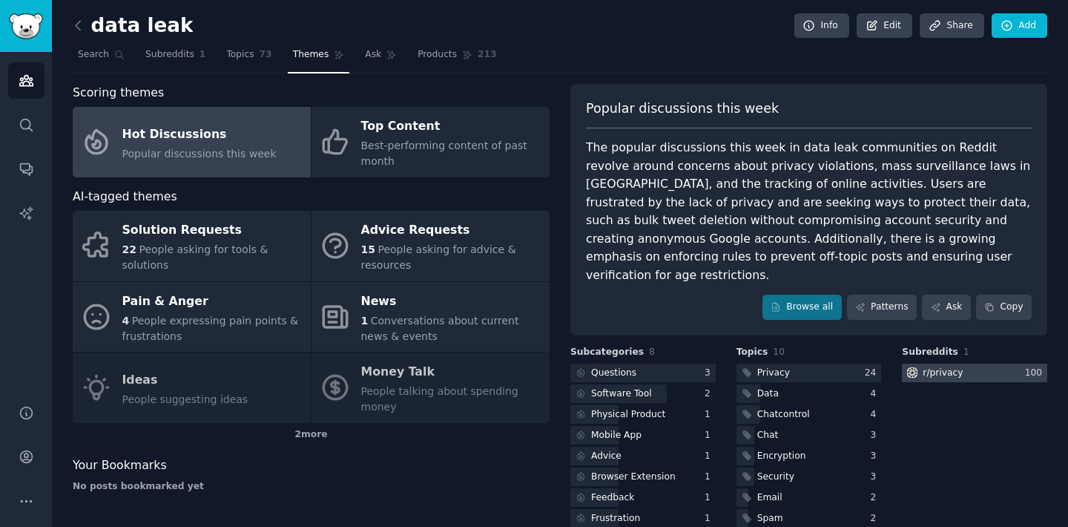
click at [942, 366] on div "r/ privacy" at bounding box center [943, 372] width 40 height 13
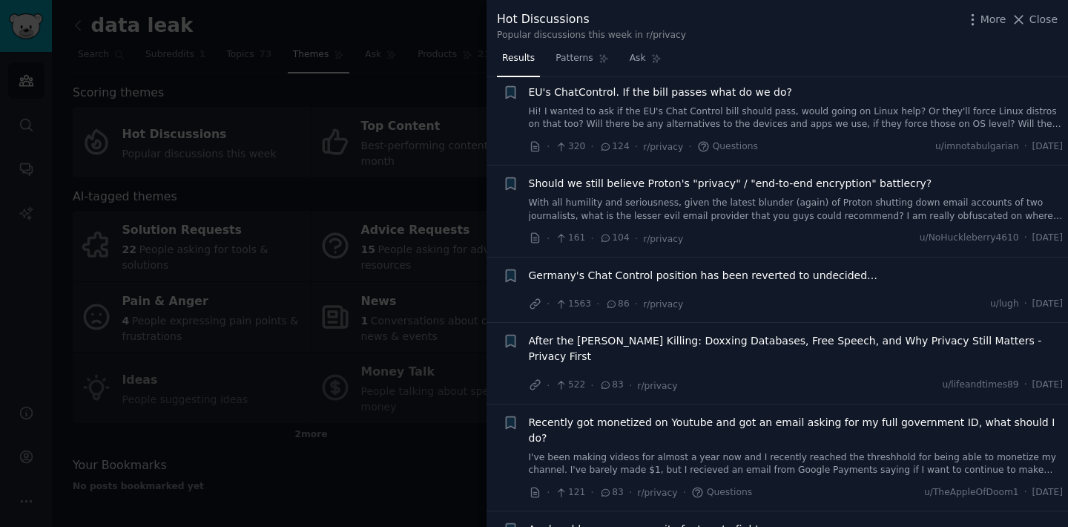
scroll to position [581, 0]
click at [1044, 19] on span "Close" at bounding box center [1044, 20] width 28 height 16
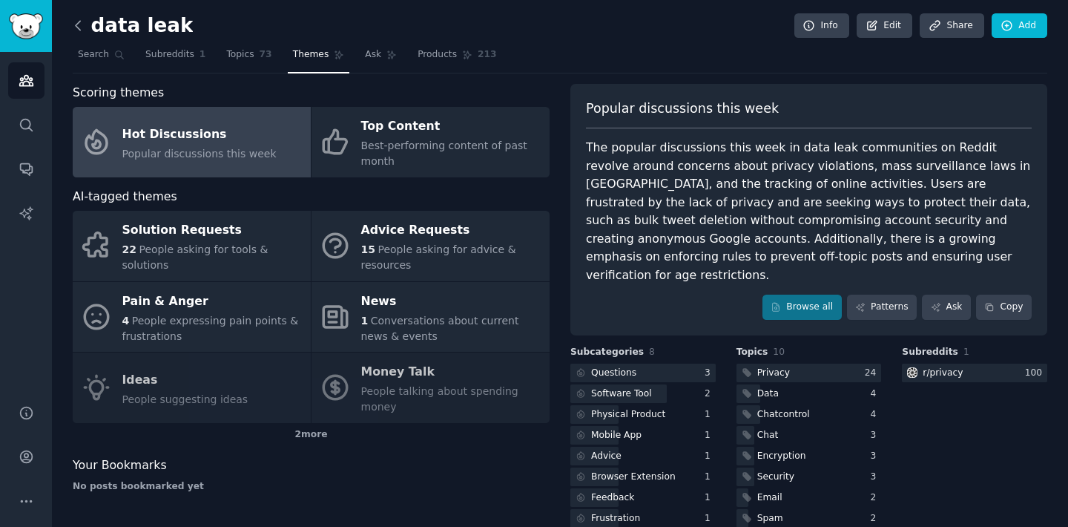
click at [76, 24] on icon at bounding box center [78, 25] width 4 height 9
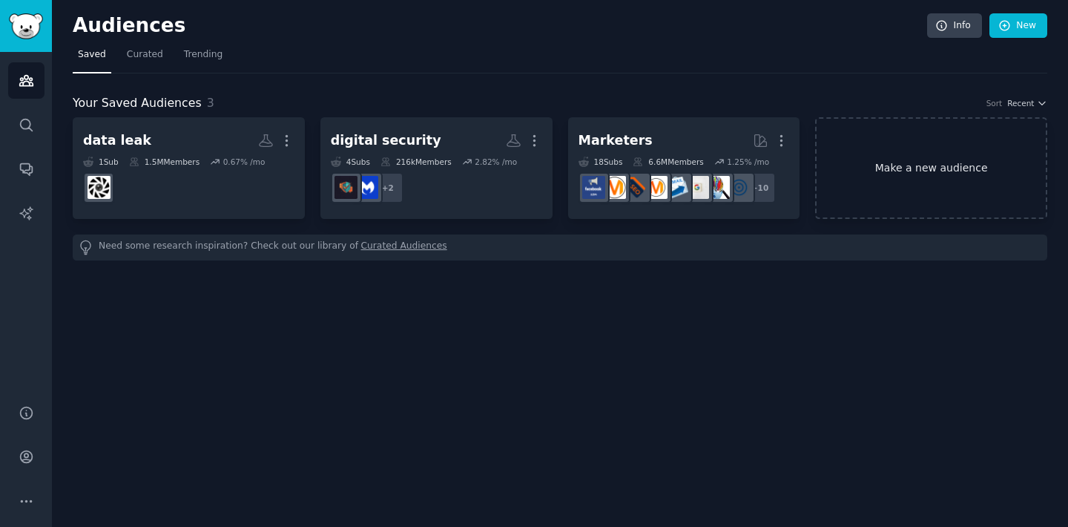
click at [944, 208] on link "Make a new audience" at bounding box center [931, 168] width 232 height 102
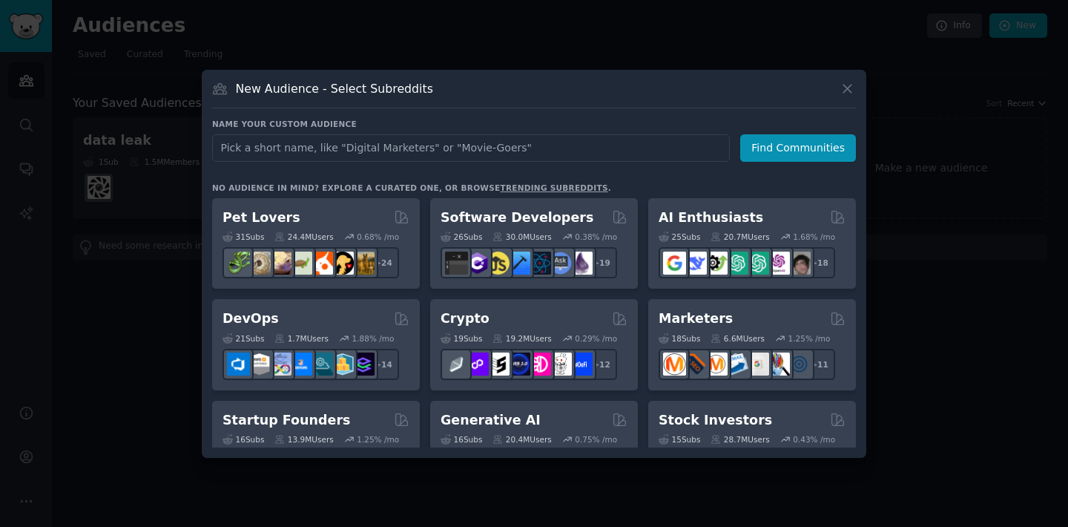
click at [672, 151] on input "text" at bounding box center [471, 147] width 518 height 27
type input "microsoft account"
click at [814, 142] on button "Find Communities" at bounding box center [798, 147] width 116 height 27
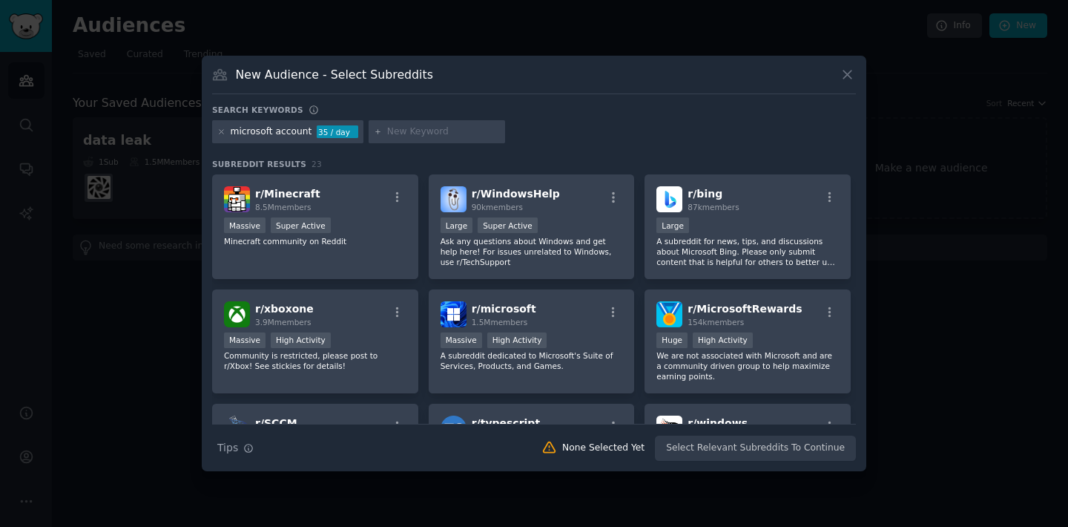
click at [220, 136] on div at bounding box center [221, 131] width 8 height 13
click at [223, 131] on icon at bounding box center [221, 132] width 8 height 8
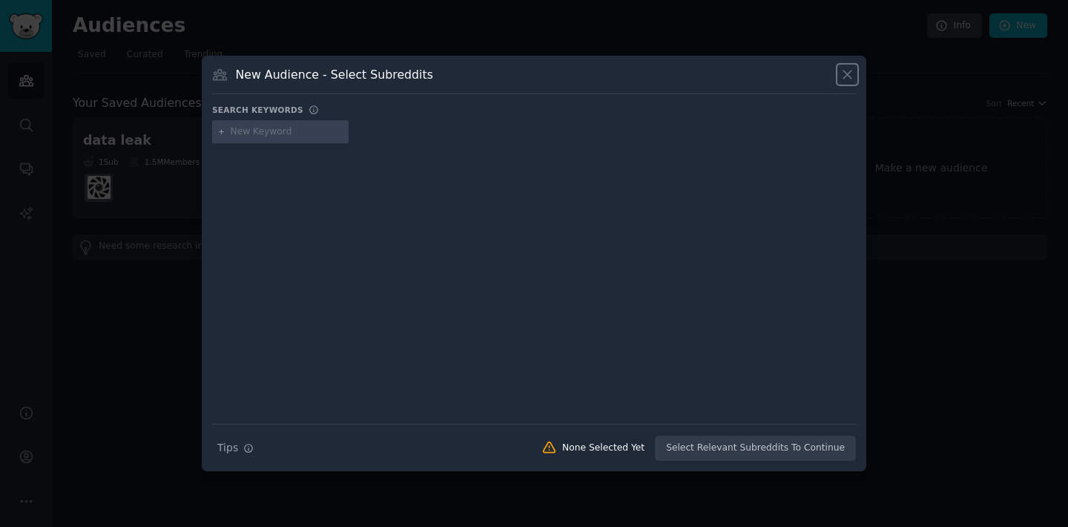
click at [850, 70] on icon at bounding box center [847, 74] width 8 height 8
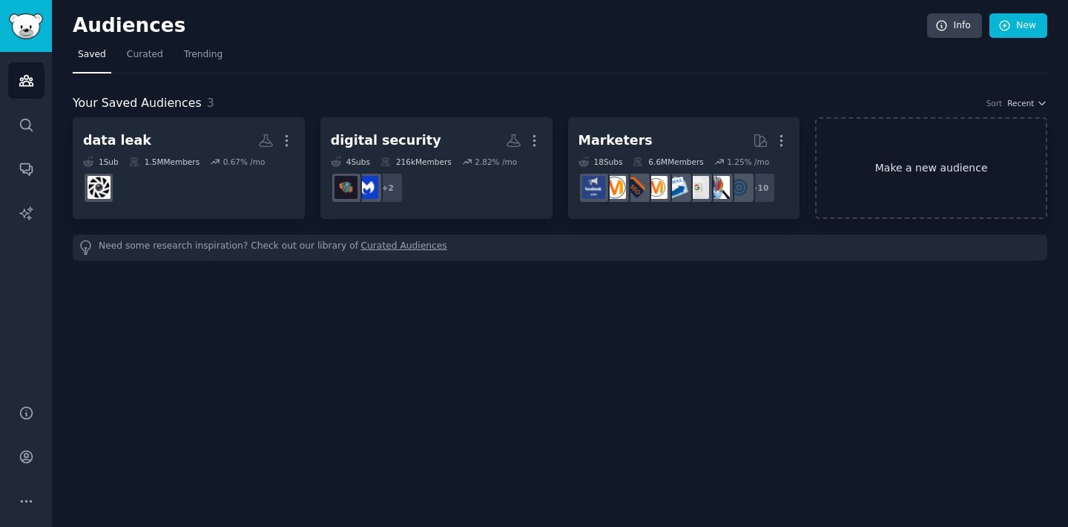
click at [882, 151] on link "Make a new audience" at bounding box center [931, 168] width 232 height 102
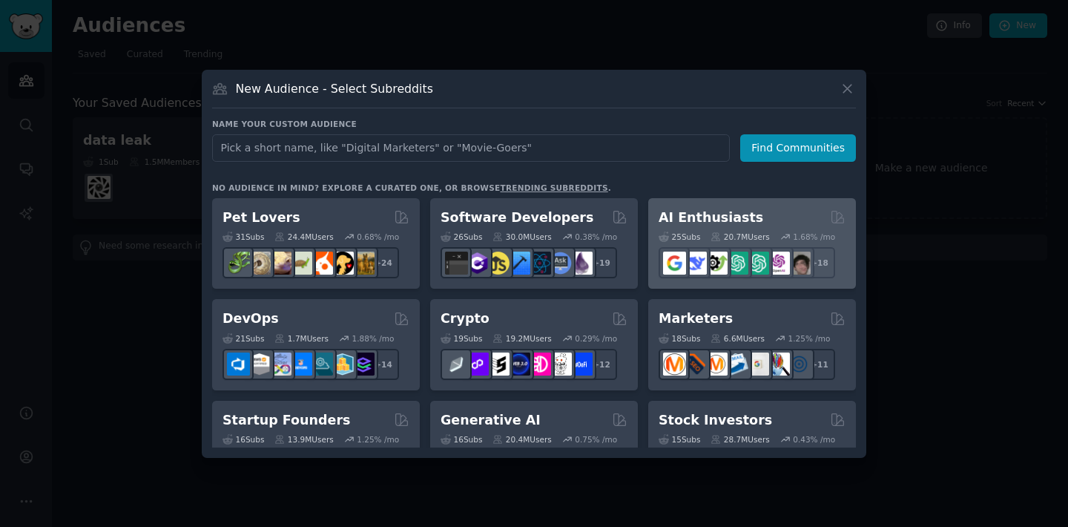
click at [748, 221] on div "AI Enthusiasts" at bounding box center [752, 217] width 187 height 19
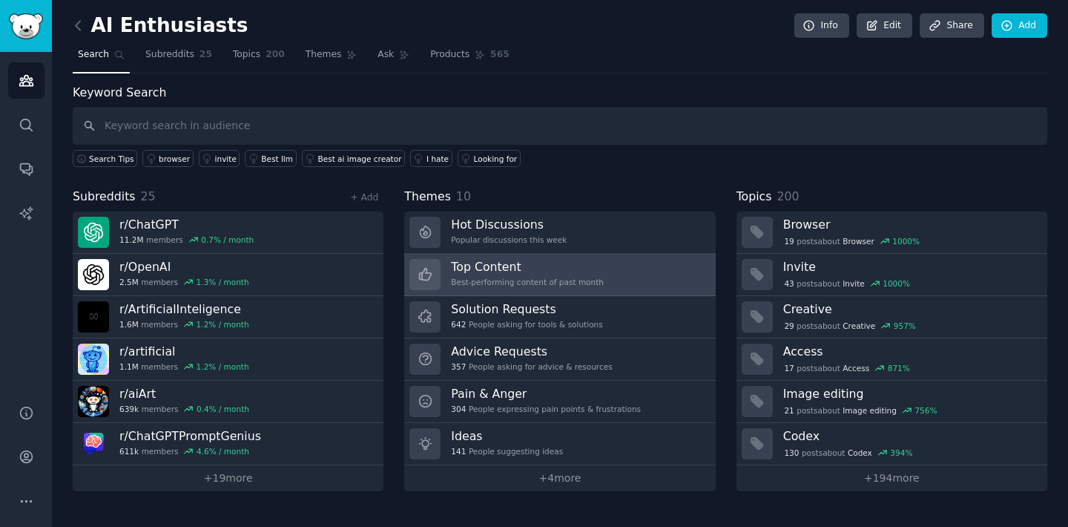
click at [514, 270] on h3 "Top Content" at bounding box center [527, 267] width 153 height 16
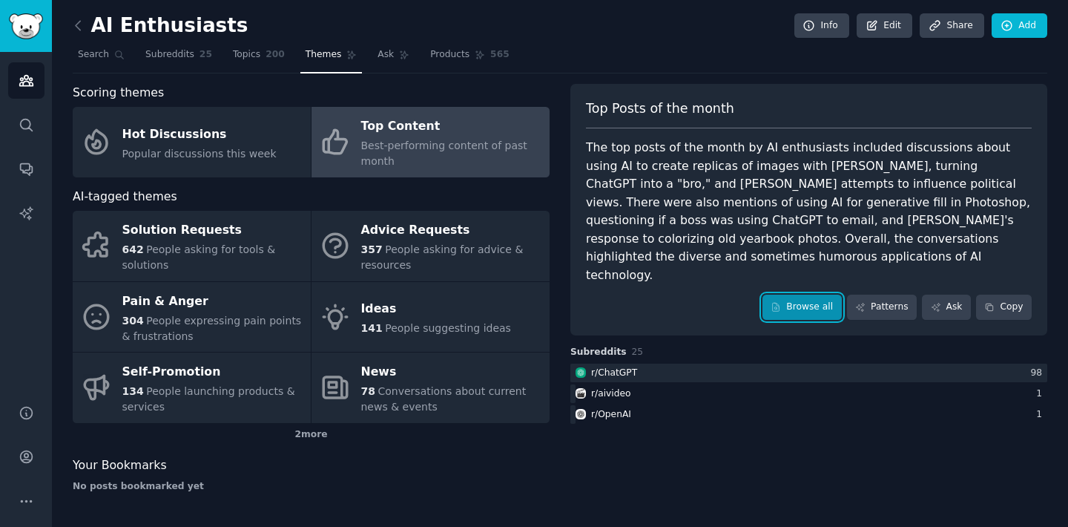
click at [791, 294] on link "Browse all" at bounding box center [801, 306] width 79 height 25
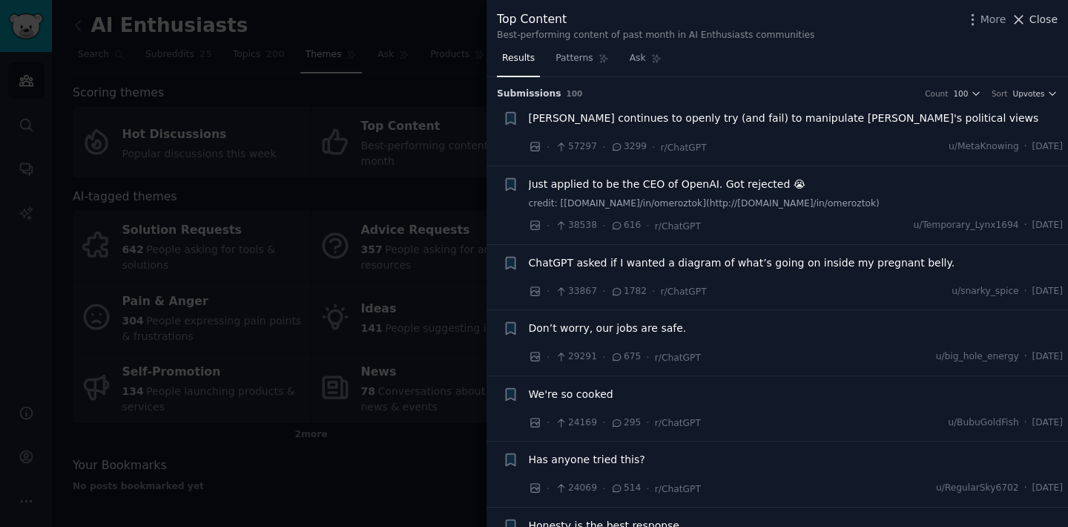
click at [1038, 18] on span "Close" at bounding box center [1044, 20] width 28 height 16
